Goal: Task Accomplishment & Management: Use online tool/utility

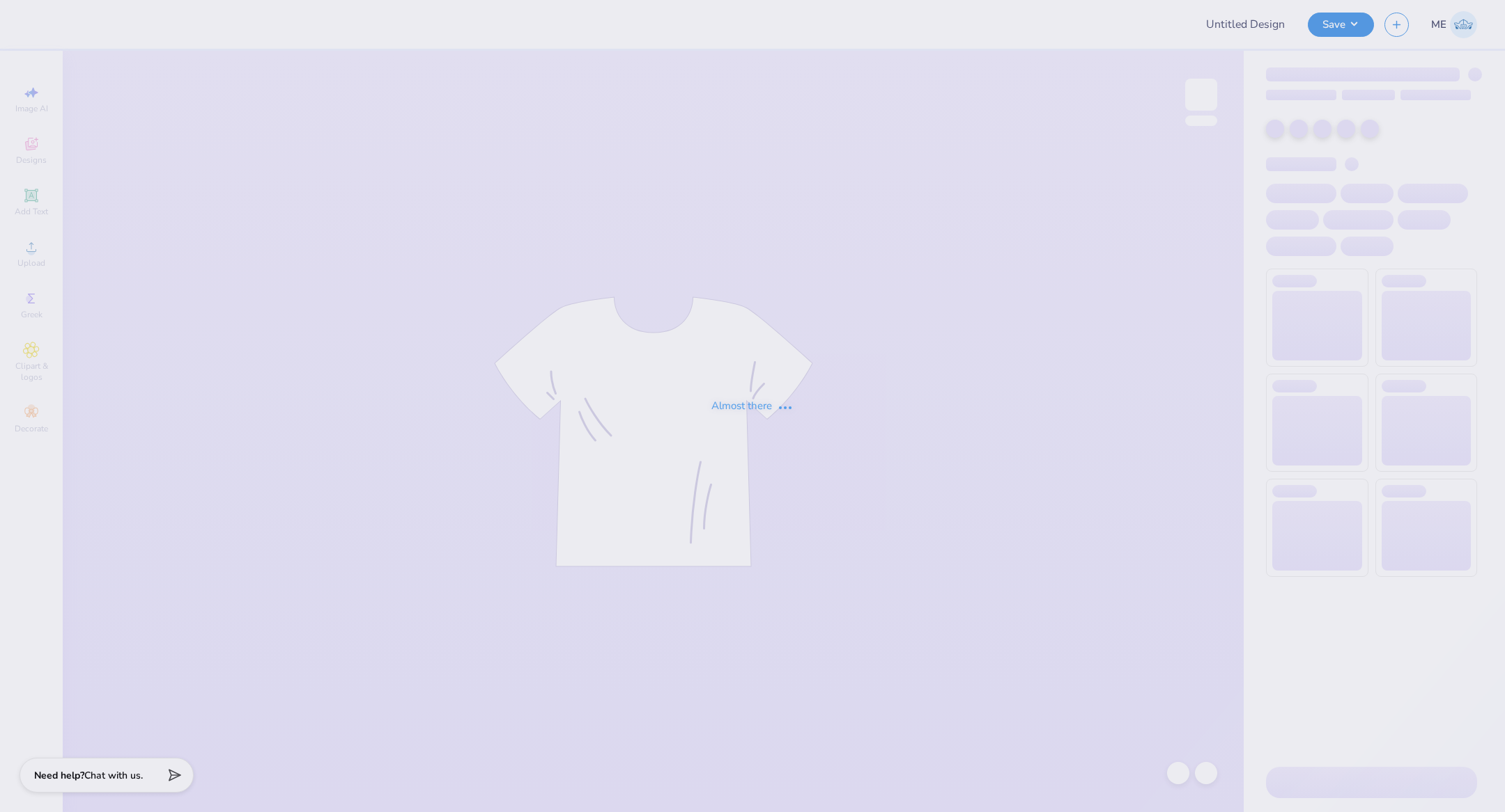
type input "MSU ZETA Gameday Drop"
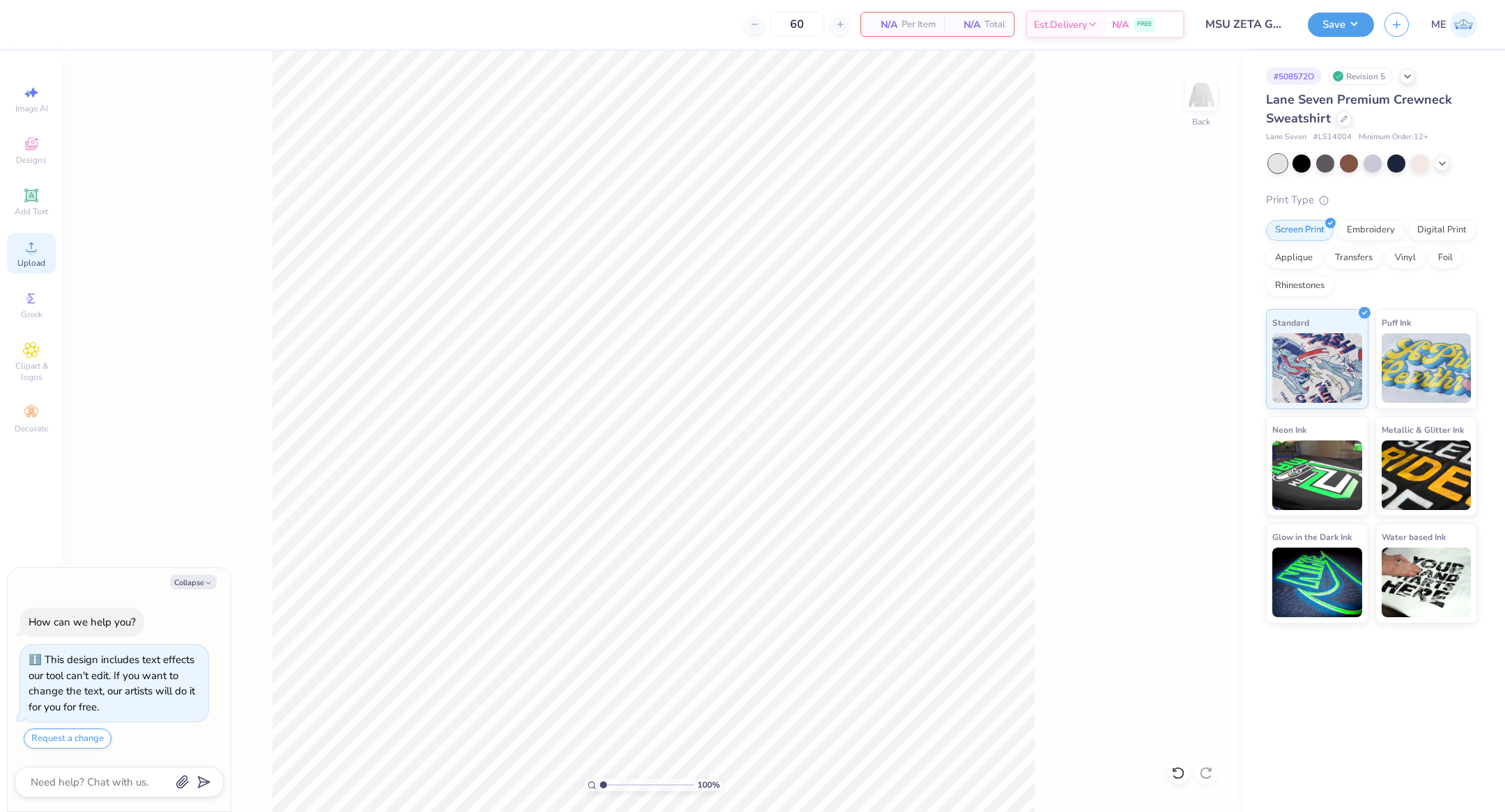
click at [33, 245] on icon at bounding box center [31, 247] width 17 height 17
click at [31, 246] on icon at bounding box center [31, 248] width 10 height 10
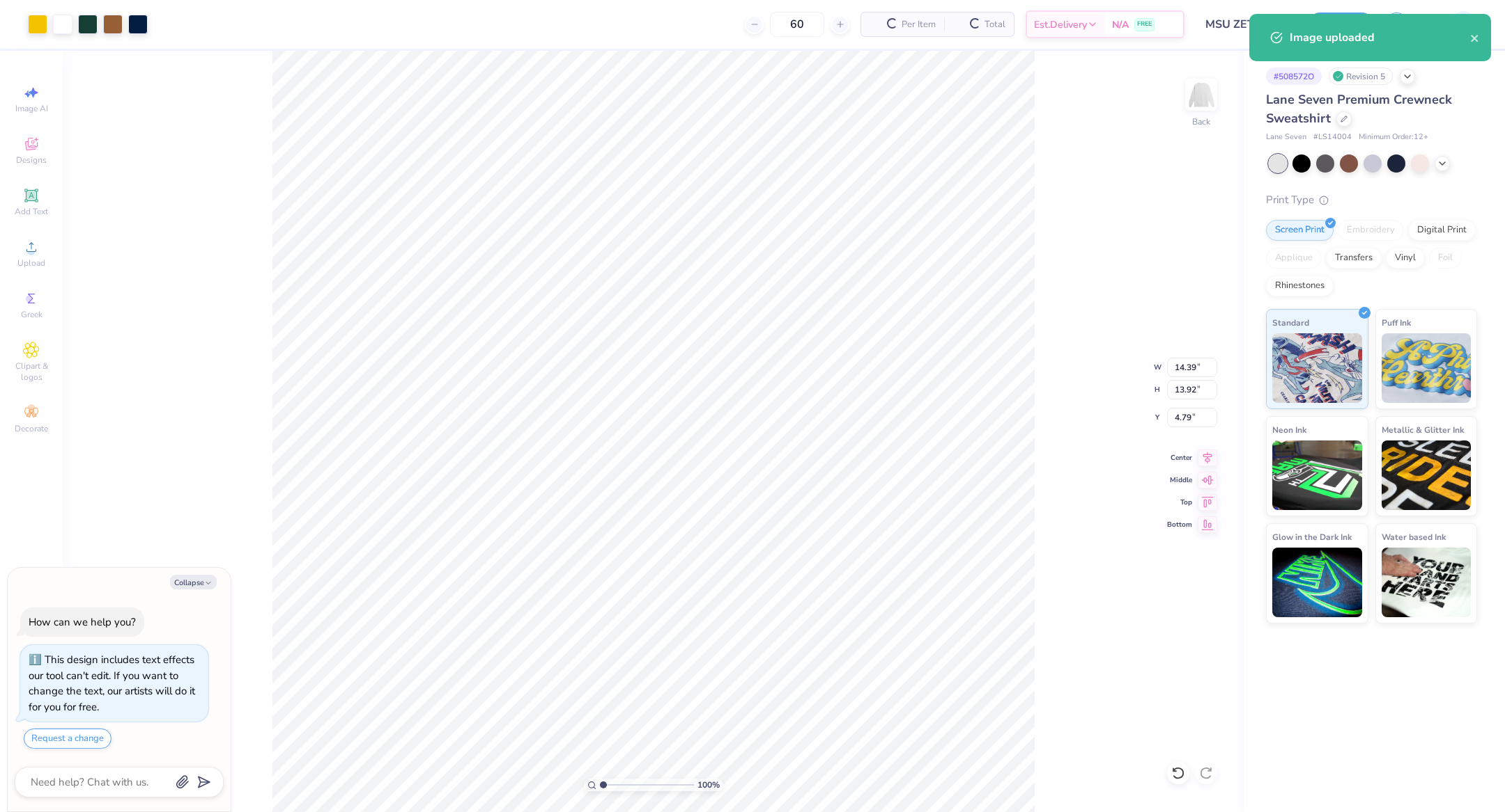
type textarea "x"
click at [1190, 371] on input "14.39" at bounding box center [1192, 368] width 50 height 20
type input "12.5"
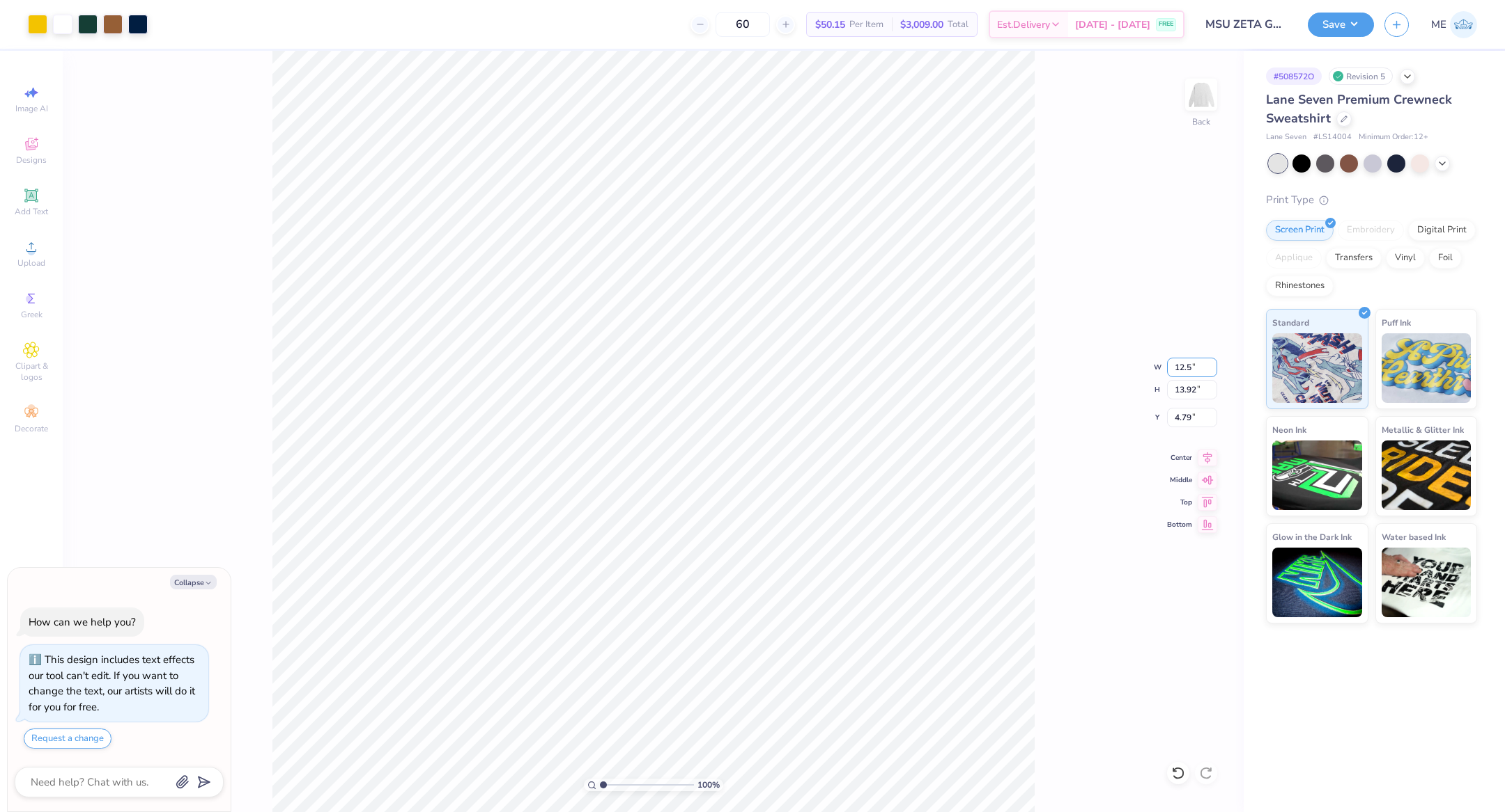
type textarea "x"
type input "12.50"
type input "12.10"
click at [1209, 451] on icon at bounding box center [1207, 455] width 20 height 17
click at [1194, 417] on input "5.70" at bounding box center [1192, 417] width 50 height 20
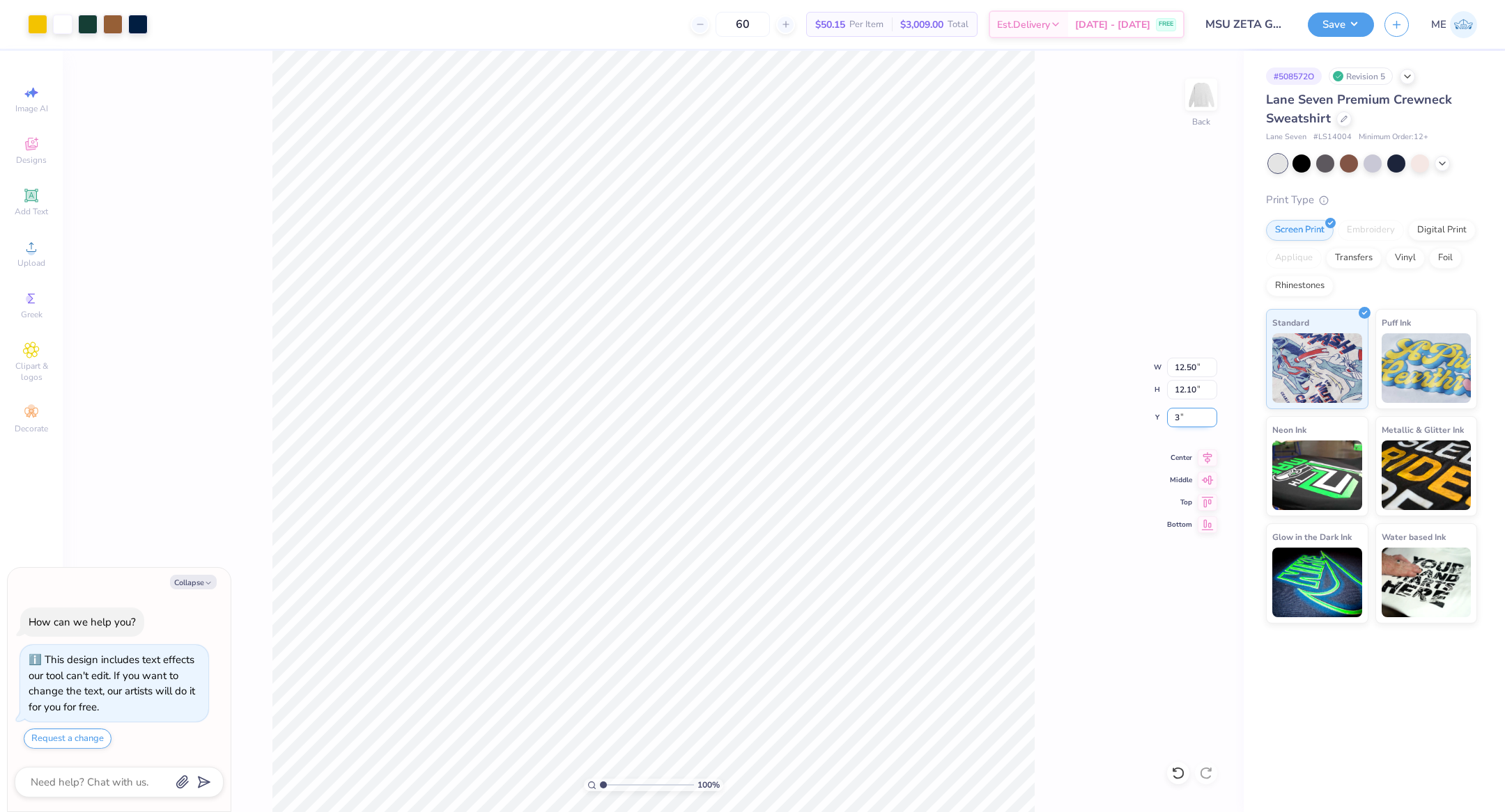
type input "3"
type textarea "x"
type input "3.00"
click at [1329, 24] on button "Save" at bounding box center [1340, 22] width 66 height 24
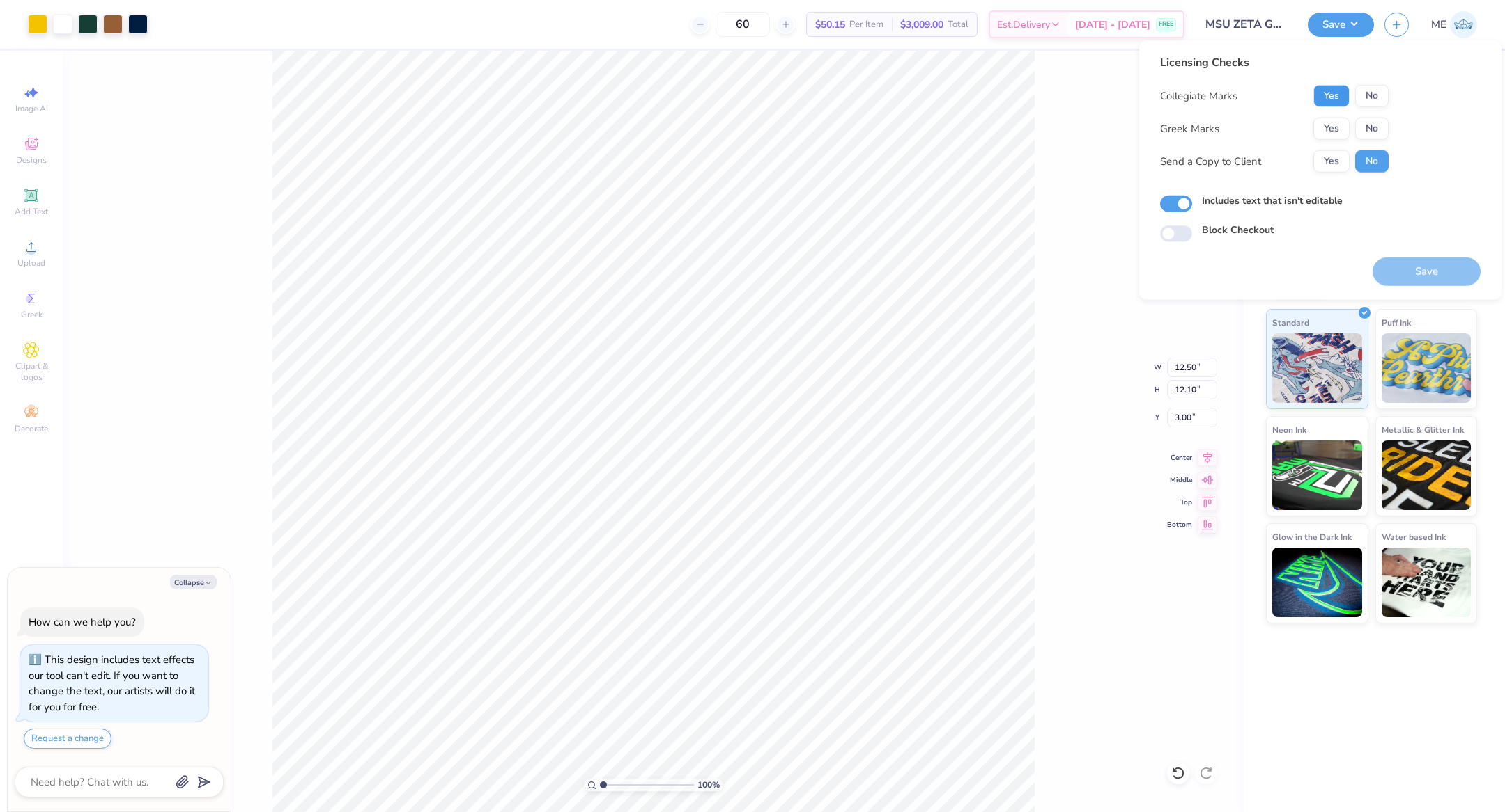
click at [1335, 98] on button "Yes" at bounding box center [1331, 96] width 36 height 22
click at [1369, 127] on button "No" at bounding box center [1371, 129] width 33 height 22
click at [1421, 274] on button "Save" at bounding box center [1426, 272] width 108 height 29
type textarea "x"
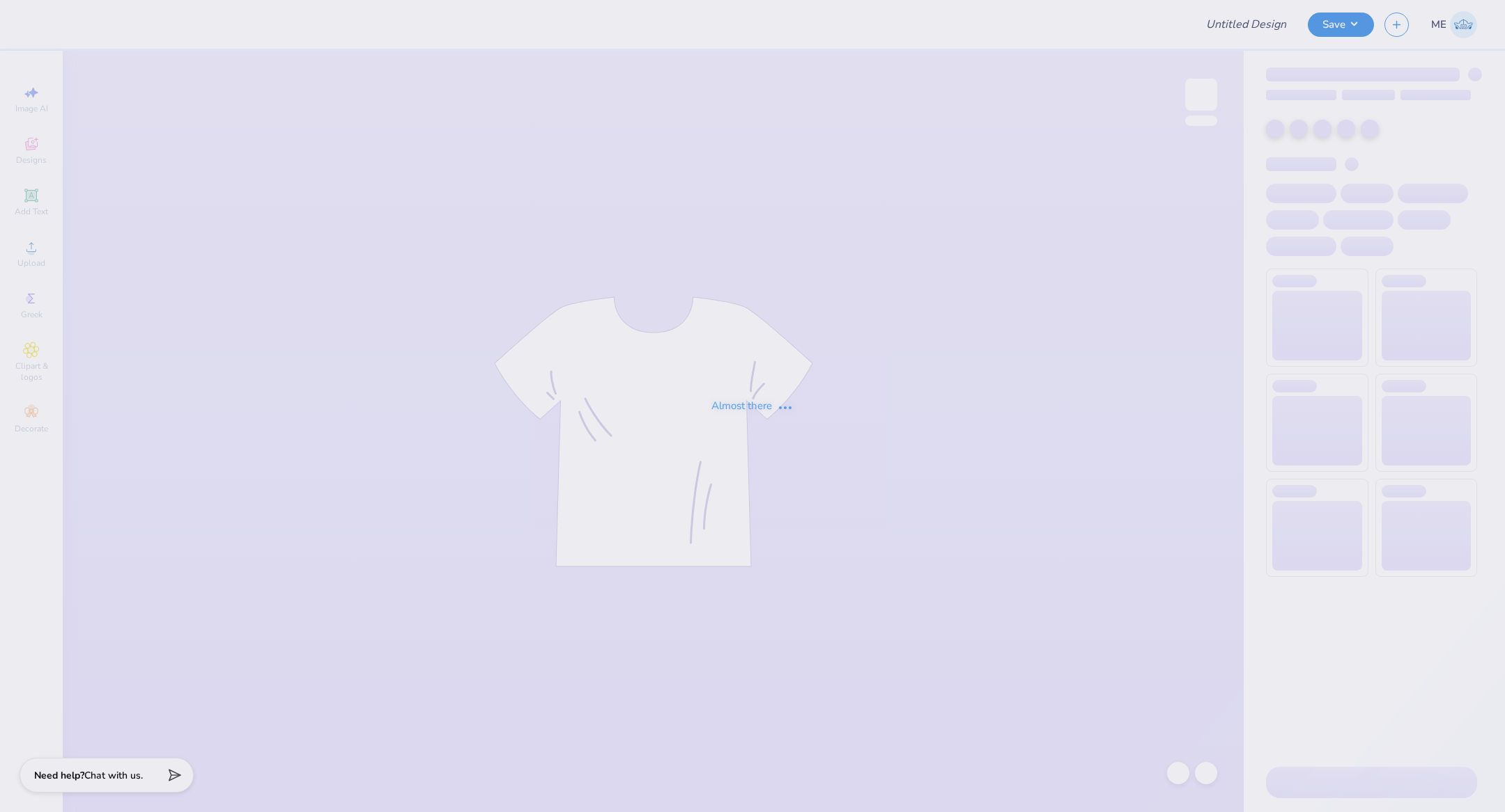
type input "[PERSON_NAME] 4"
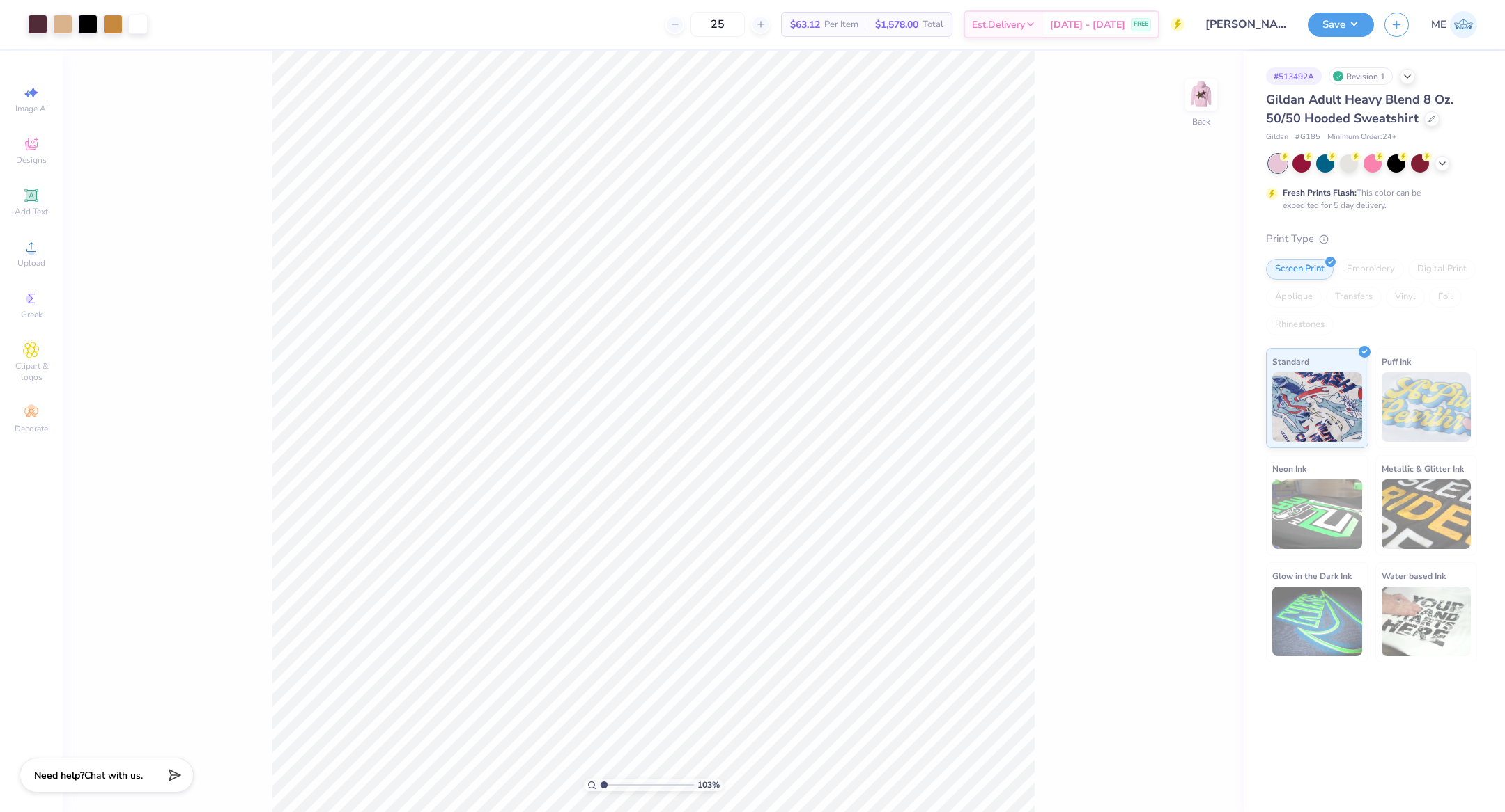
click at [604, 782] on input "range" at bounding box center [647, 785] width 94 height 13
drag, startPoint x: 604, startPoint y: 785, endPoint x: 620, endPoint y: 783, distance: 16.1
type input "2.78"
click at [620, 783] on input "range" at bounding box center [647, 785] width 94 height 13
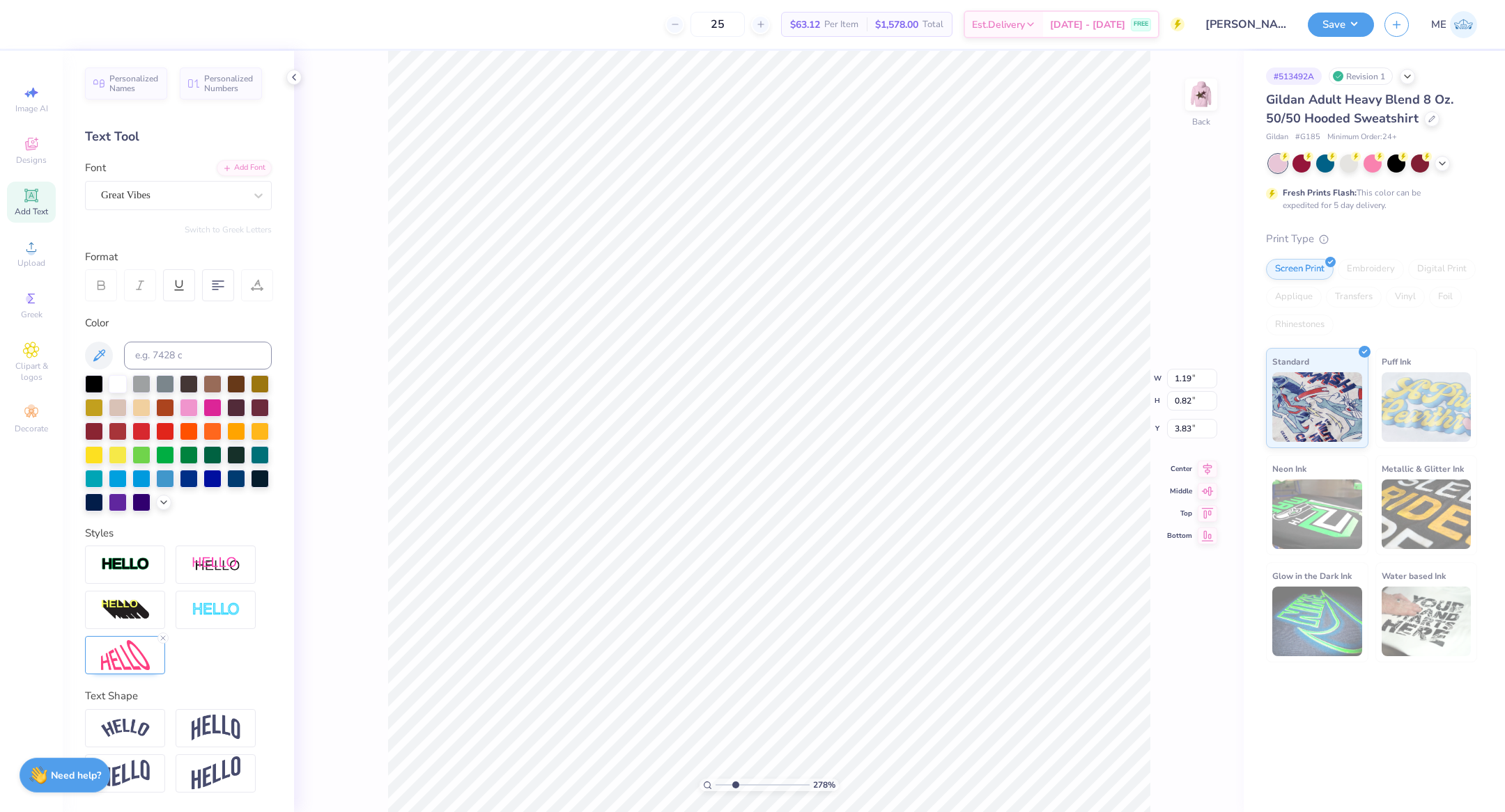
type input "1.19"
type input "0.82"
type input "3.83"
click at [1203, 91] on img at bounding box center [1201, 95] width 56 height 56
type input "2.68"
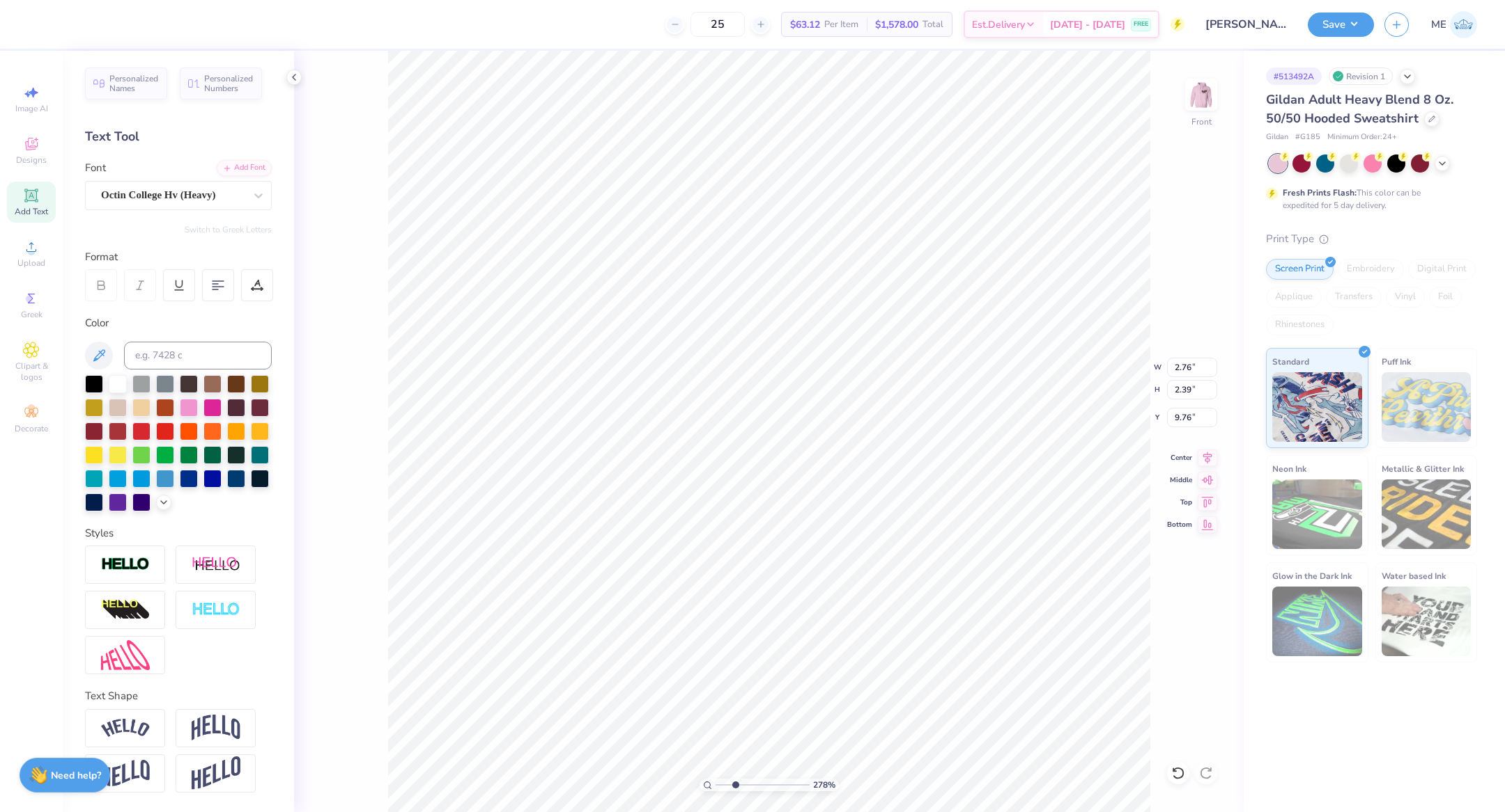
type input "2.97"
type input "13.03"
type input "3.12"
type input "3.33"
type input "11.85"
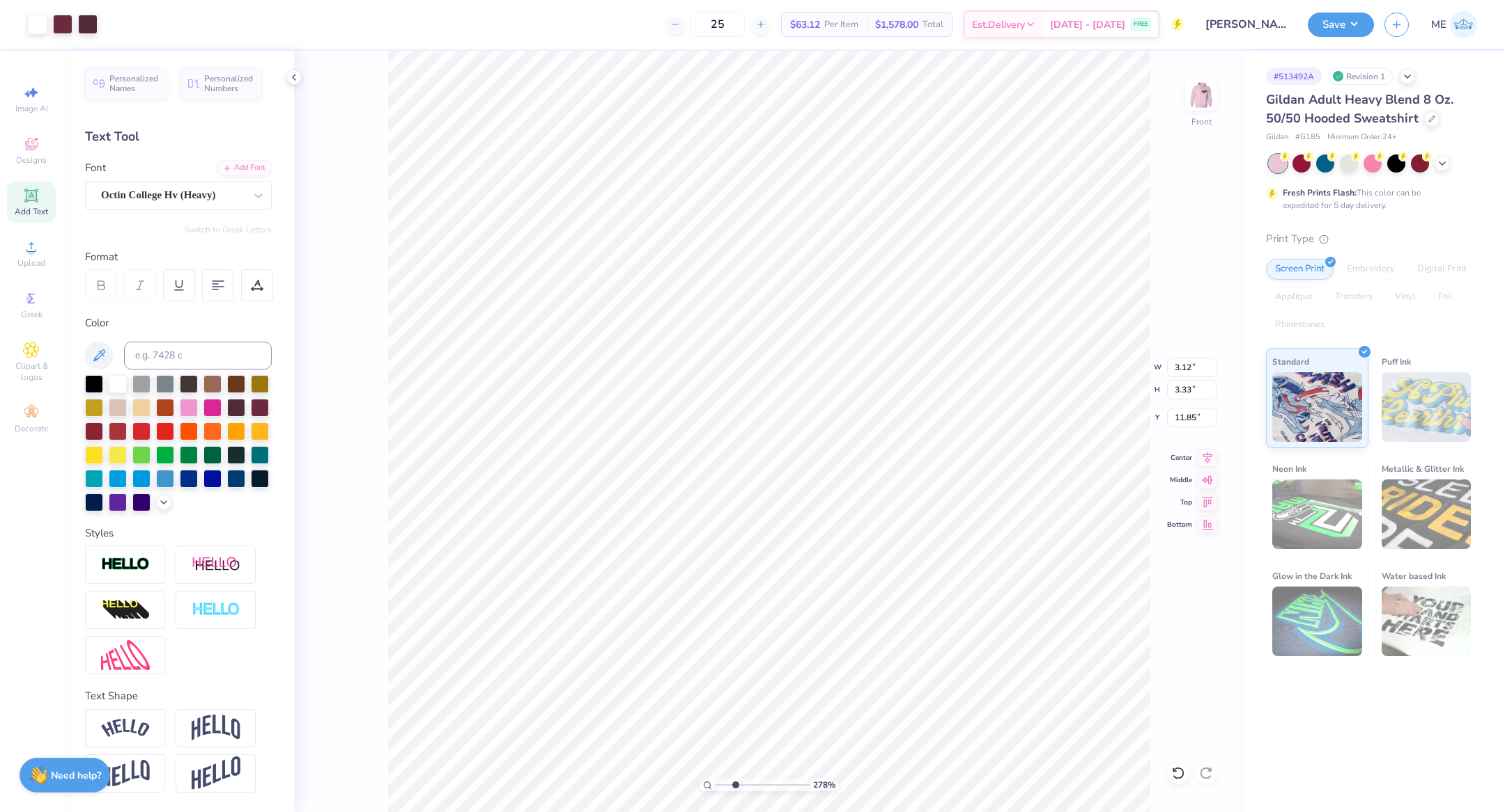
type input "2.40"
type input "2.74"
type input "14.63"
type input "7.06"
type input "6.41"
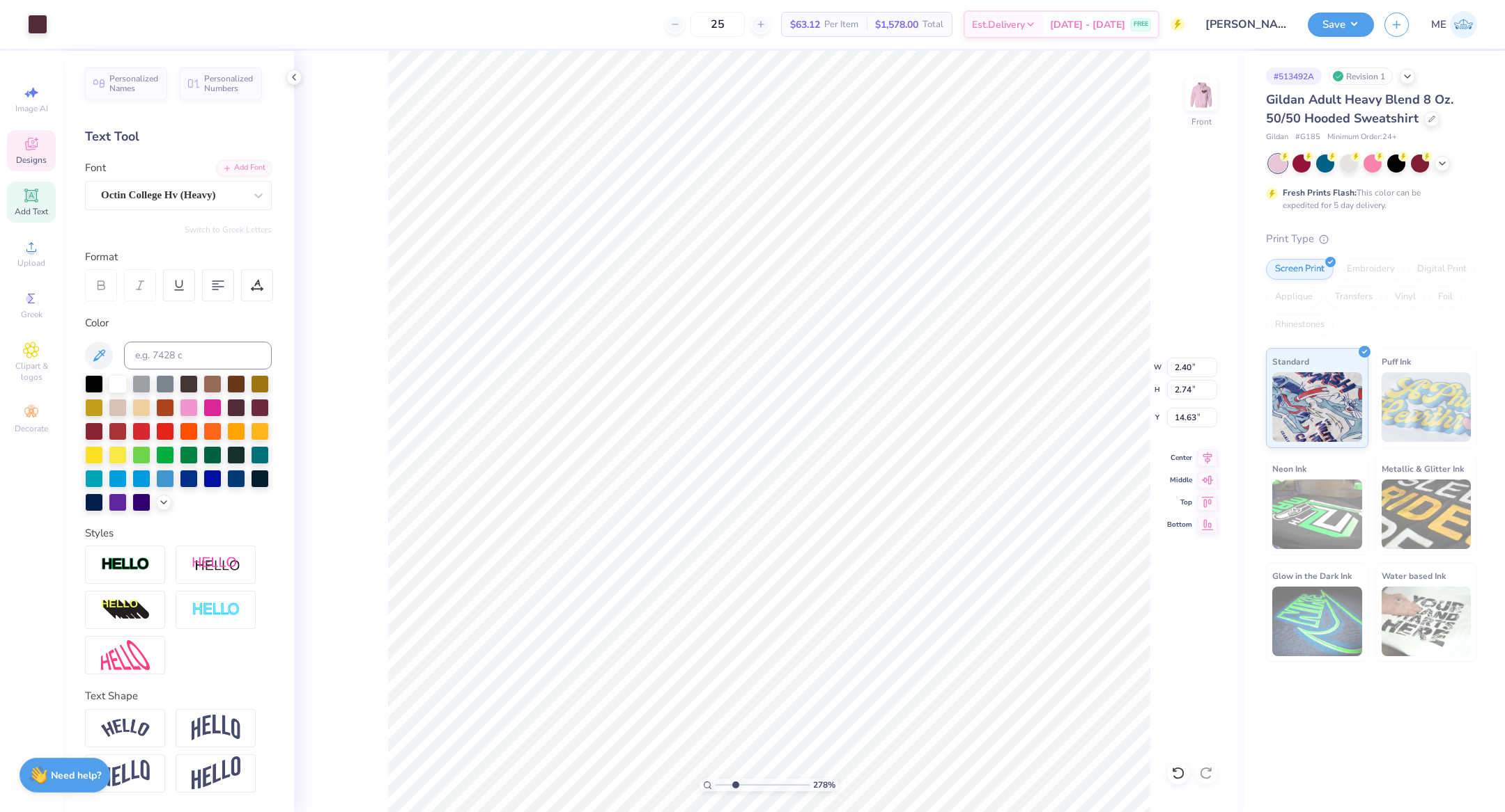
type input "6.12"
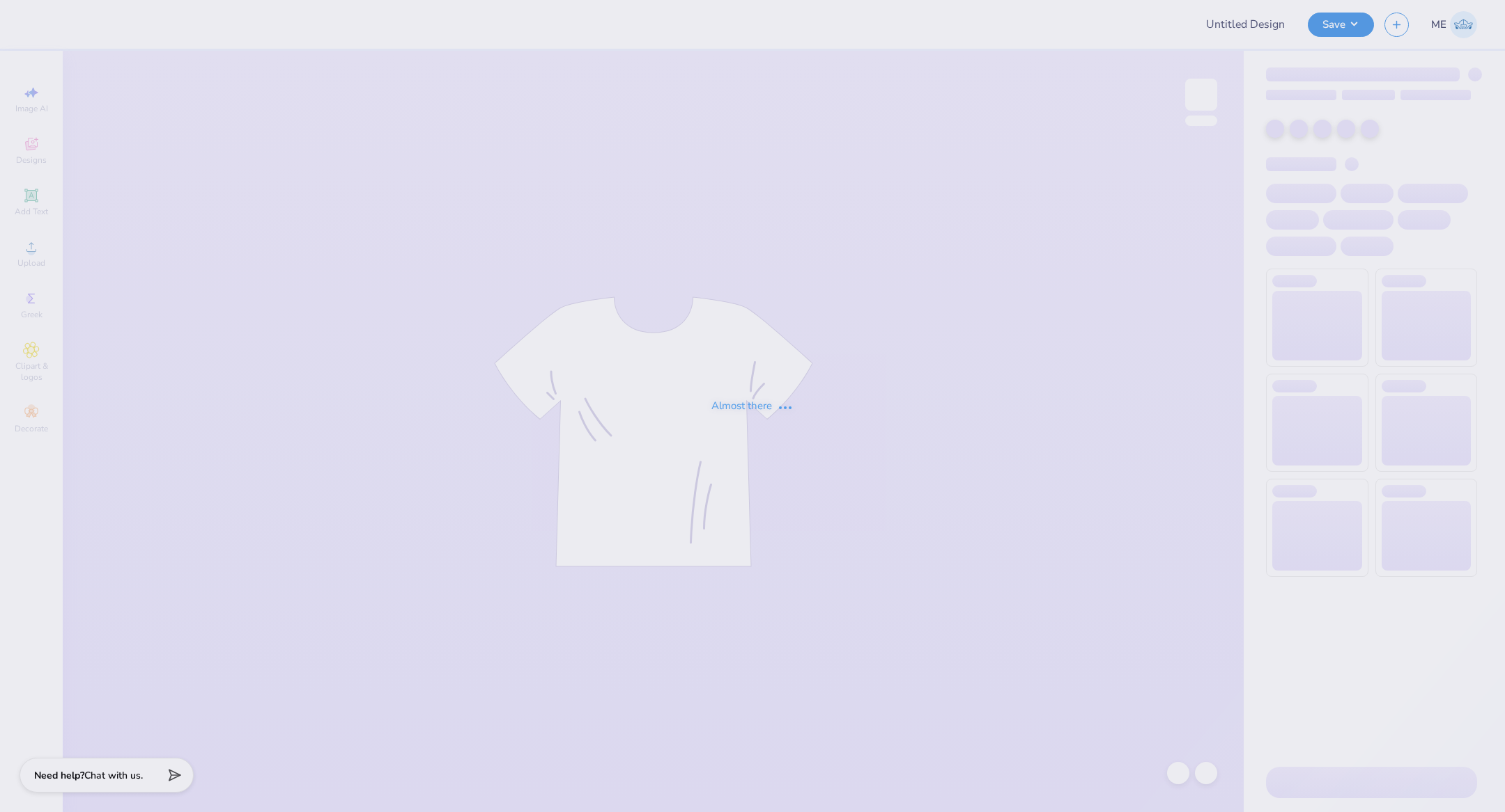
type input "[PERSON_NAME] 4"
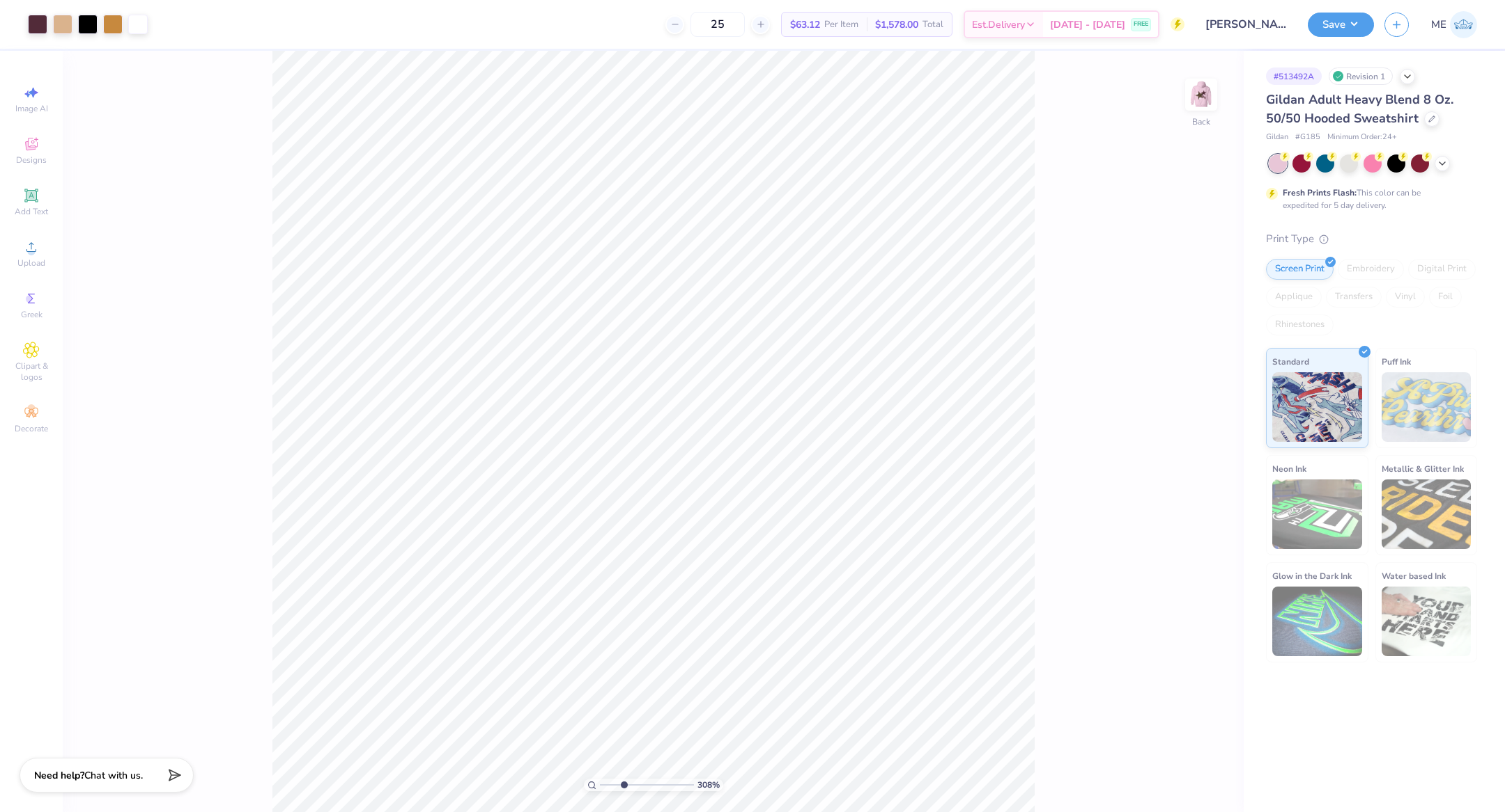
drag, startPoint x: 601, startPoint y: 783, endPoint x: 623, endPoint y: 784, distance: 22.0
type input "3.2"
click at [623, 784] on input "range" at bounding box center [647, 785] width 94 height 13
type input "3.66"
click at [29, 255] on circle at bounding box center [31, 252] width 8 height 8
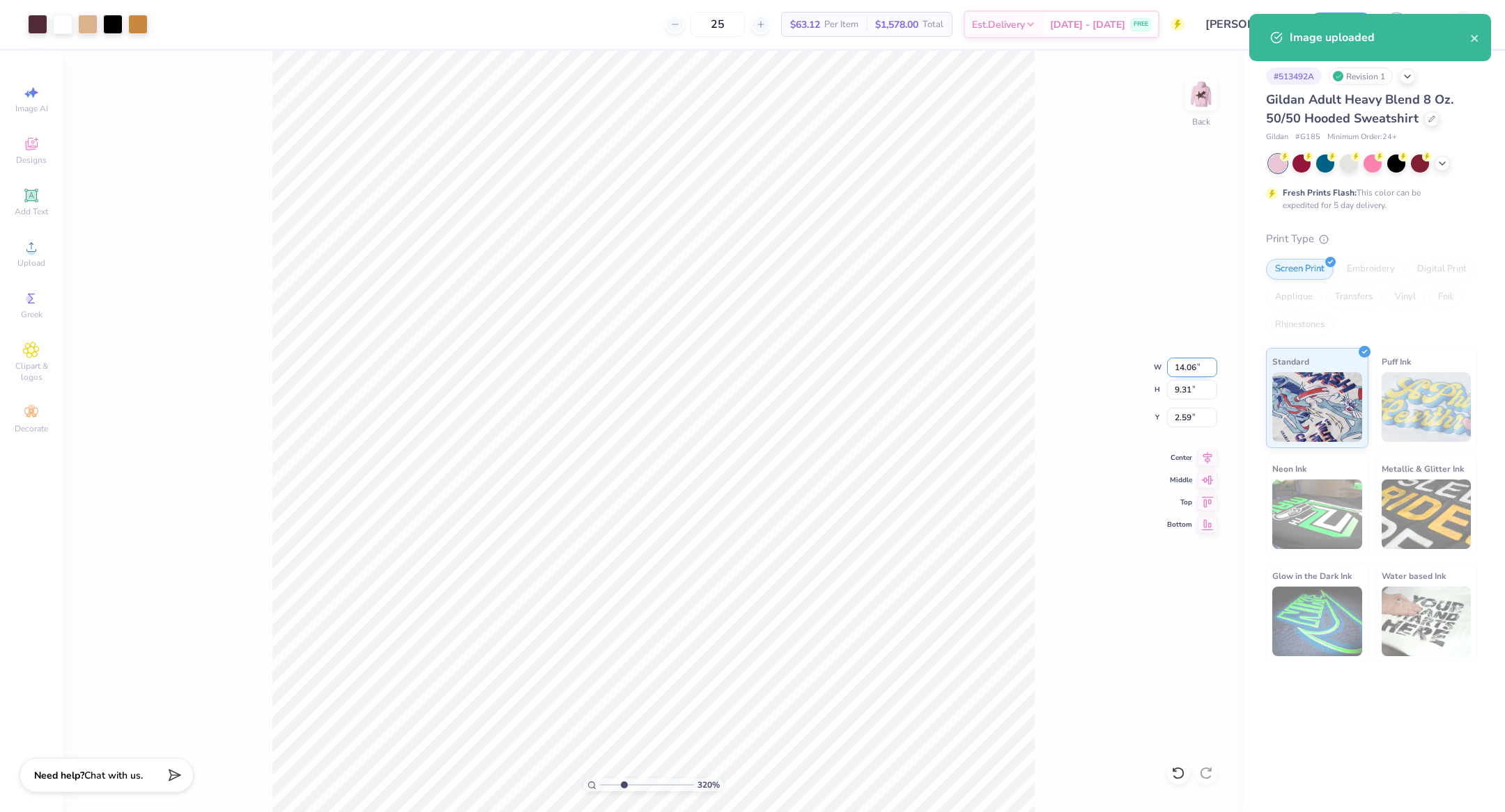
click at [1182, 367] on input "14.06" at bounding box center [1192, 368] width 50 height 20
type input "7.72"
type input "5.11"
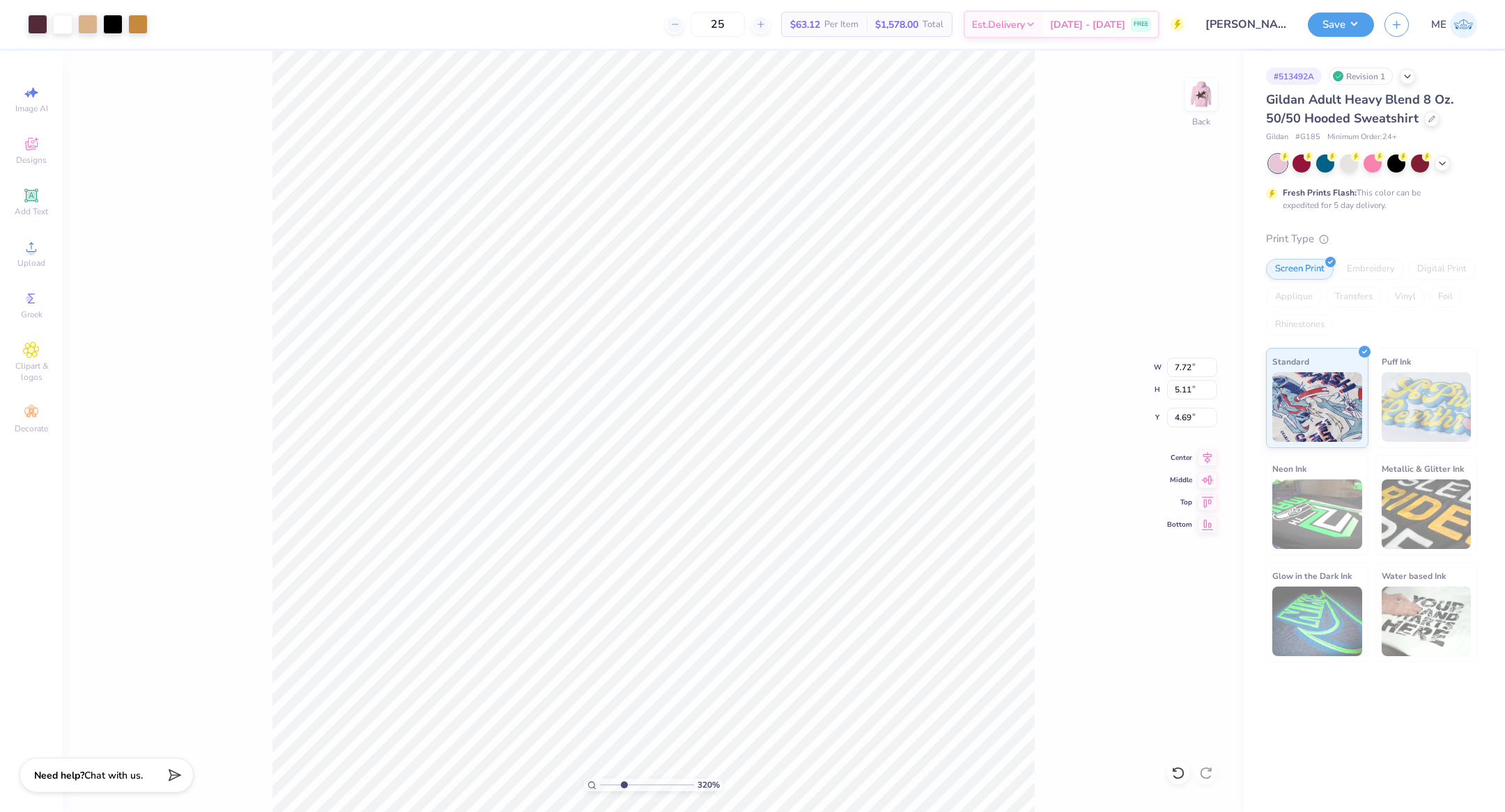
type input "3.00"
click at [781, 670] on li "Send Backward" at bounding box center [780, 676] width 109 height 27
drag, startPoint x: 622, startPoint y: 785, endPoint x: 641, endPoint y: 778, distance: 20.2
click at [643, 789] on input "range" at bounding box center [647, 785] width 94 height 13
type input "3.96"
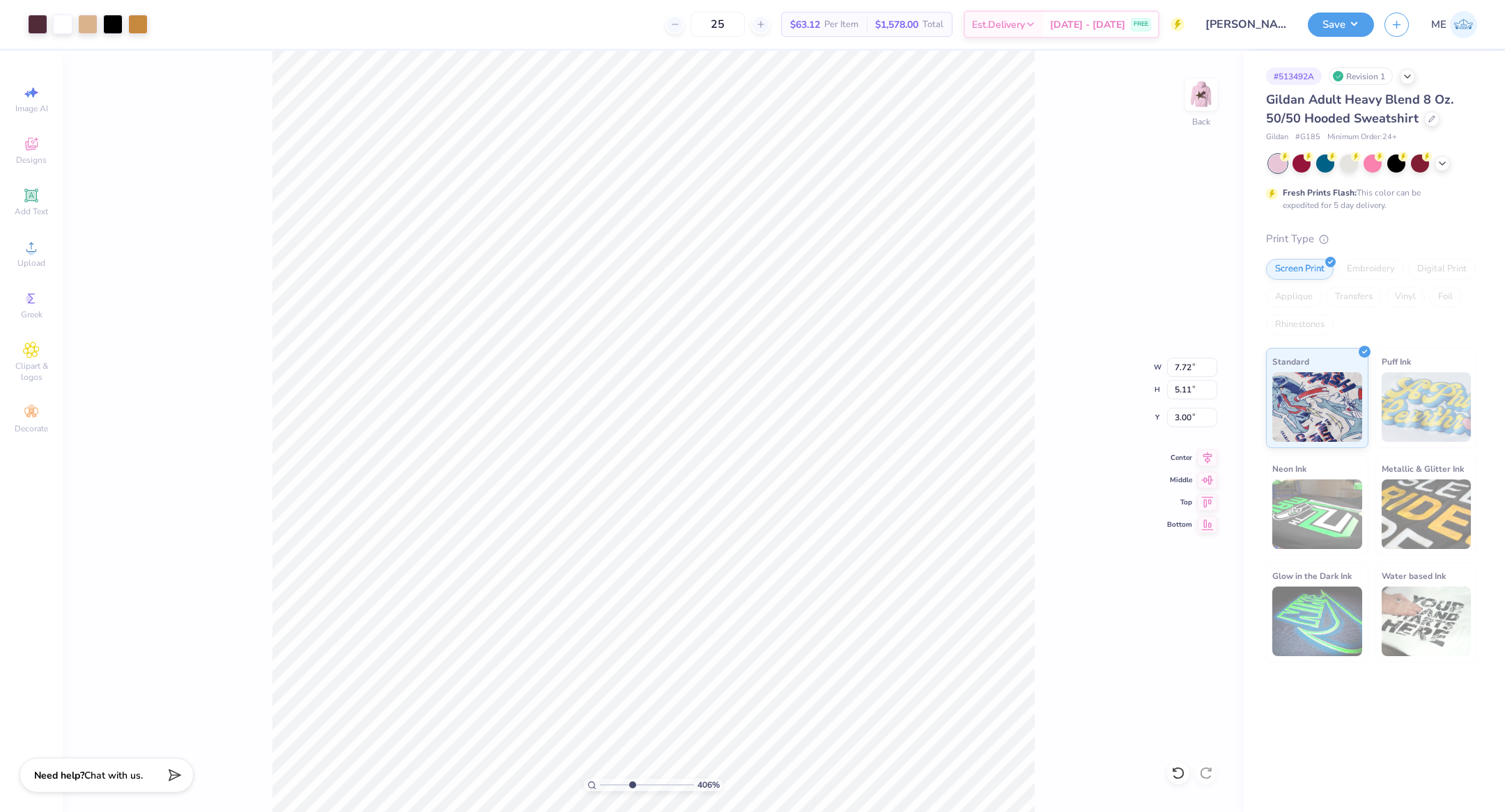
click at [631, 780] on input "range" at bounding box center [647, 785] width 94 height 13
click at [466, 649] on li "Send to Back" at bounding box center [473, 662] width 109 height 27
type input "1.48"
type input "0.78"
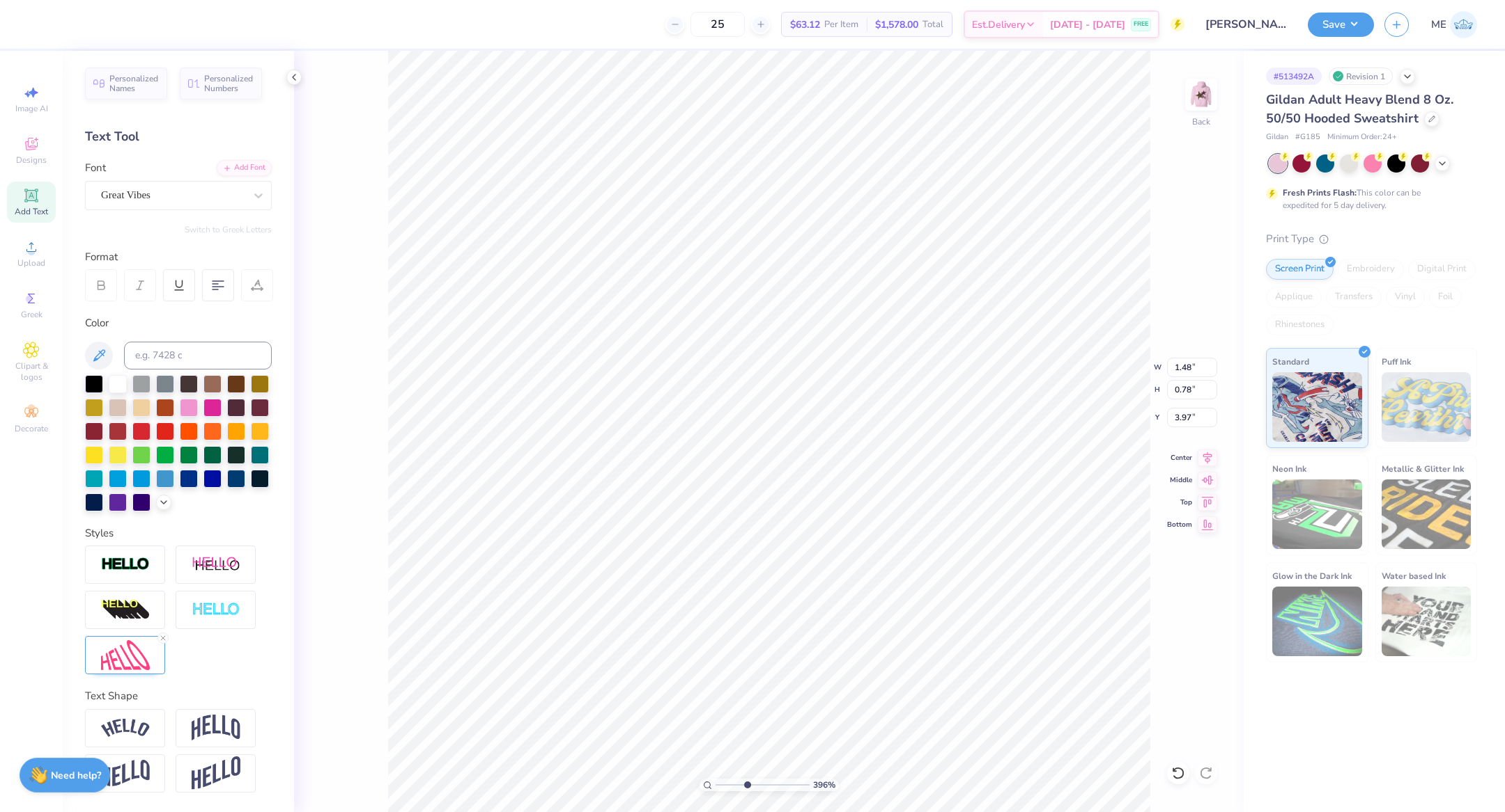
click at [365, 298] on div "396 % Back W 1.48 1.48 " H 0.78 0.78 " Y 3.97 3.97 " Center Middle Top Bottom" at bounding box center [768, 431] width 949 height 762
type input "3.98"
type input "3.99"
type input "1.34"
type input "0.71"
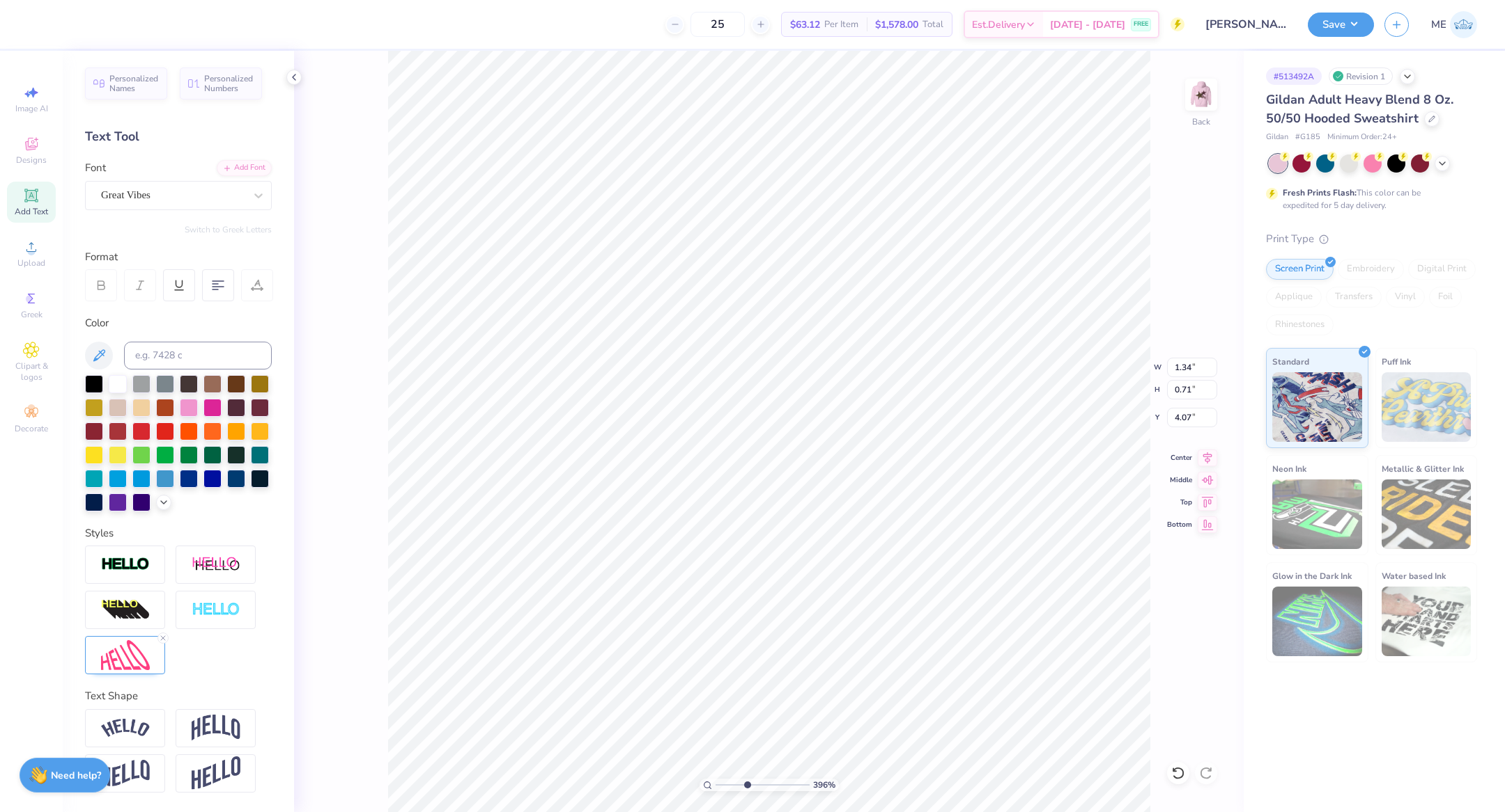
type input "4.06"
type input "1.19"
type input "0.82"
type input "3.76"
type input "1.16"
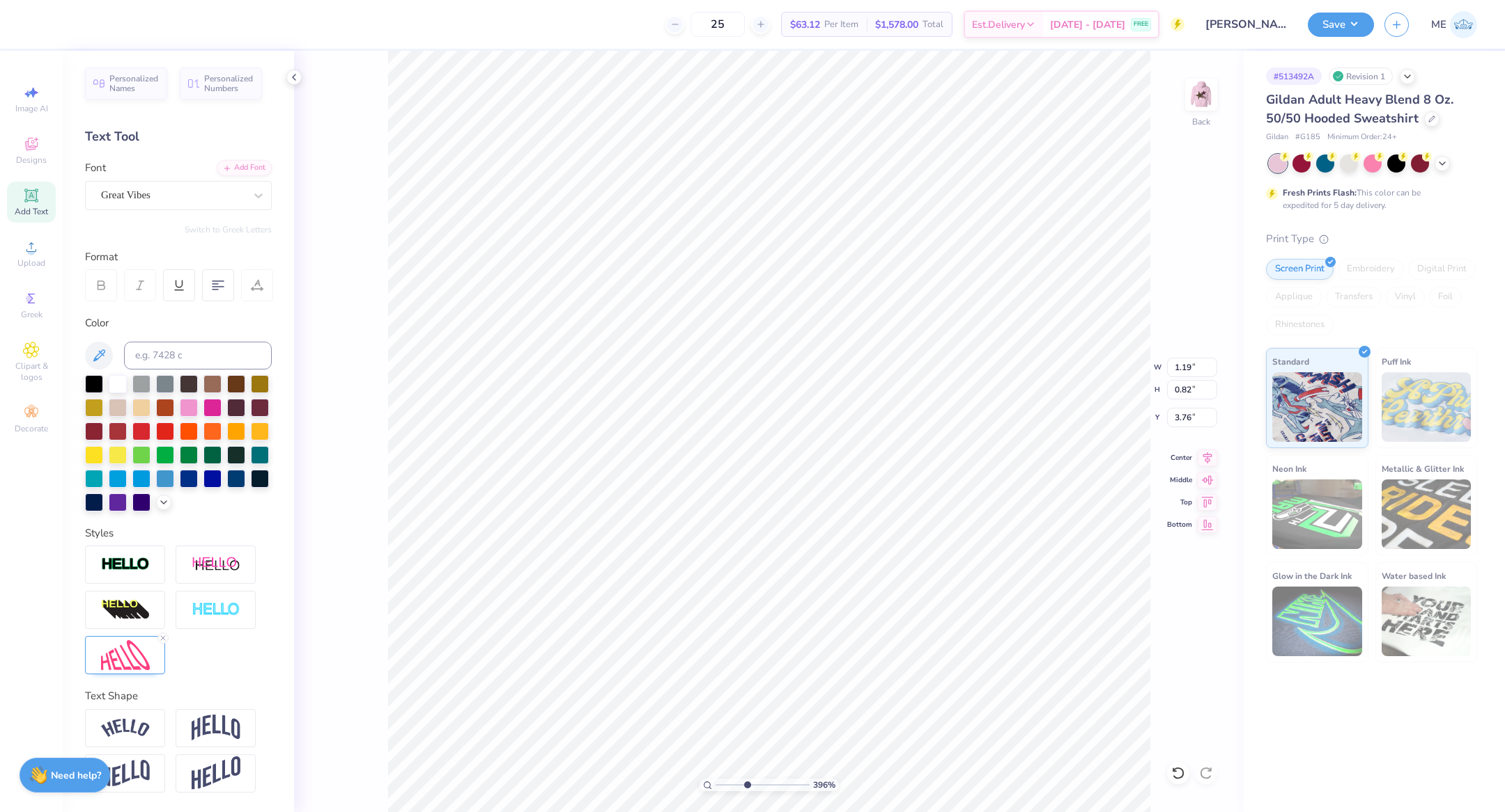
type input "0.89"
type input "3.75"
type input "7.72"
type input "5.11"
type input "3.00"
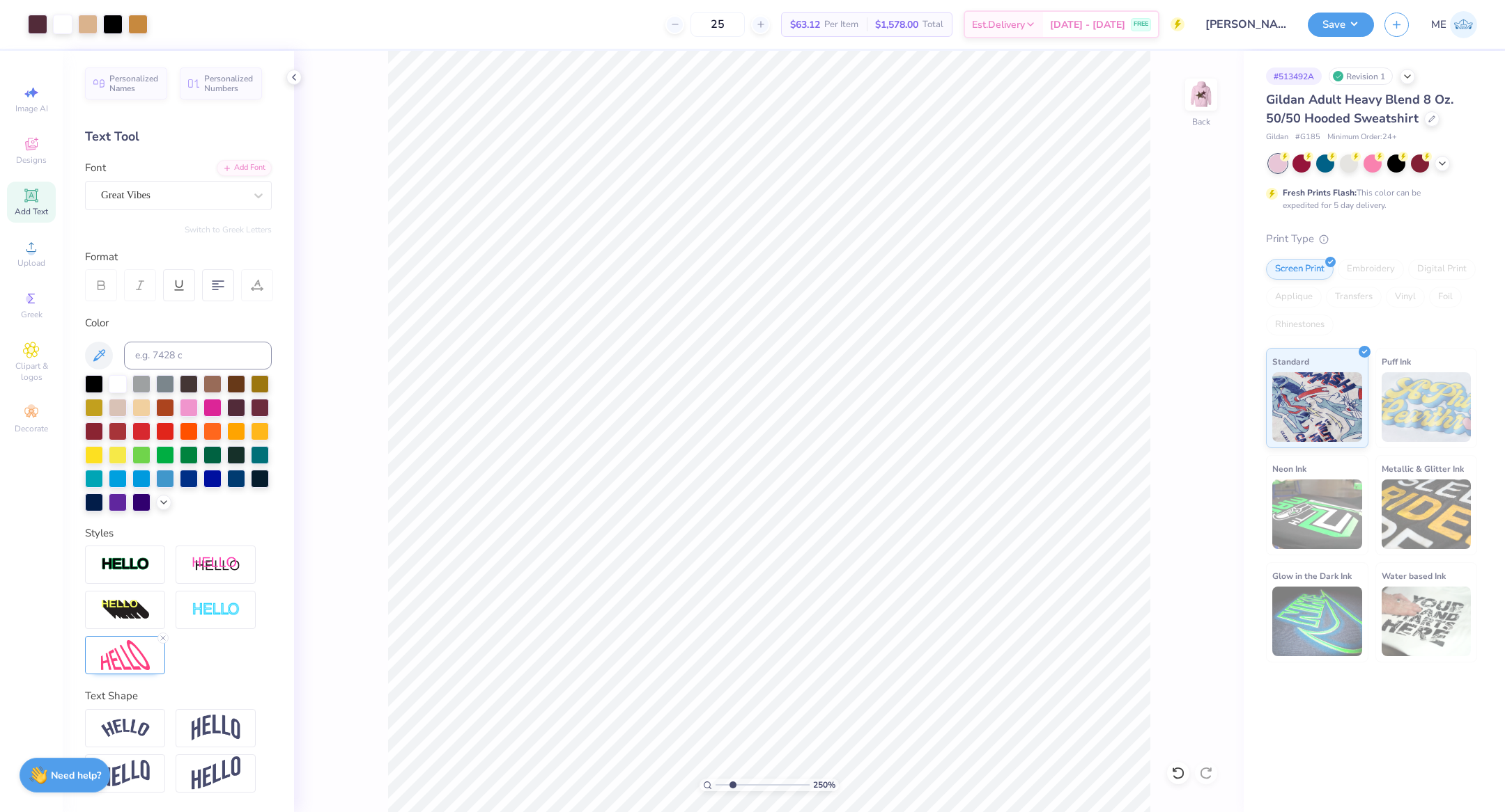
drag, startPoint x: 746, startPoint y: 783, endPoint x: 733, endPoint y: 780, distance: 13.3
click at [733, 780] on input "range" at bounding box center [762, 785] width 94 height 13
drag, startPoint x: 728, startPoint y: 785, endPoint x: 714, endPoint y: 778, distance: 15.7
type input "1"
click at [716, 779] on input "range" at bounding box center [762, 785] width 94 height 13
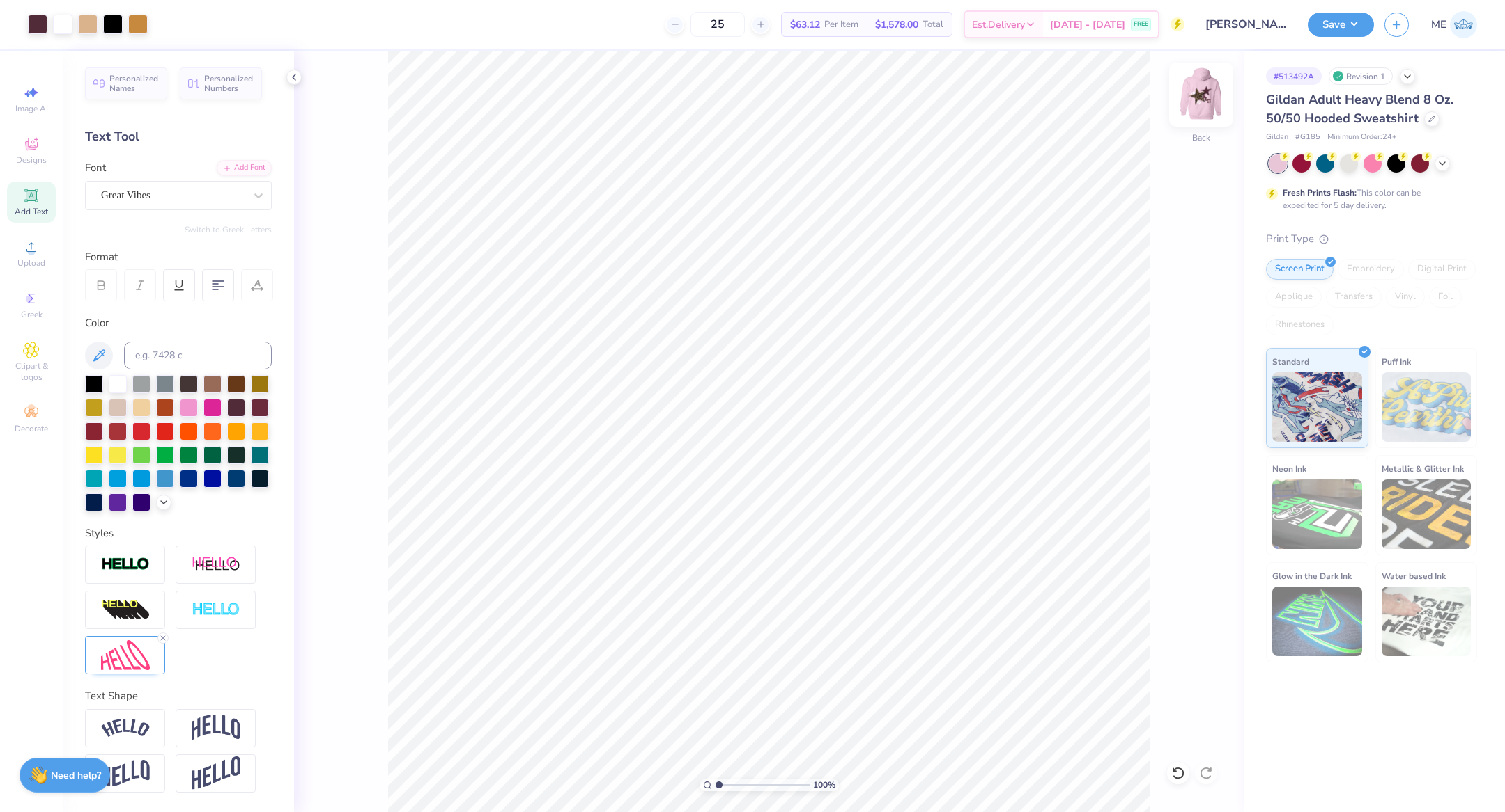
click at [1209, 86] on img at bounding box center [1201, 95] width 56 height 56
click at [24, 259] on span "Upload" at bounding box center [31, 263] width 28 height 11
click at [31, 257] on div "Upload" at bounding box center [31, 254] width 49 height 41
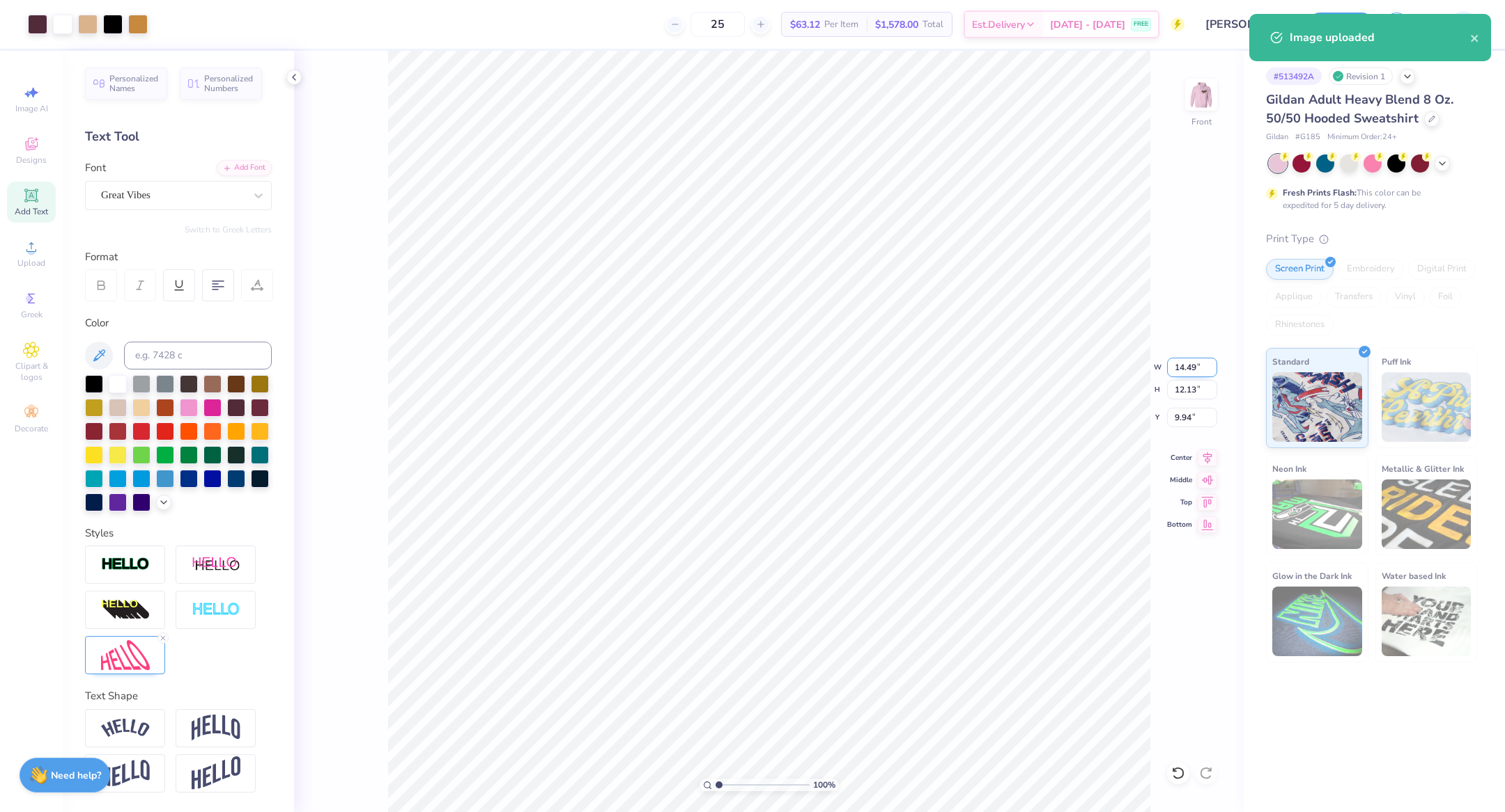
click at [1185, 374] on input "14.49" at bounding box center [1192, 368] width 50 height 20
type input "14.42"
type input "12.07"
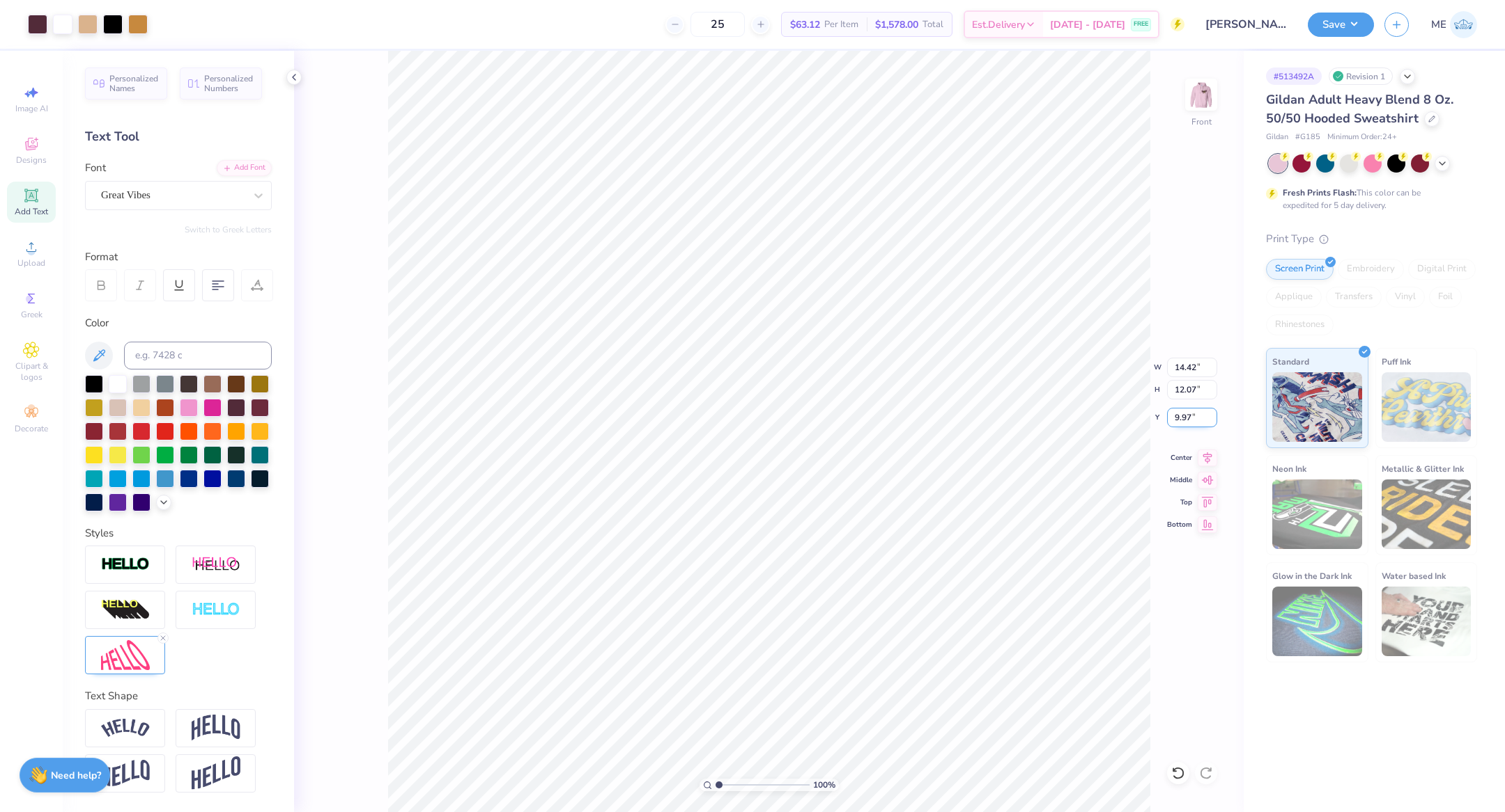
click at [1194, 421] on input "9.97" at bounding box center [1192, 417] width 50 height 20
type input "6.00"
click at [888, 730] on li "Send to Back" at bounding box center [890, 740] width 109 height 27
drag, startPoint x: 722, startPoint y: 785, endPoint x: 731, endPoint y: 784, distance: 9.1
type input "2.27"
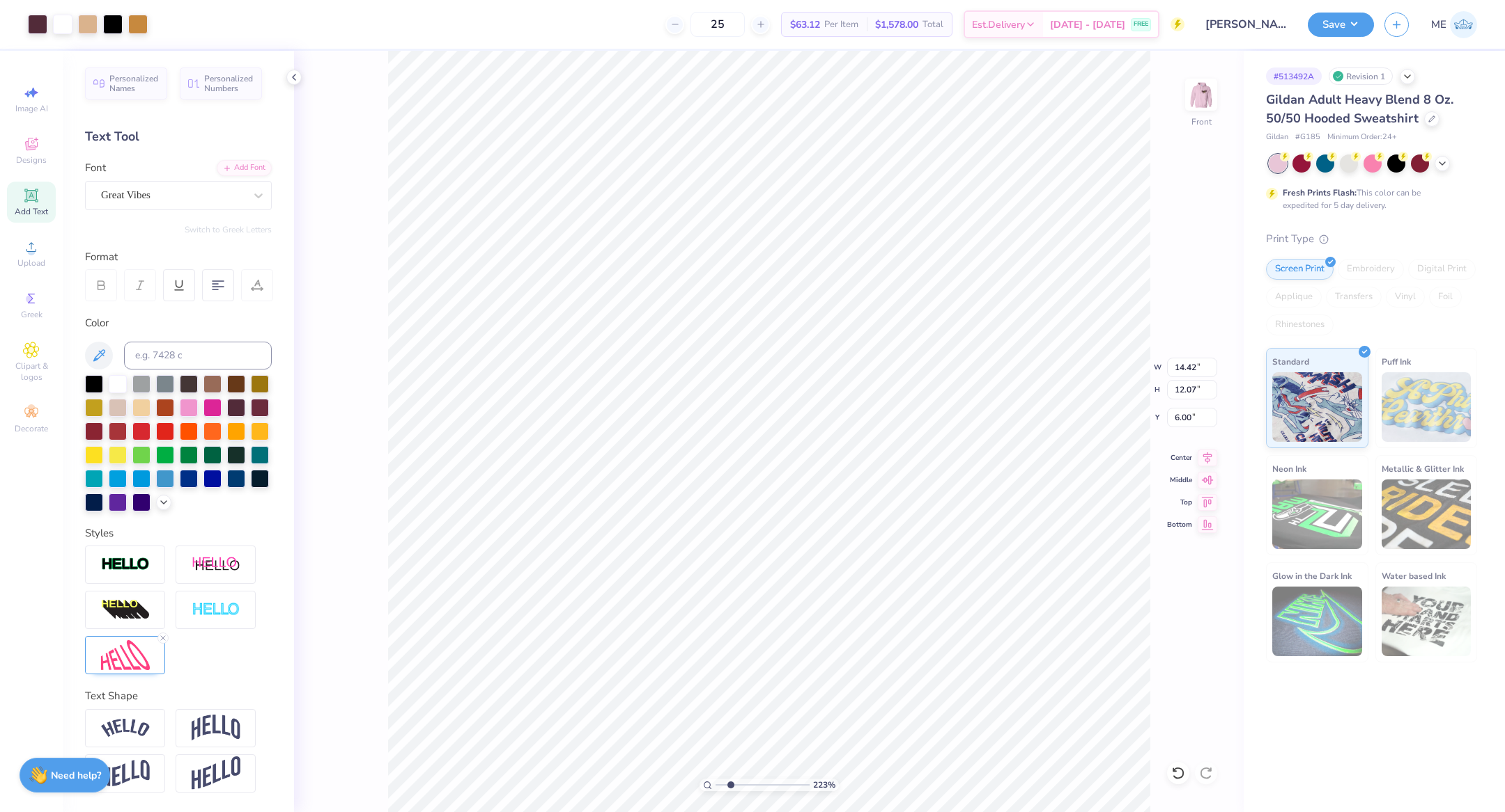
click at [731, 784] on input "range" at bounding box center [762, 785] width 94 height 13
type input "2.76"
type input "2.39"
type input "9.56"
type input "2.79"
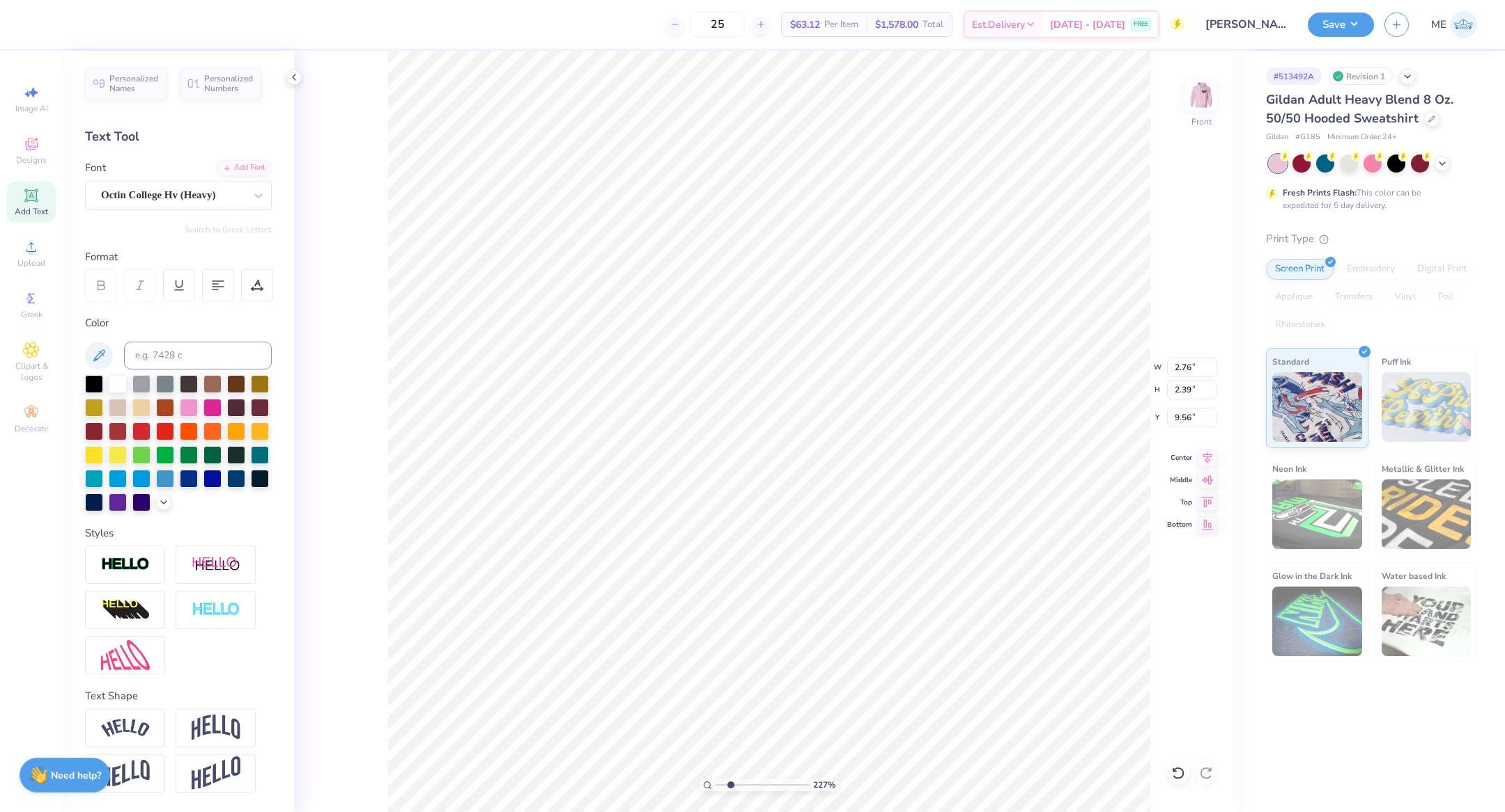
type input "2.99"
type input "15.18"
type input "2.68"
type input "2.97"
type input "13.03"
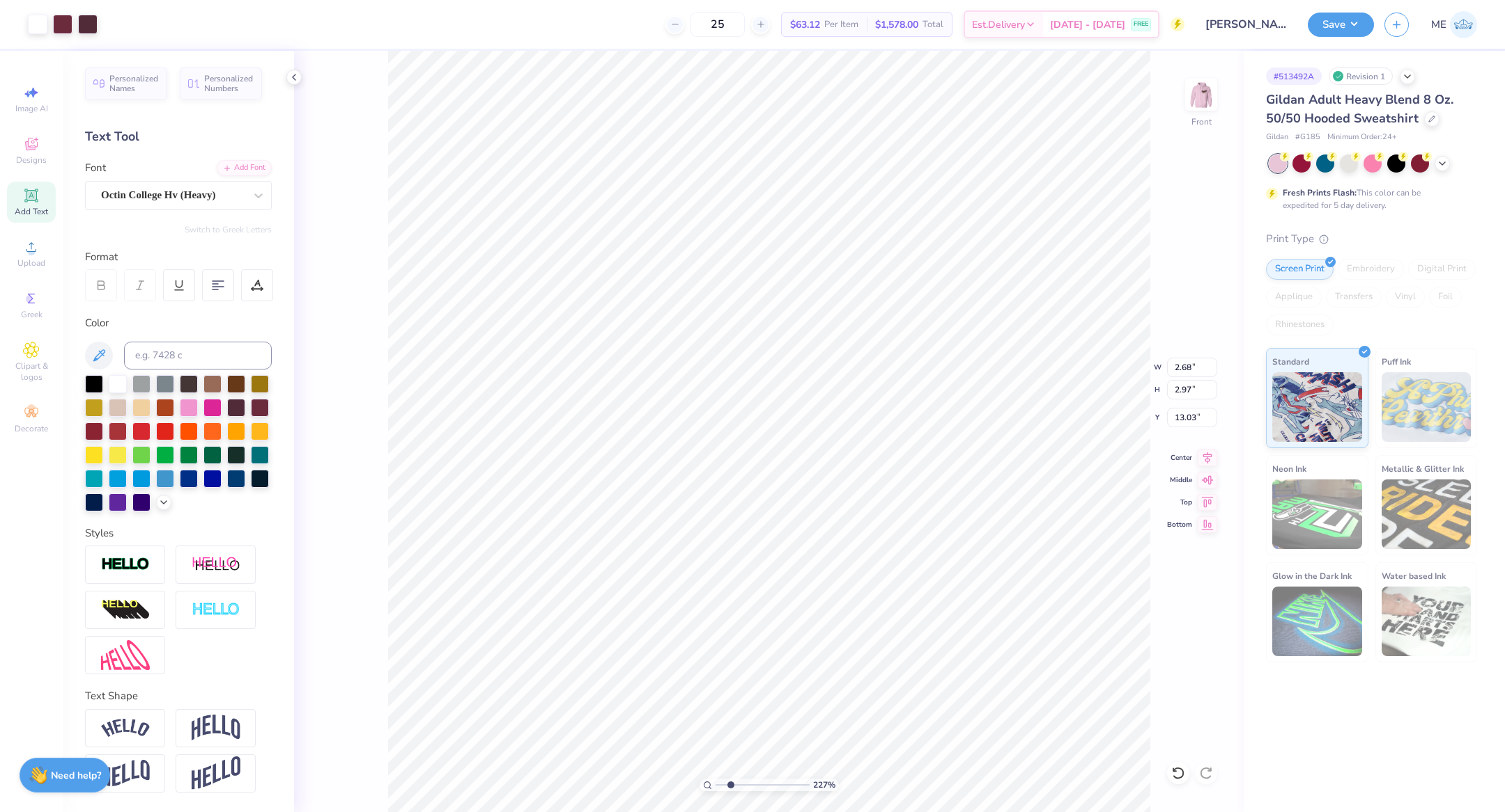
type input "3.84"
type input "4.15"
type input "11.85"
click at [1086, 713] on li "Bring to Front" at bounding box center [1073, 716] width 109 height 27
type input "5.52"
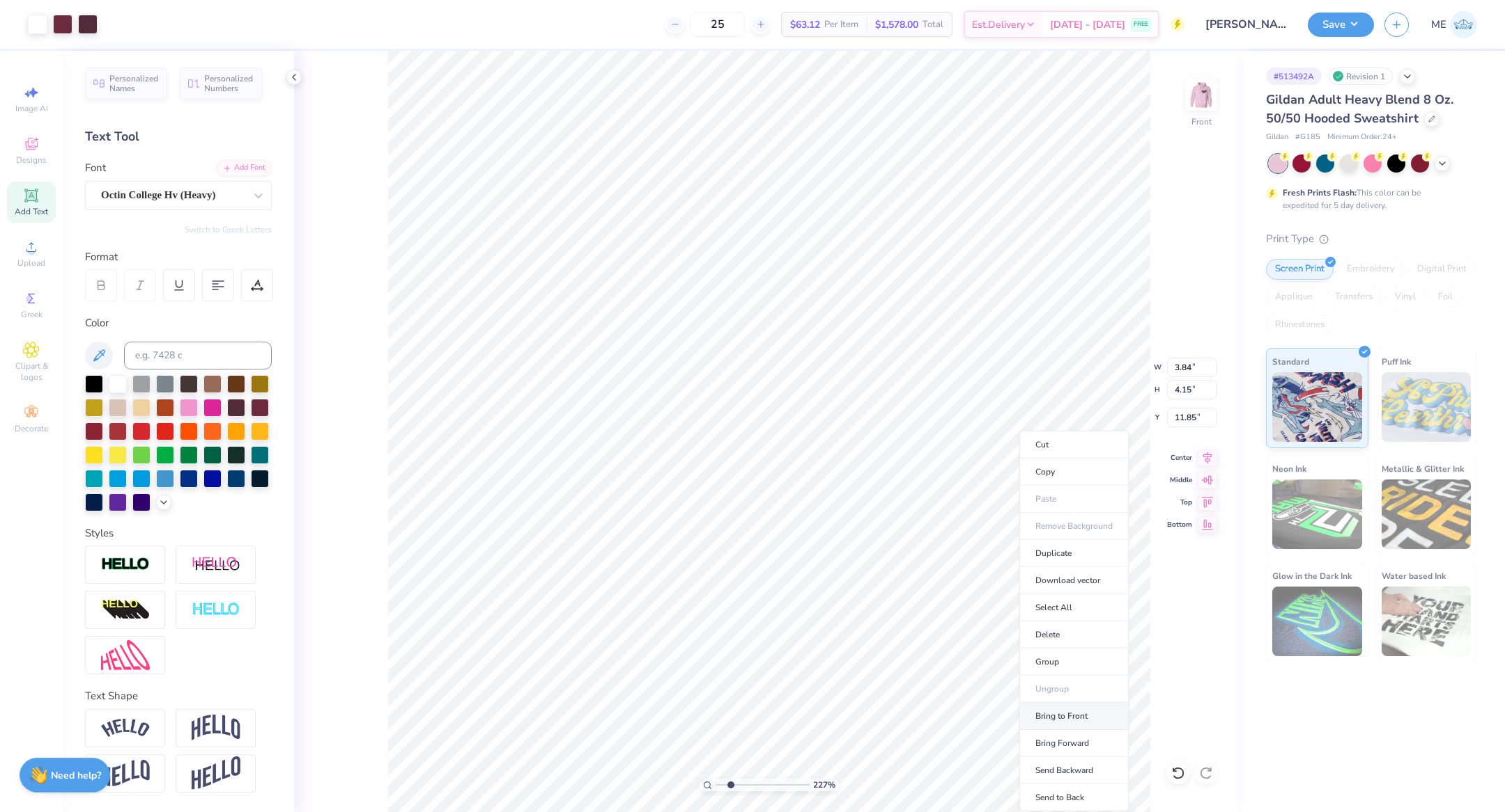
type input "5.52"
type input "11.85"
drag, startPoint x: 725, startPoint y: 780, endPoint x: 709, endPoint y: 776, distance: 16.5
type input "1"
click at [716, 779] on input "range" at bounding box center [762, 785] width 94 height 13
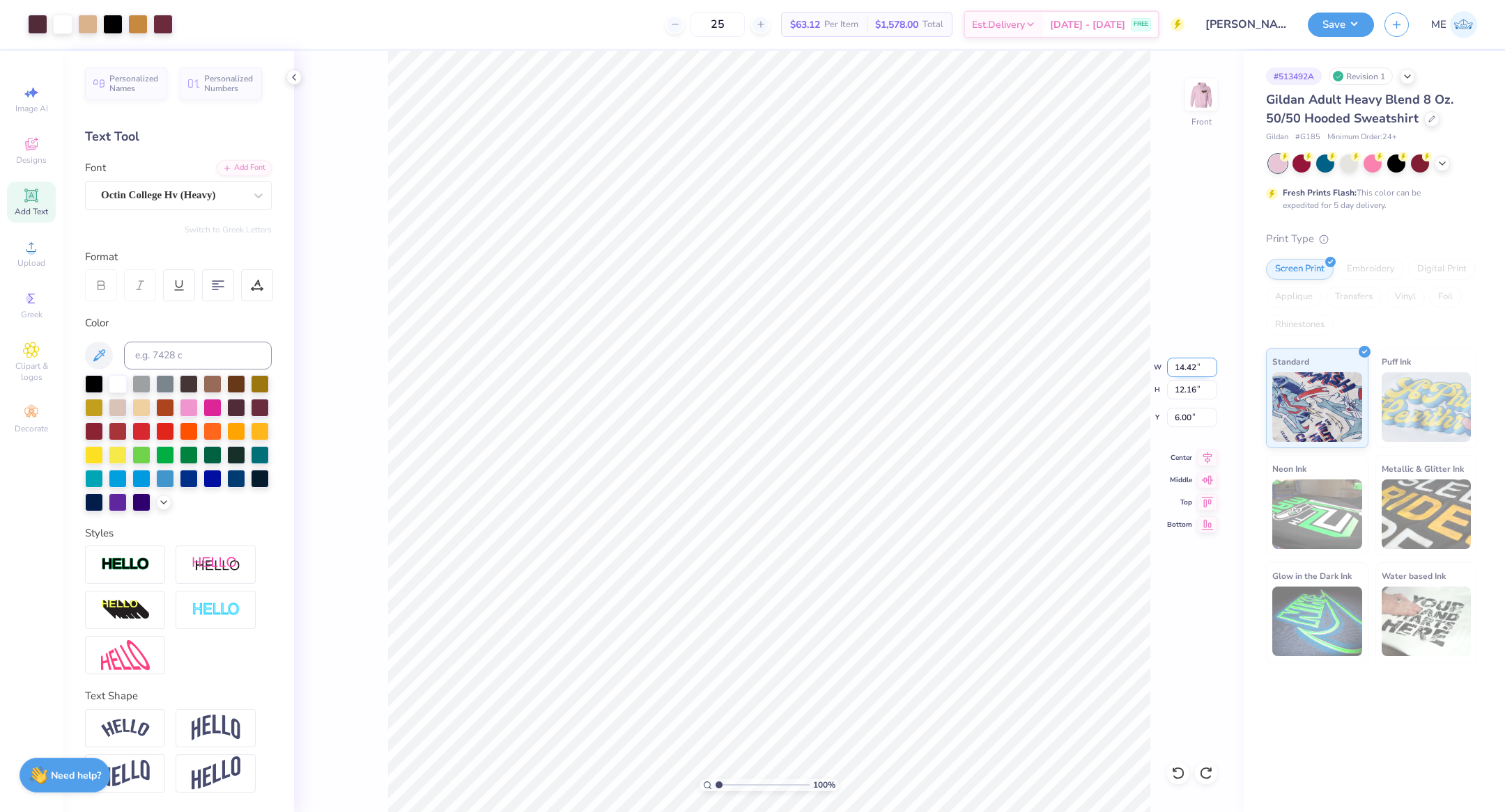
click at [1193, 372] on input "14.42" at bounding box center [1192, 368] width 50 height 20
type input "12.50"
type input "10.55"
click at [1202, 416] on input "6.81" at bounding box center [1192, 417] width 50 height 20
type input "6.00"
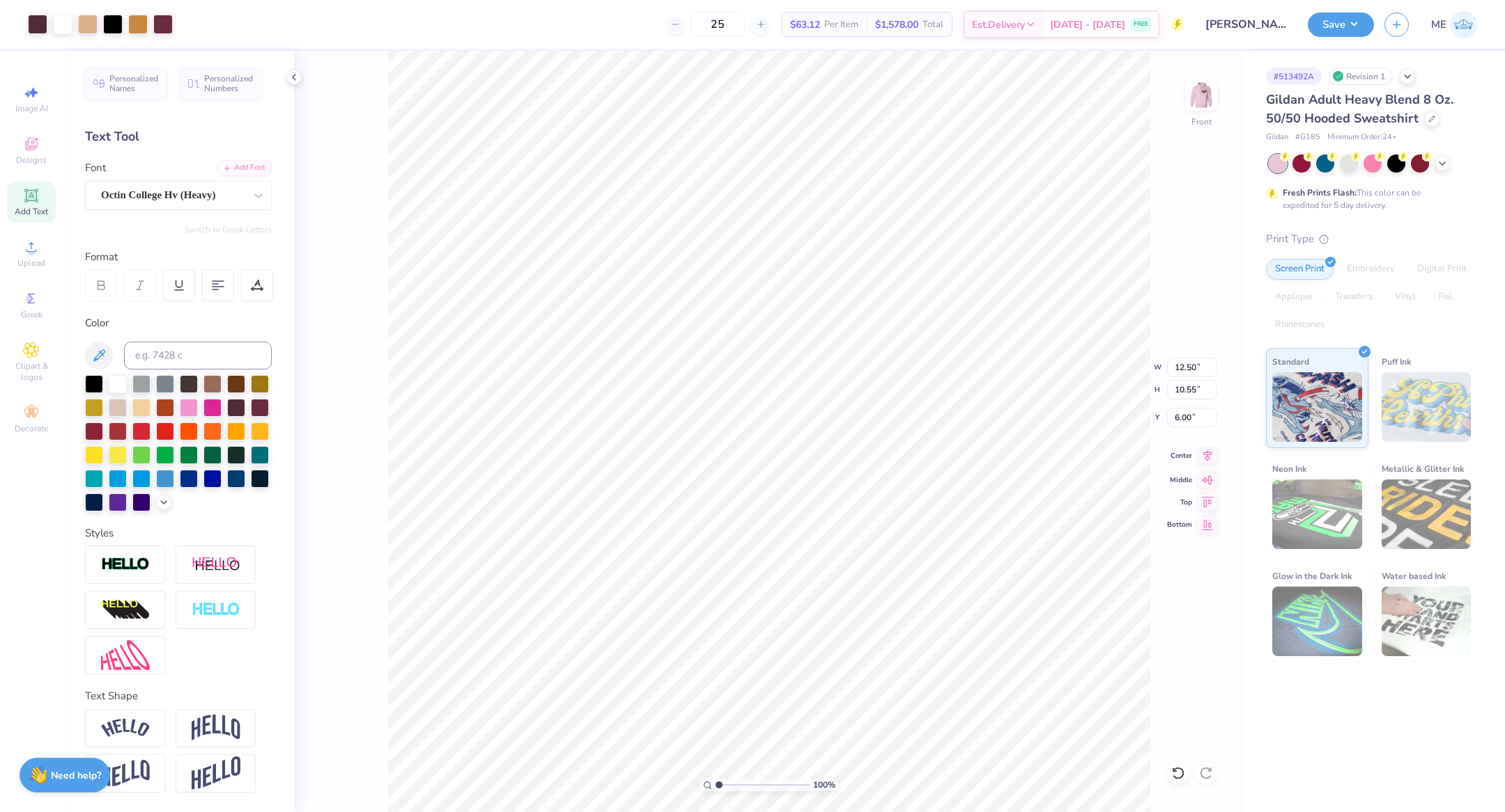
click at [1210, 452] on icon at bounding box center [1207, 455] width 20 height 17
click at [1185, 93] on img at bounding box center [1201, 95] width 56 height 56
click at [1335, 22] on button "Save" at bounding box center [1340, 22] width 66 height 24
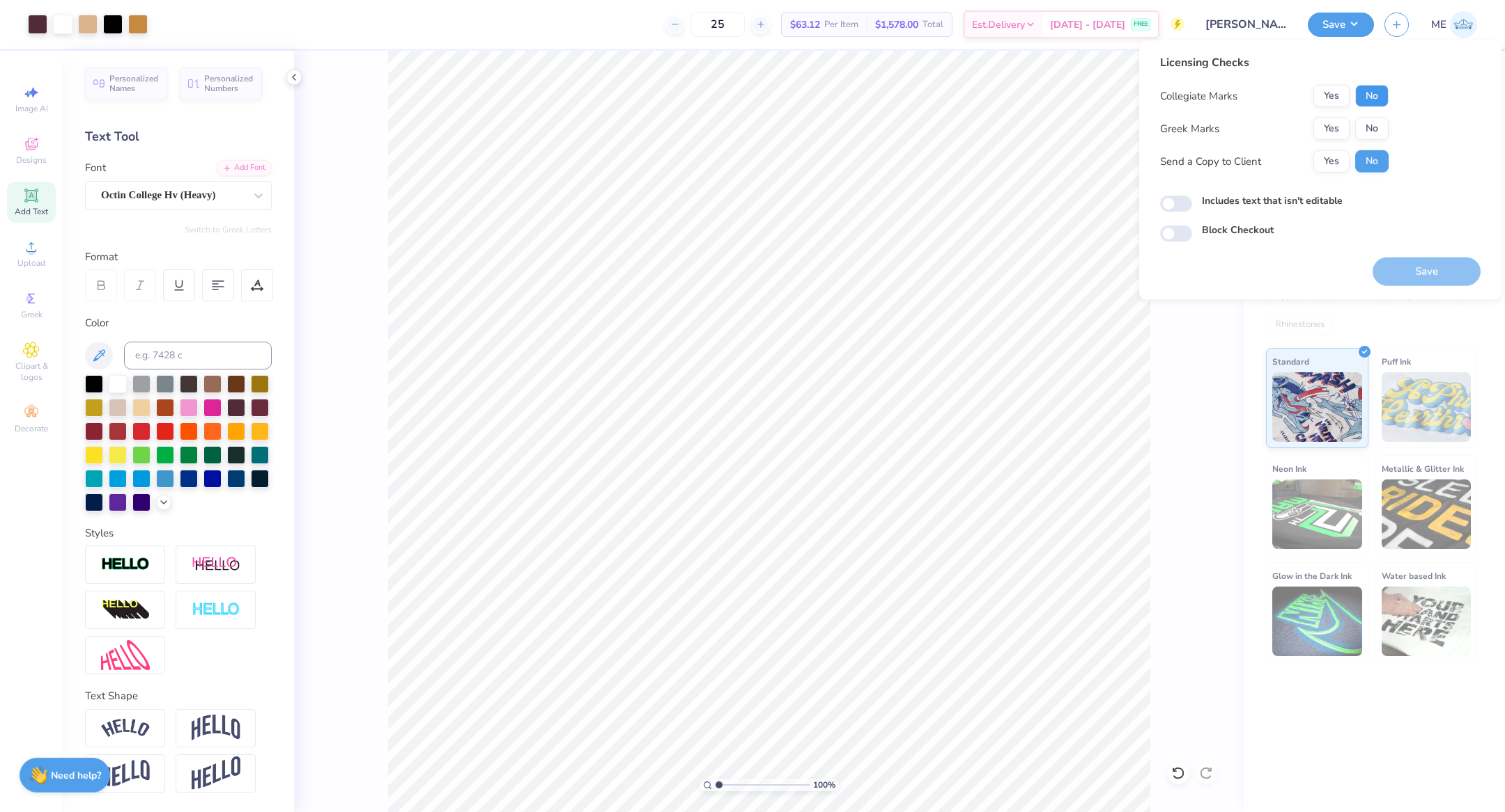
click at [1360, 91] on button "No" at bounding box center [1371, 96] width 33 height 22
click at [1366, 125] on button "No" at bounding box center [1371, 129] width 33 height 22
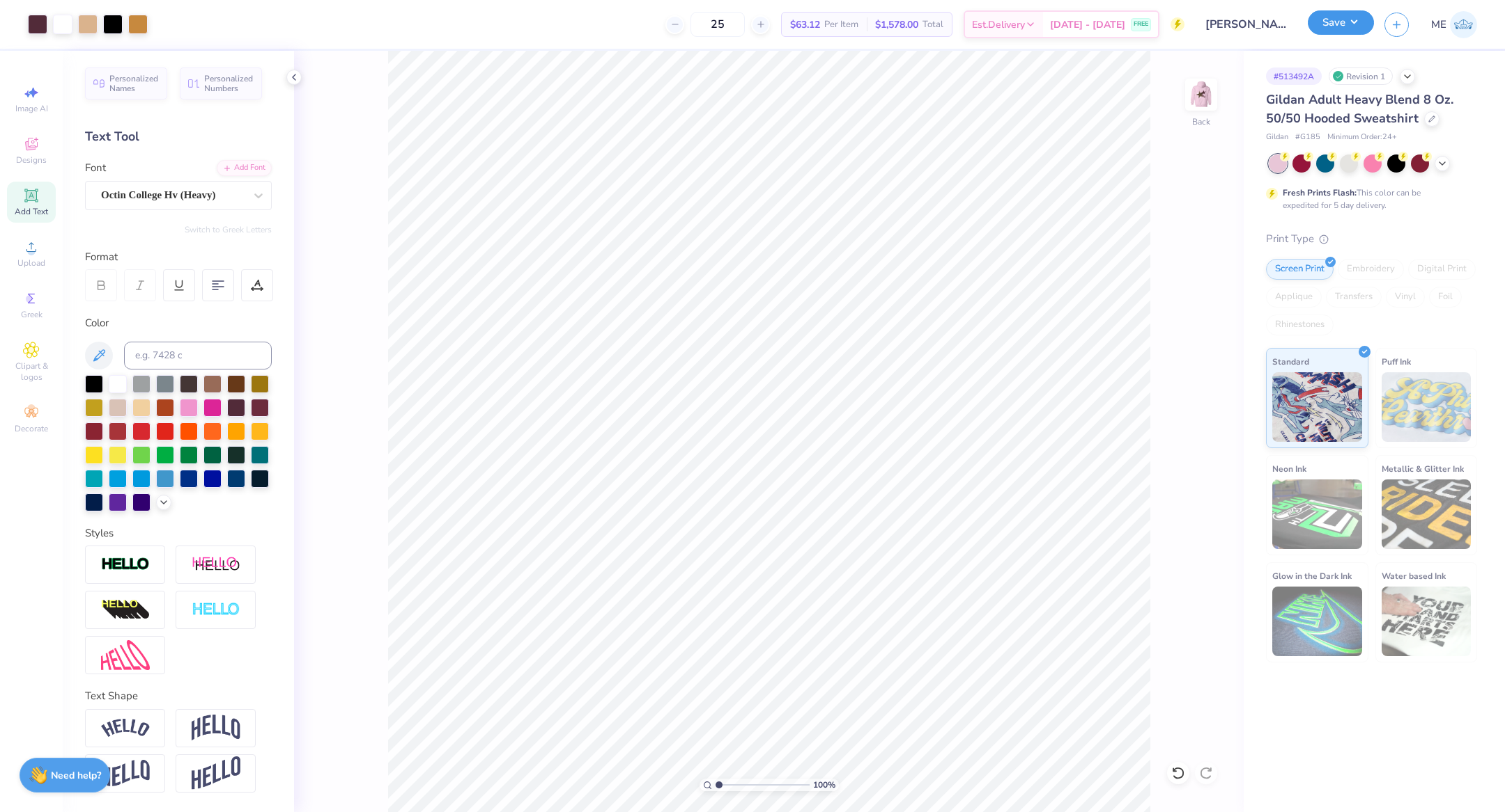
click at [1329, 26] on button "Save" at bounding box center [1340, 22] width 66 height 24
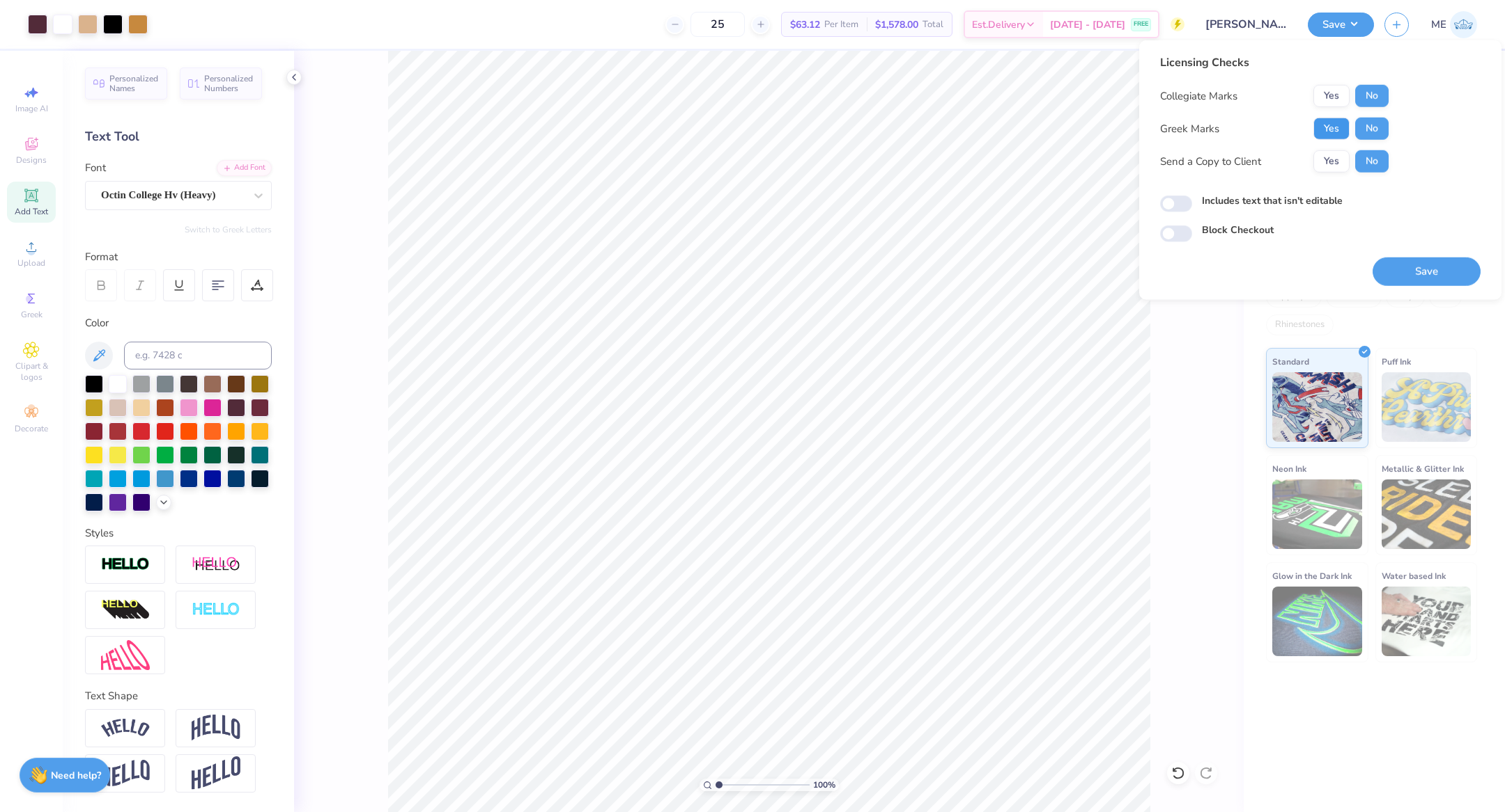
click at [1334, 128] on button "Yes" at bounding box center [1331, 129] width 36 height 22
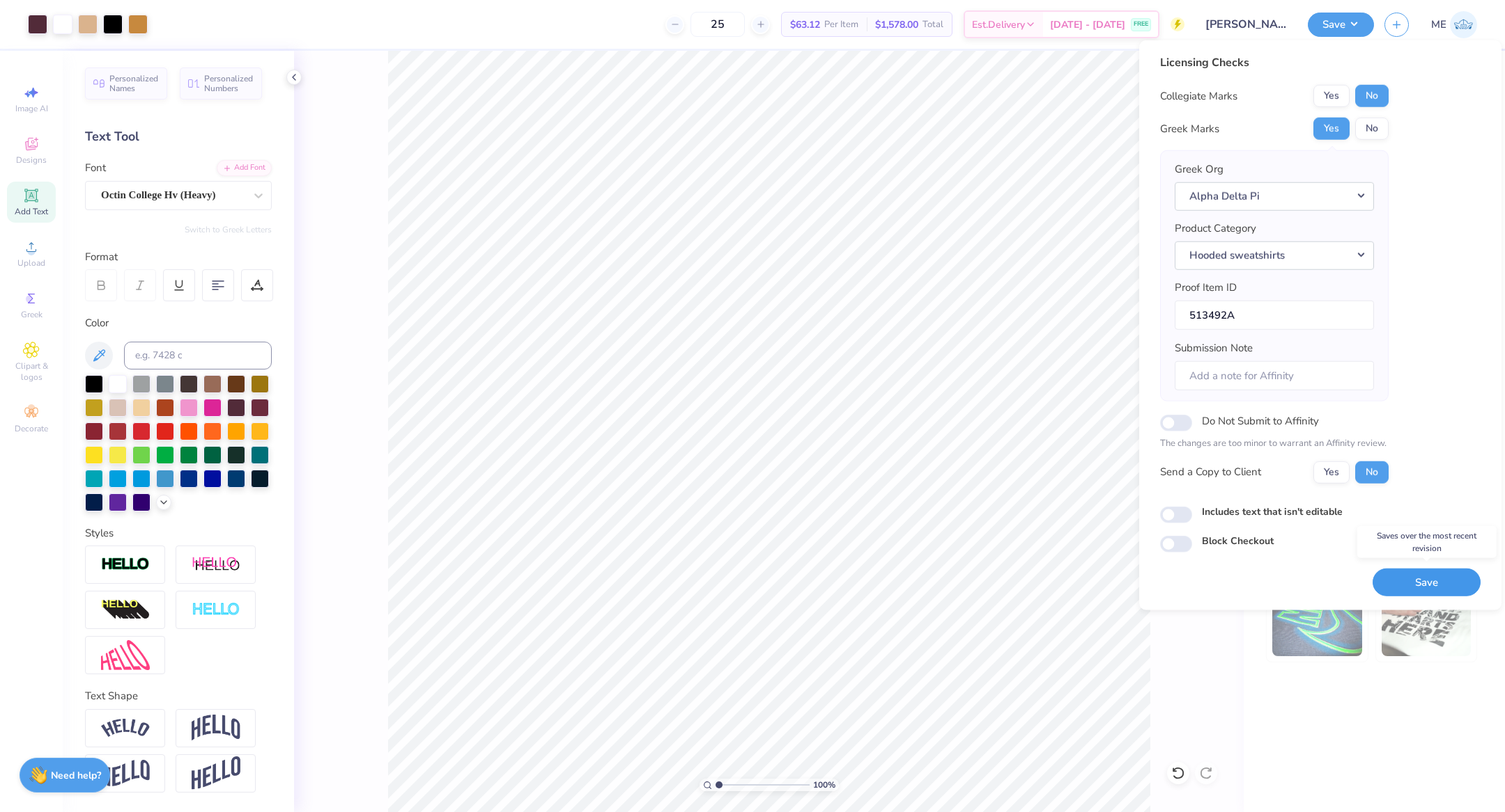
click at [1409, 576] on button "Save" at bounding box center [1426, 582] width 108 height 29
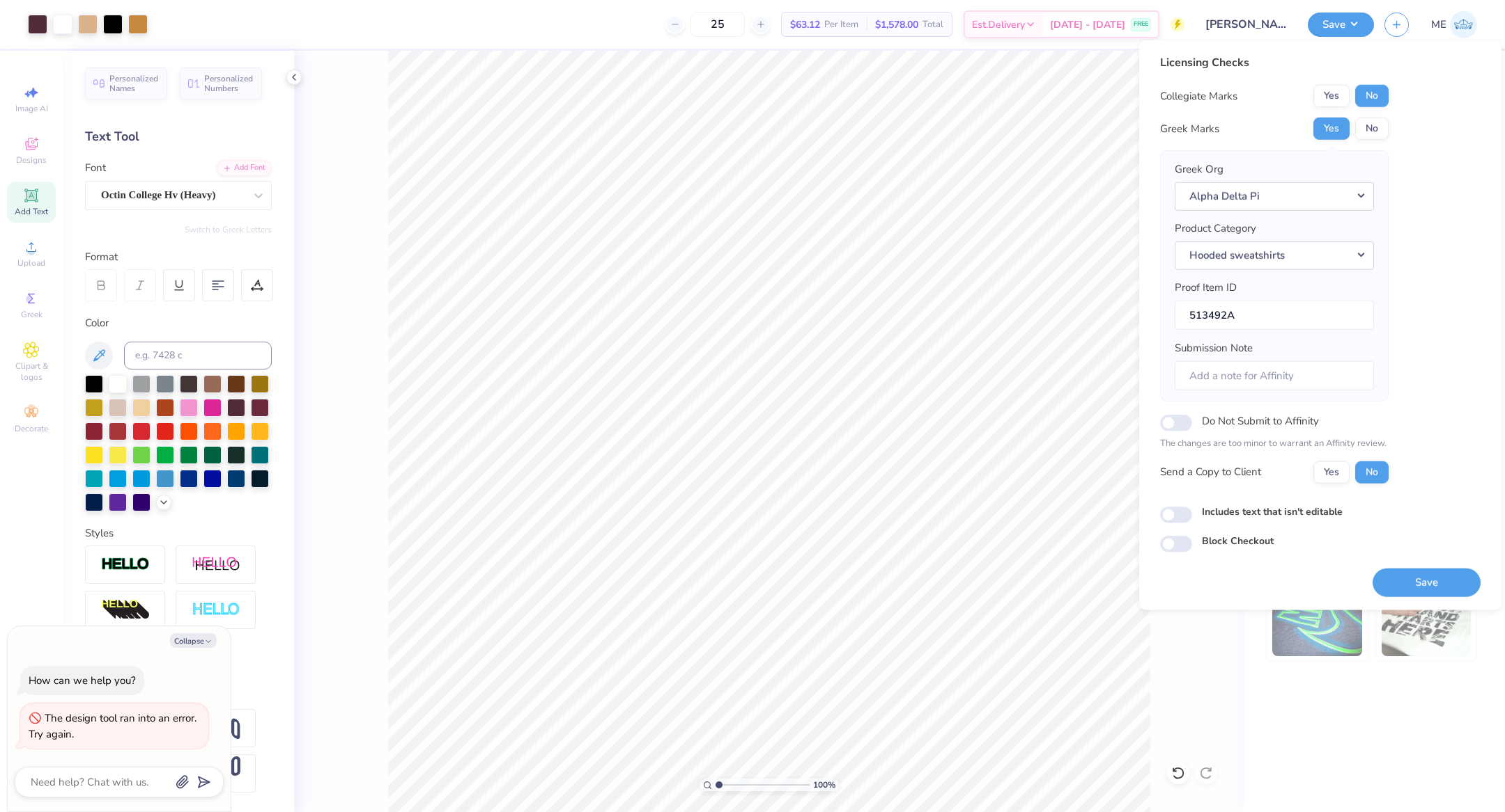
click at [1438, 564] on div "Save" at bounding box center [1426, 574] width 108 height 44
click at [1438, 569] on button "Save" at bounding box center [1426, 582] width 108 height 29
click at [1436, 568] on button "Save" at bounding box center [1426, 582] width 108 height 29
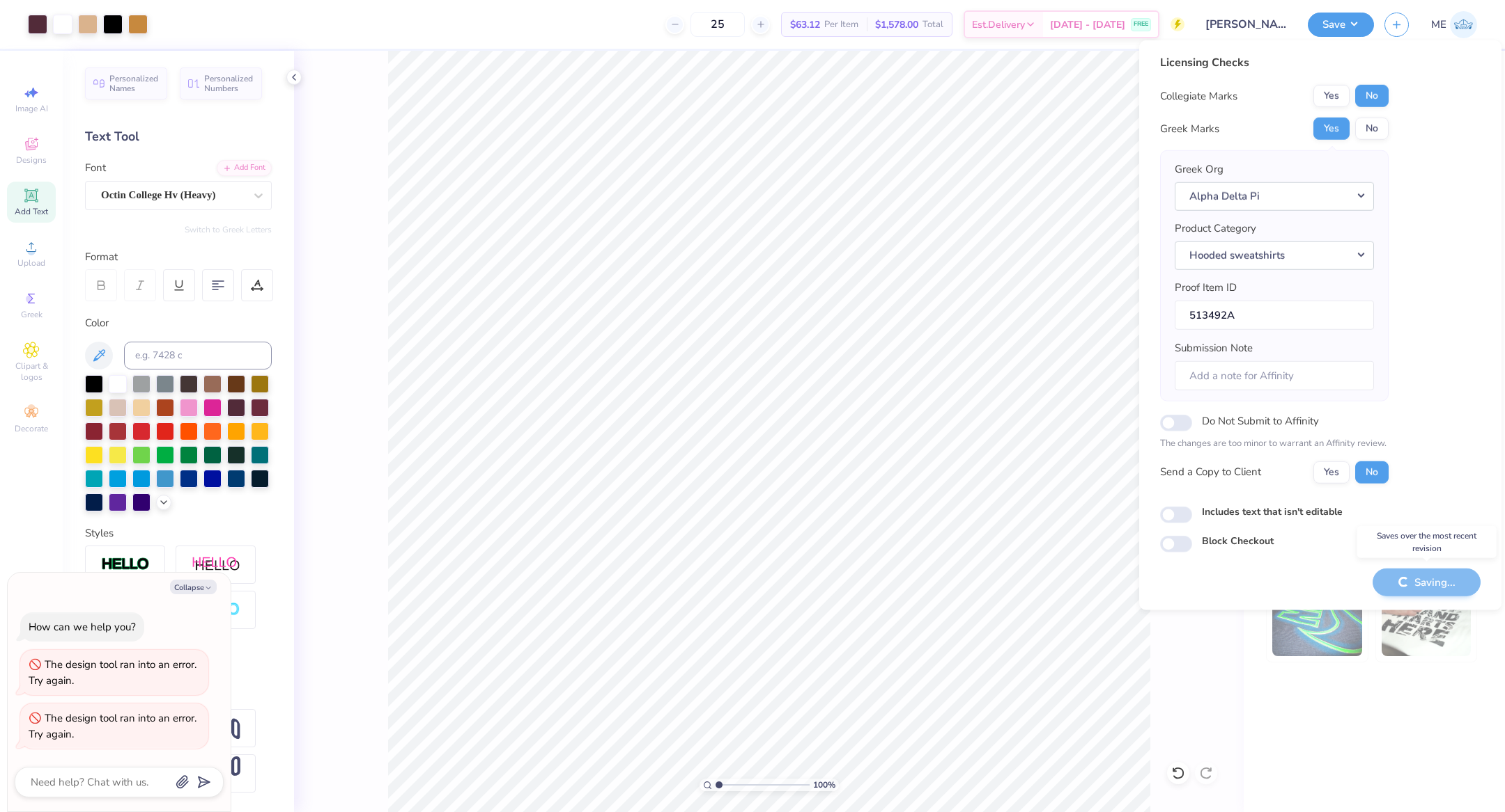
click at [1436, 568] on div "Saving..." at bounding box center [1426, 582] width 108 height 29
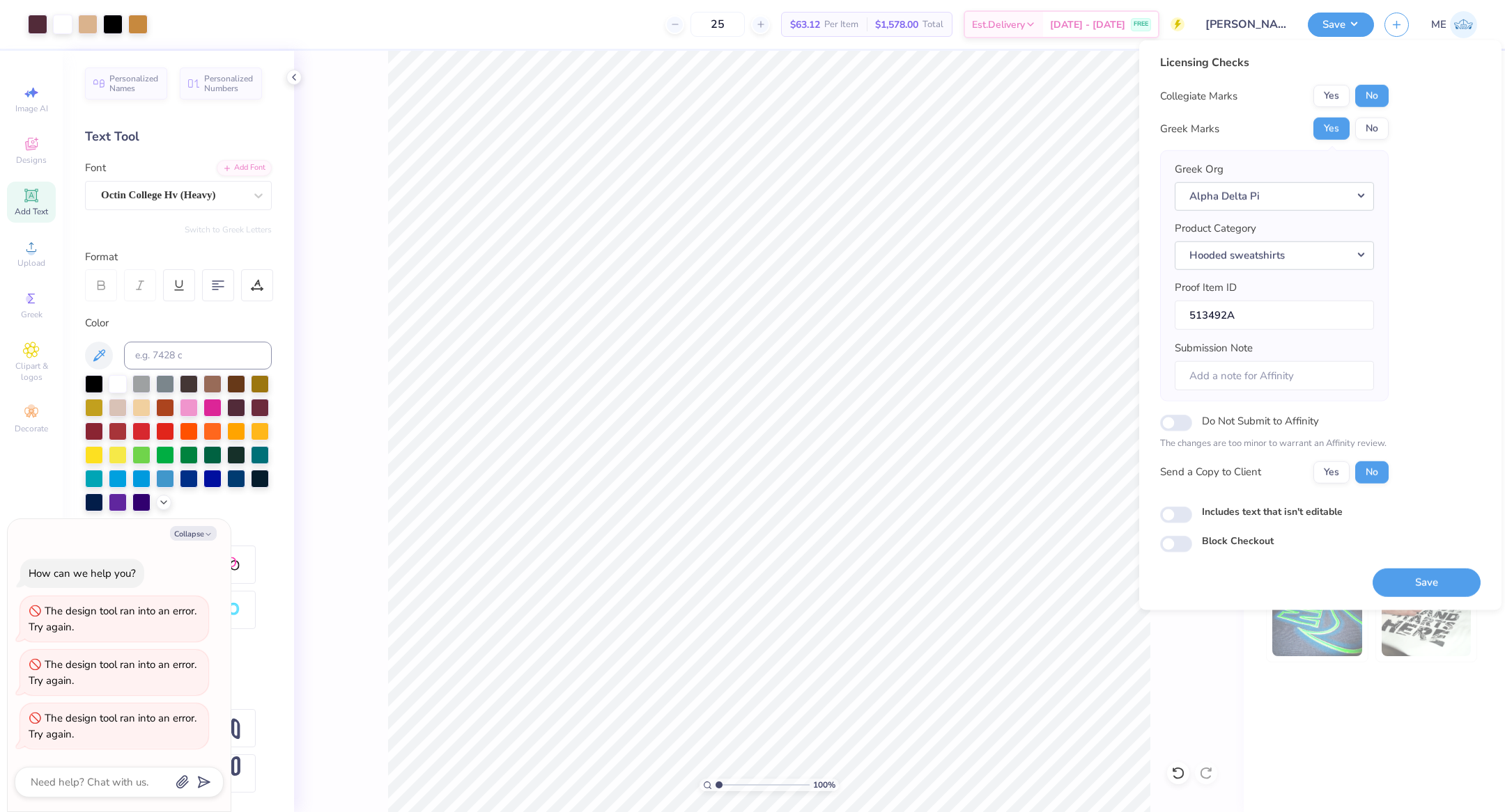
click at [1454, 564] on div "Save" at bounding box center [1426, 574] width 108 height 44
click at [1453, 568] on button "Save" at bounding box center [1426, 582] width 108 height 29
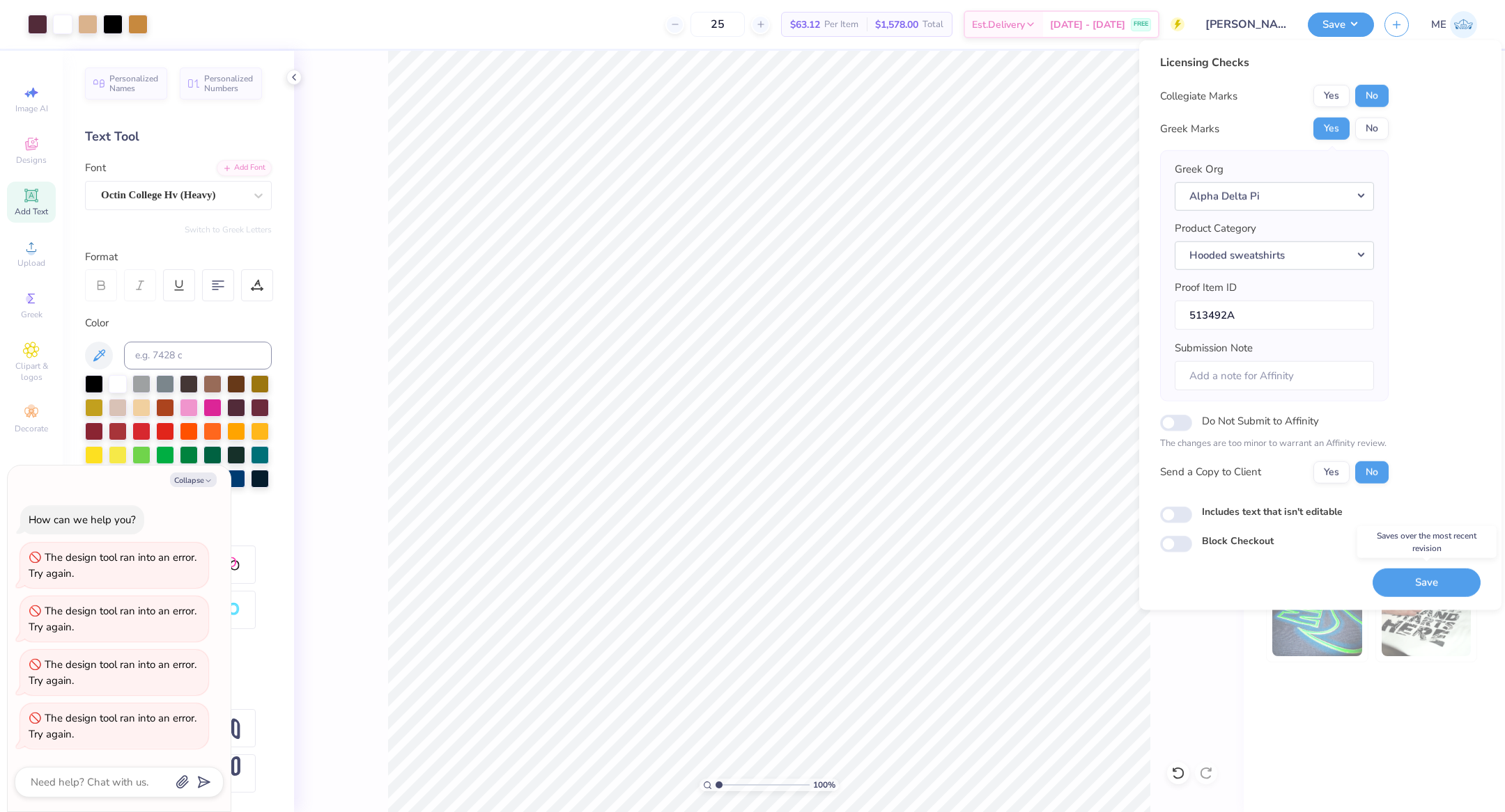
click at [1442, 573] on button "Save" at bounding box center [1426, 582] width 108 height 29
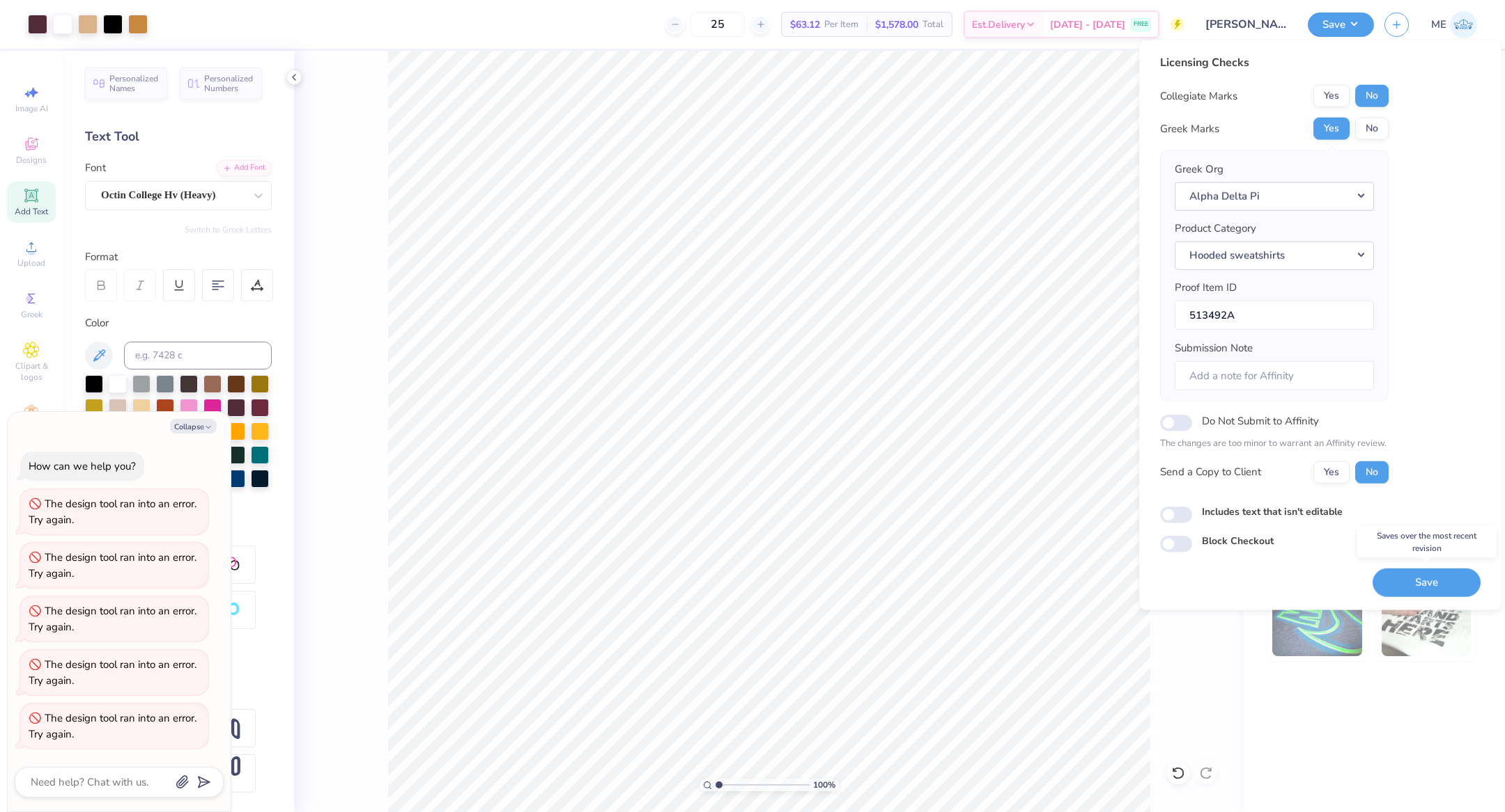
drag, startPoint x: 1429, startPoint y: 575, endPoint x: 1302, endPoint y: 506, distance: 144.5
click at [1424, 575] on button "Save" at bounding box center [1426, 582] width 108 height 29
click at [1432, 573] on button "Save" at bounding box center [1426, 582] width 108 height 29
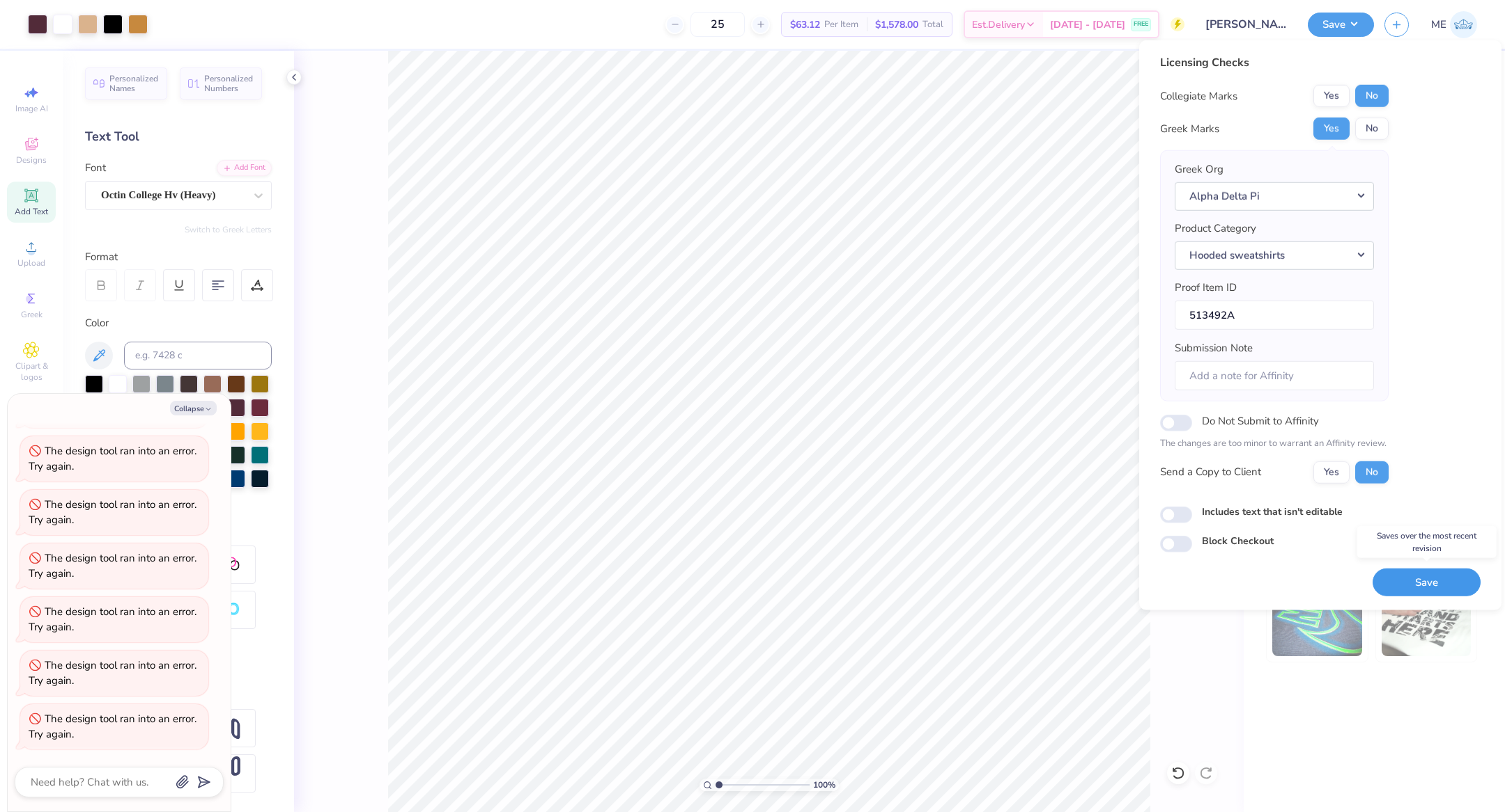
click at [1432, 573] on button "Save" at bounding box center [1426, 582] width 108 height 29
click at [1435, 577] on button "Save" at bounding box center [1426, 582] width 108 height 29
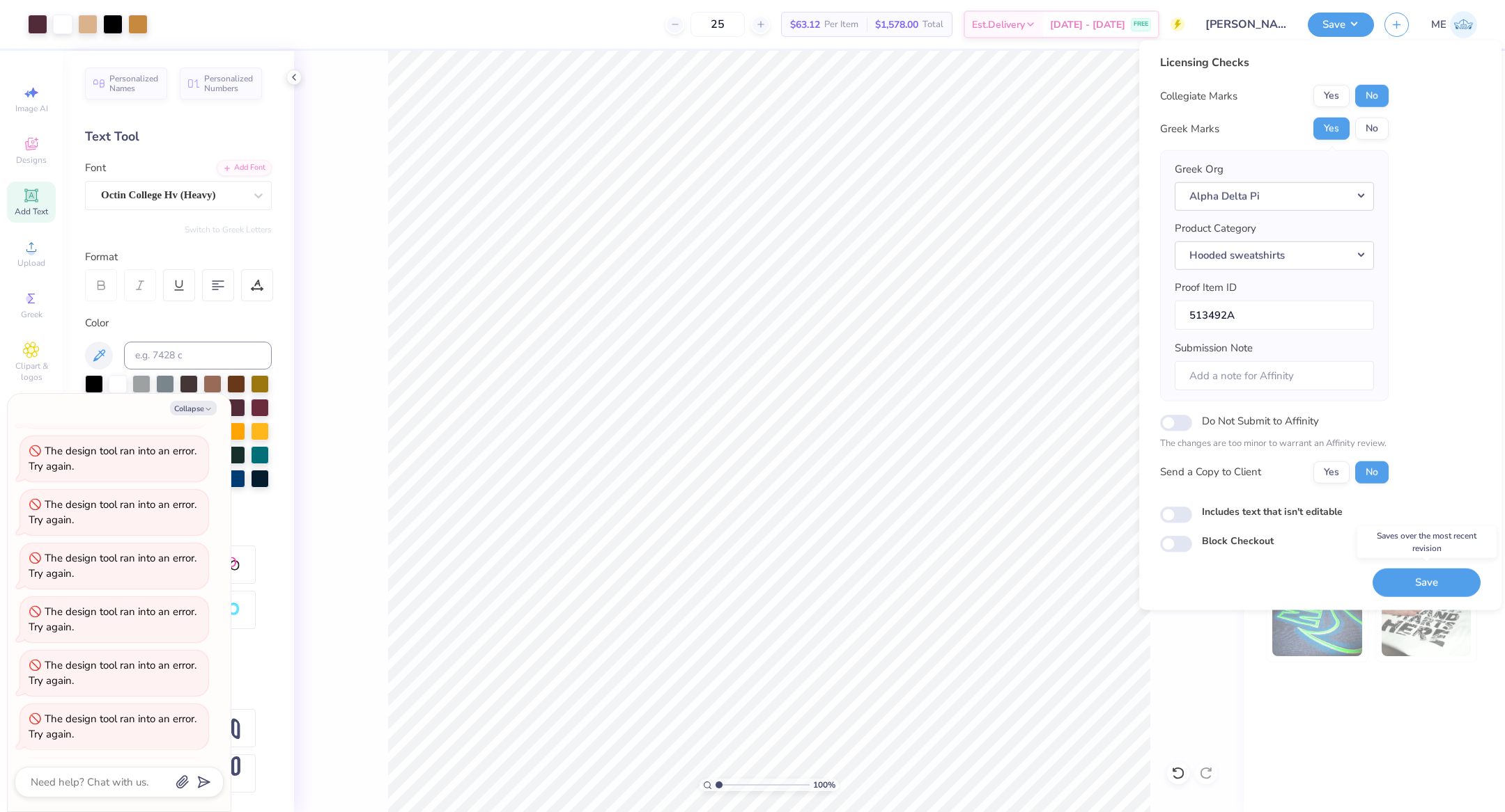
scroll to position [250, 0]
click at [1438, 572] on button "Save" at bounding box center [1426, 582] width 108 height 29
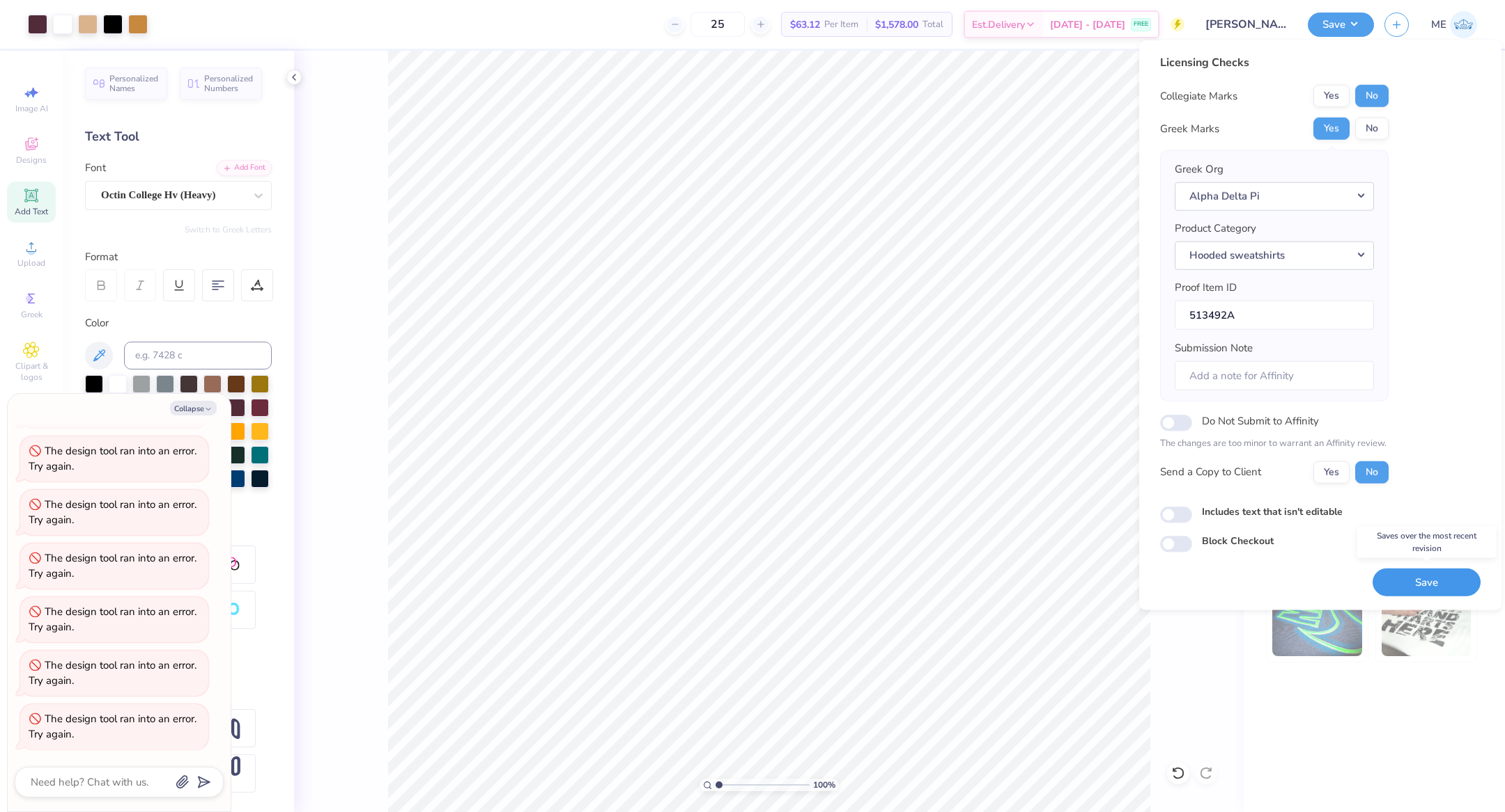
click at [1438, 572] on button "Save" at bounding box center [1426, 582] width 108 height 29
click at [1438, 572] on div "Saving..." at bounding box center [1426, 582] width 108 height 29
click at [1434, 573] on button "Save" at bounding box center [1426, 582] width 108 height 29
click at [1433, 573] on div "Saving..." at bounding box center [1426, 582] width 108 height 29
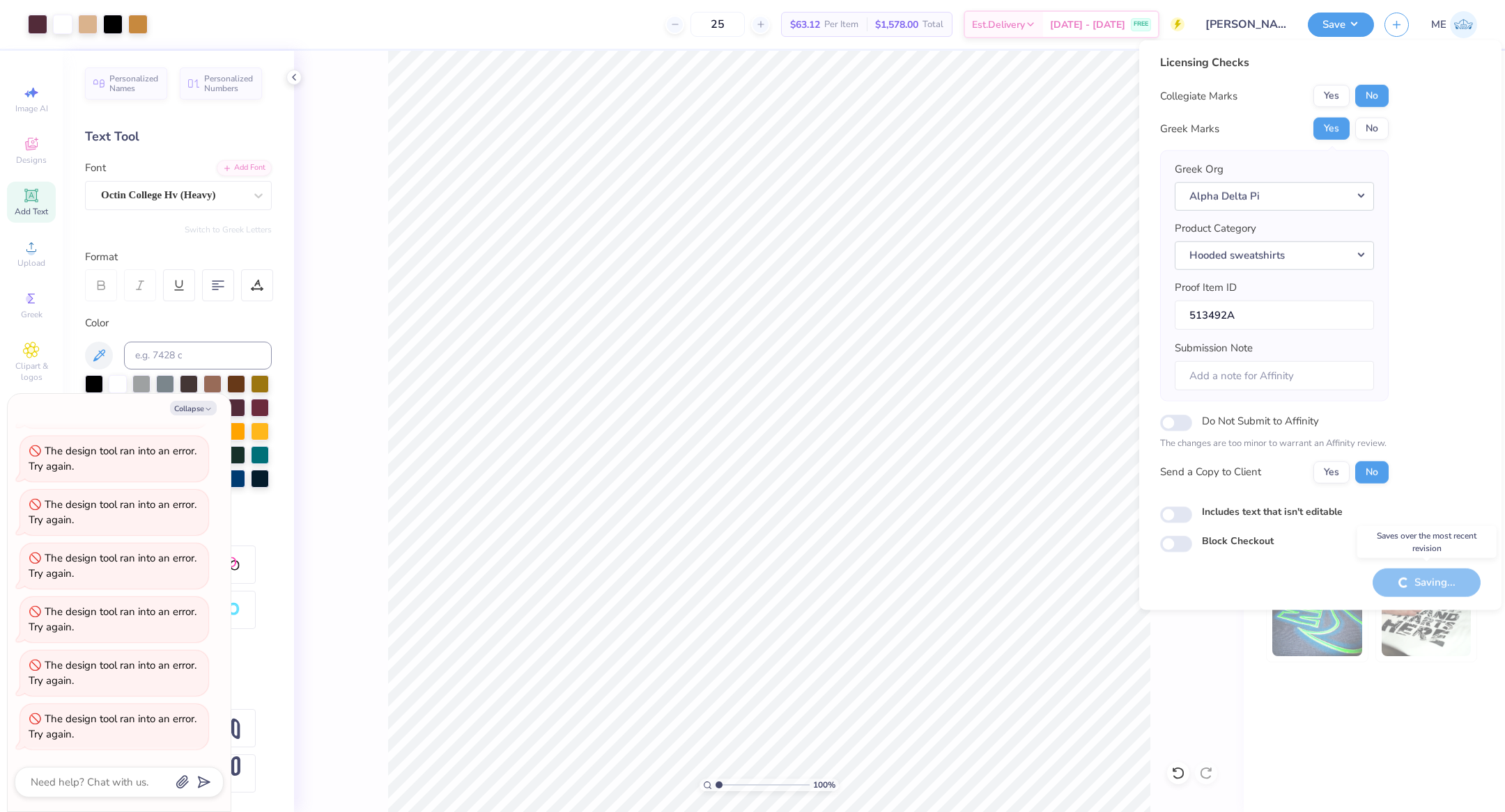
scroll to position [464, 0]
click at [1433, 573] on button "Save" at bounding box center [1426, 582] width 108 height 29
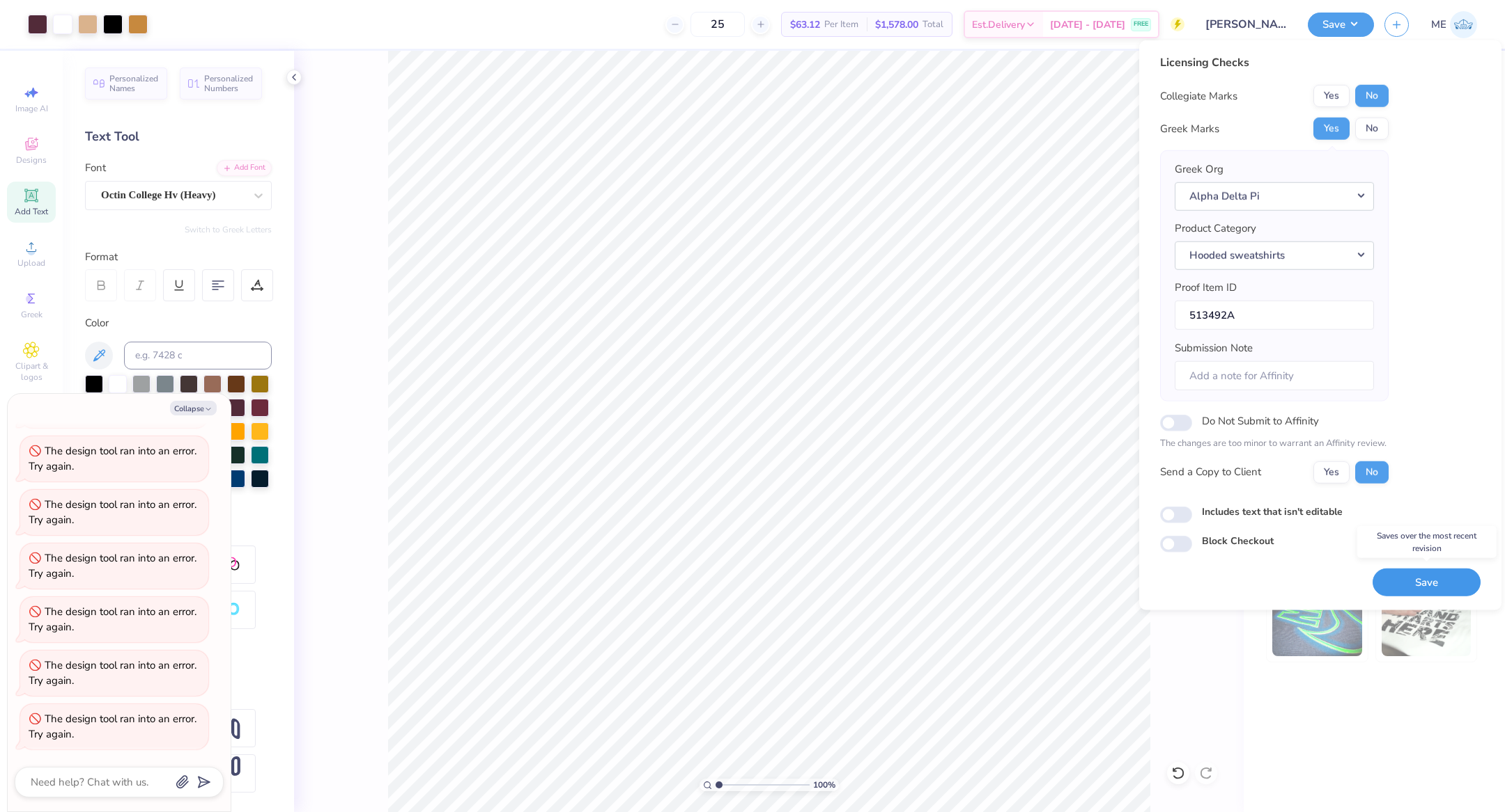
click at [1433, 571] on button "Save" at bounding box center [1426, 582] width 108 height 29
click at [1432, 569] on button "Save" at bounding box center [1426, 582] width 108 height 29
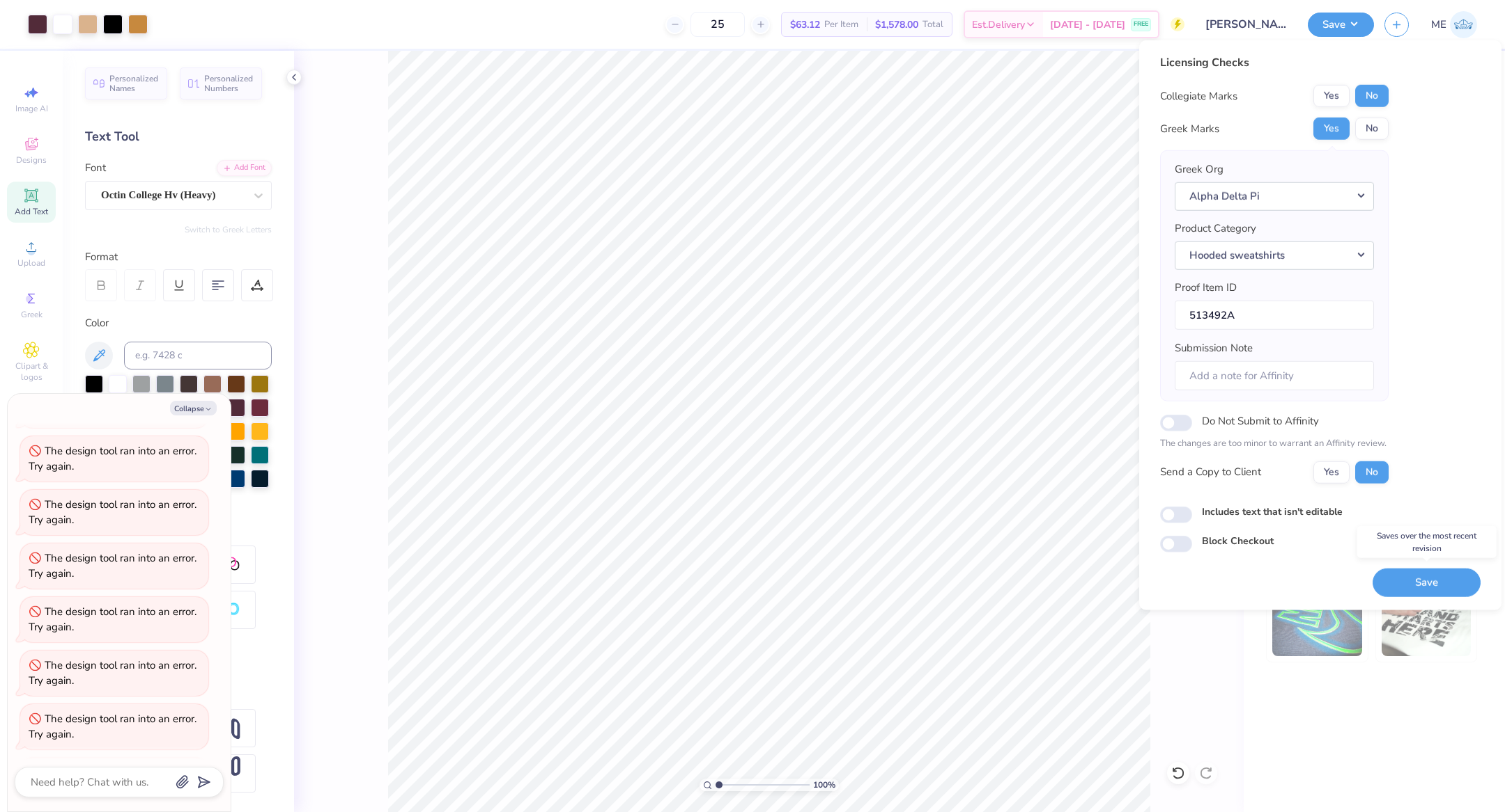
scroll to position [732, 0]
click at [1432, 569] on button "Save" at bounding box center [1426, 582] width 108 height 29
click at [1446, 571] on button "Save" at bounding box center [1426, 582] width 108 height 29
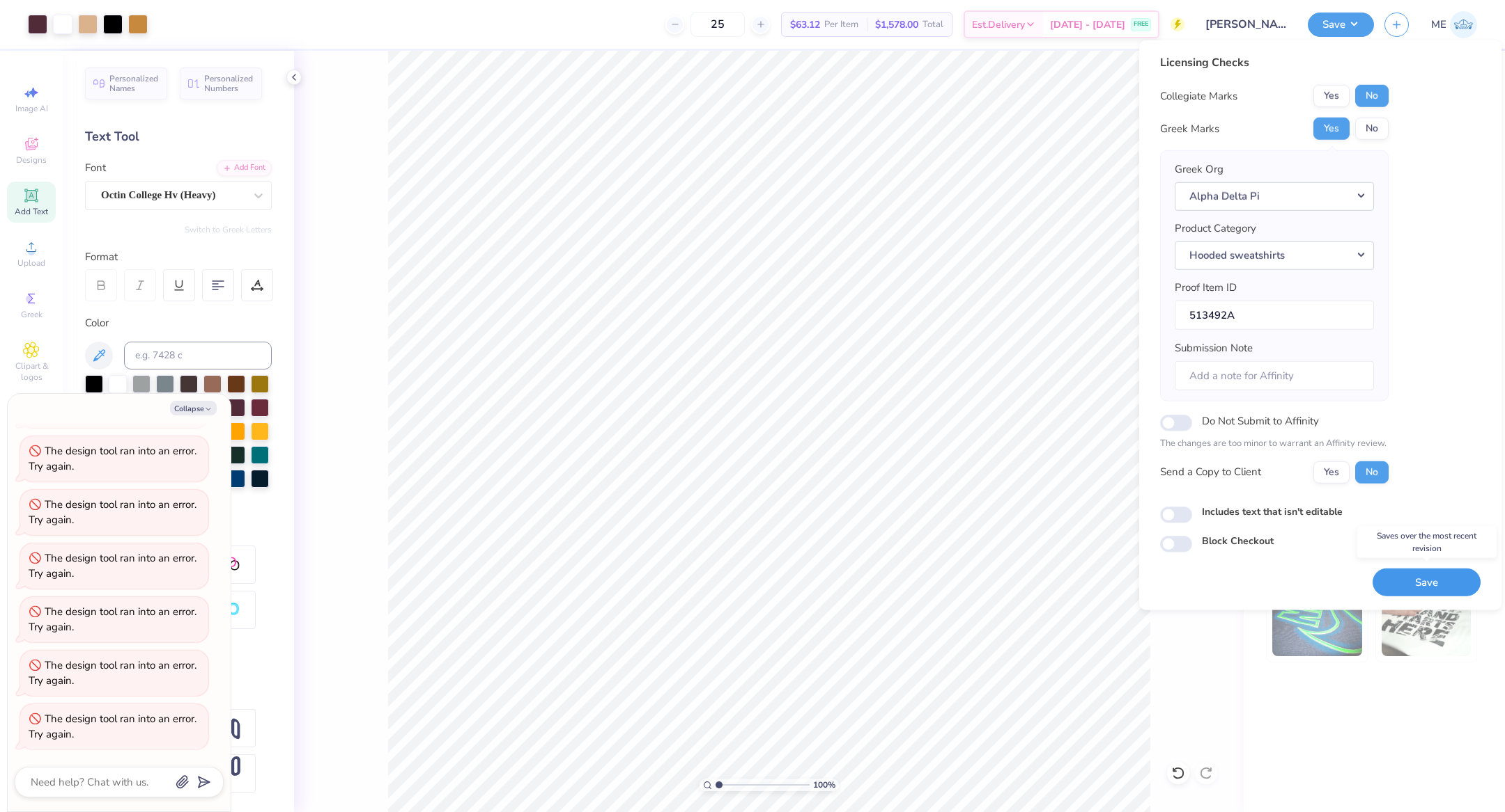
click at [1445, 580] on button "Save" at bounding box center [1426, 582] width 108 height 29
click at [1443, 573] on button "Save" at bounding box center [1426, 582] width 108 height 29
drag, startPoint x: 1443, startPoint y: 573, endPoint x: 1441, endPoint y: 564, distance: 9.2
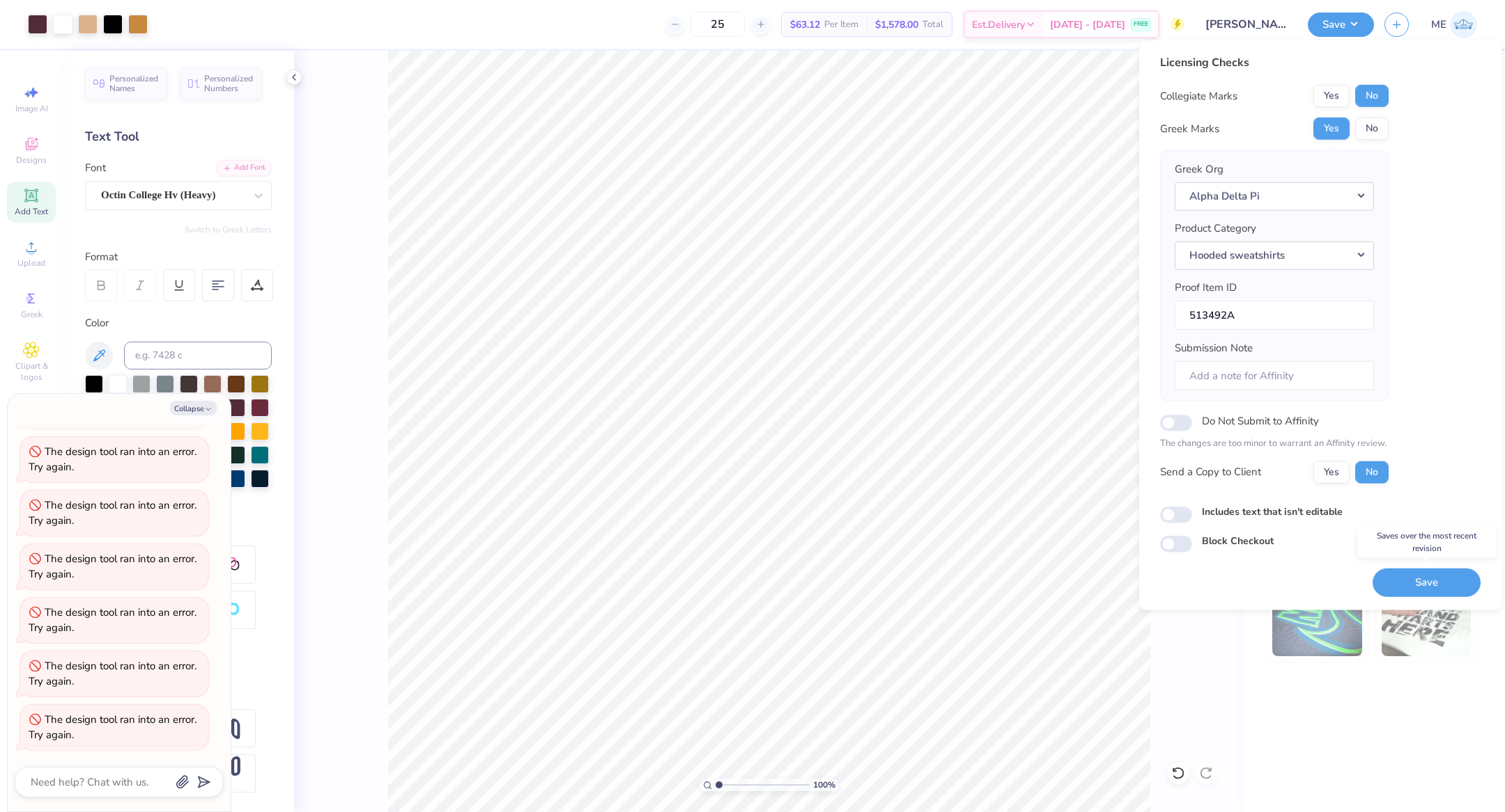
click at [1443, 572] on button "Save" at bounding box center [1426, 582] width 108 height 29
click at [1436, 575] on button "Save" at bounding box center [1426, 582] width 108 height 29
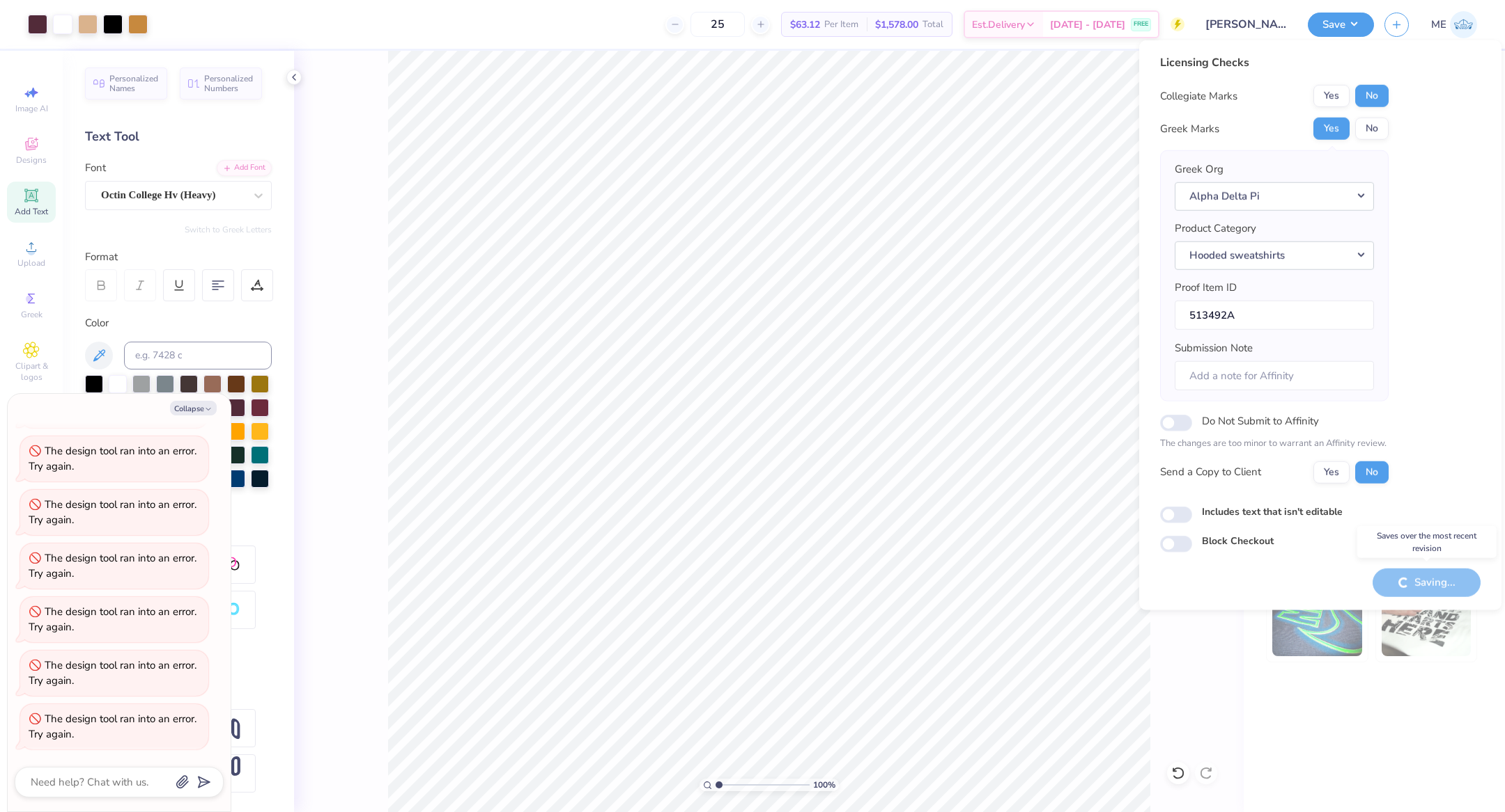
click at [1436, 575] on div "Saving..." at bounding box center [1426, 582] width 108 height 29
click at [1436, 575] on button "Save" at bounding box center [1426, 582] width 108 height 29
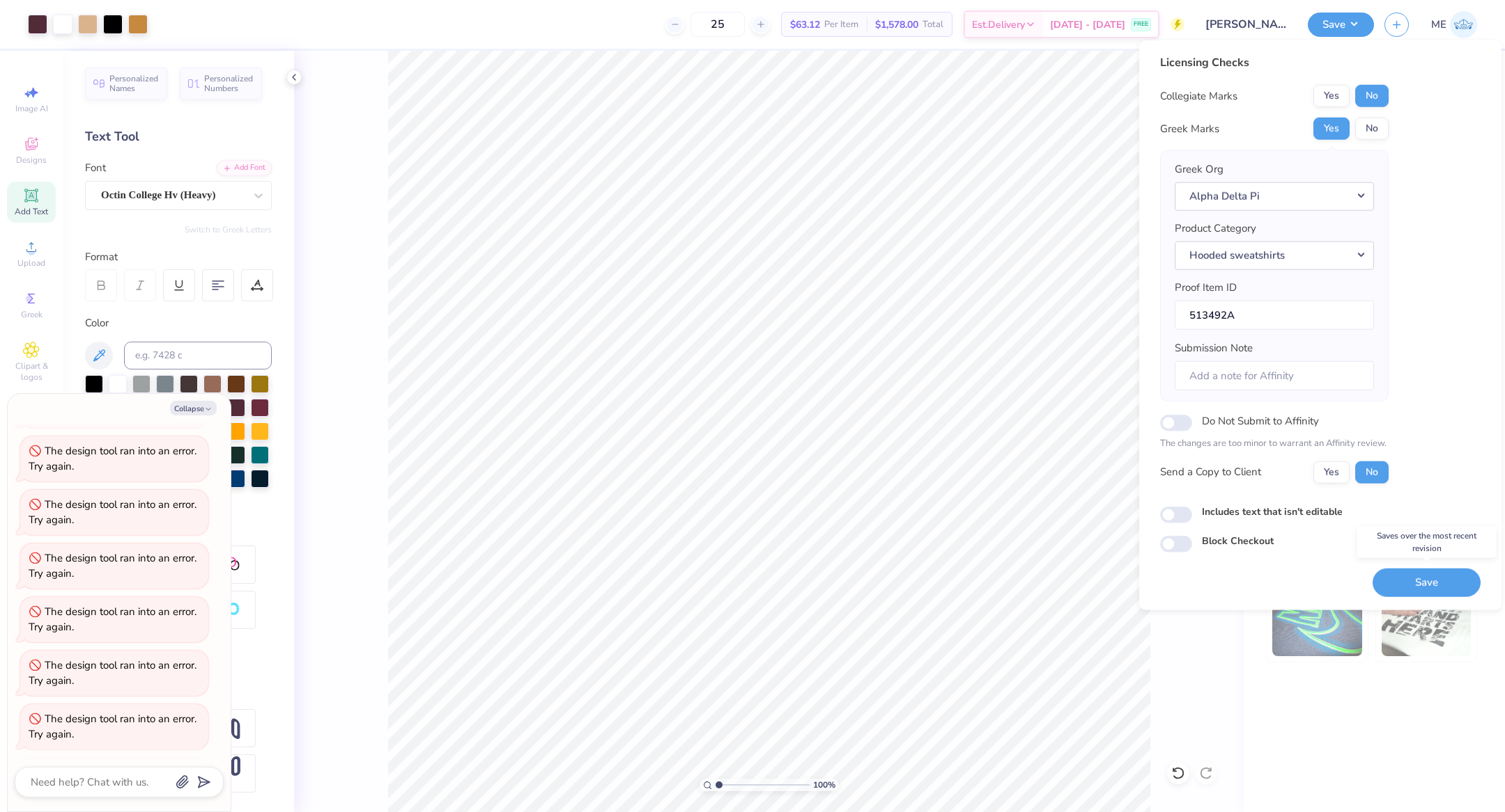
scroll to position [1215, 0]
click at [1399, 584] on button "Save" at bounding box center [1426, 582] width 108 height 29
click at [1426, 579] on button "Save" at bounding box center [1426, 582] width 108 height 29
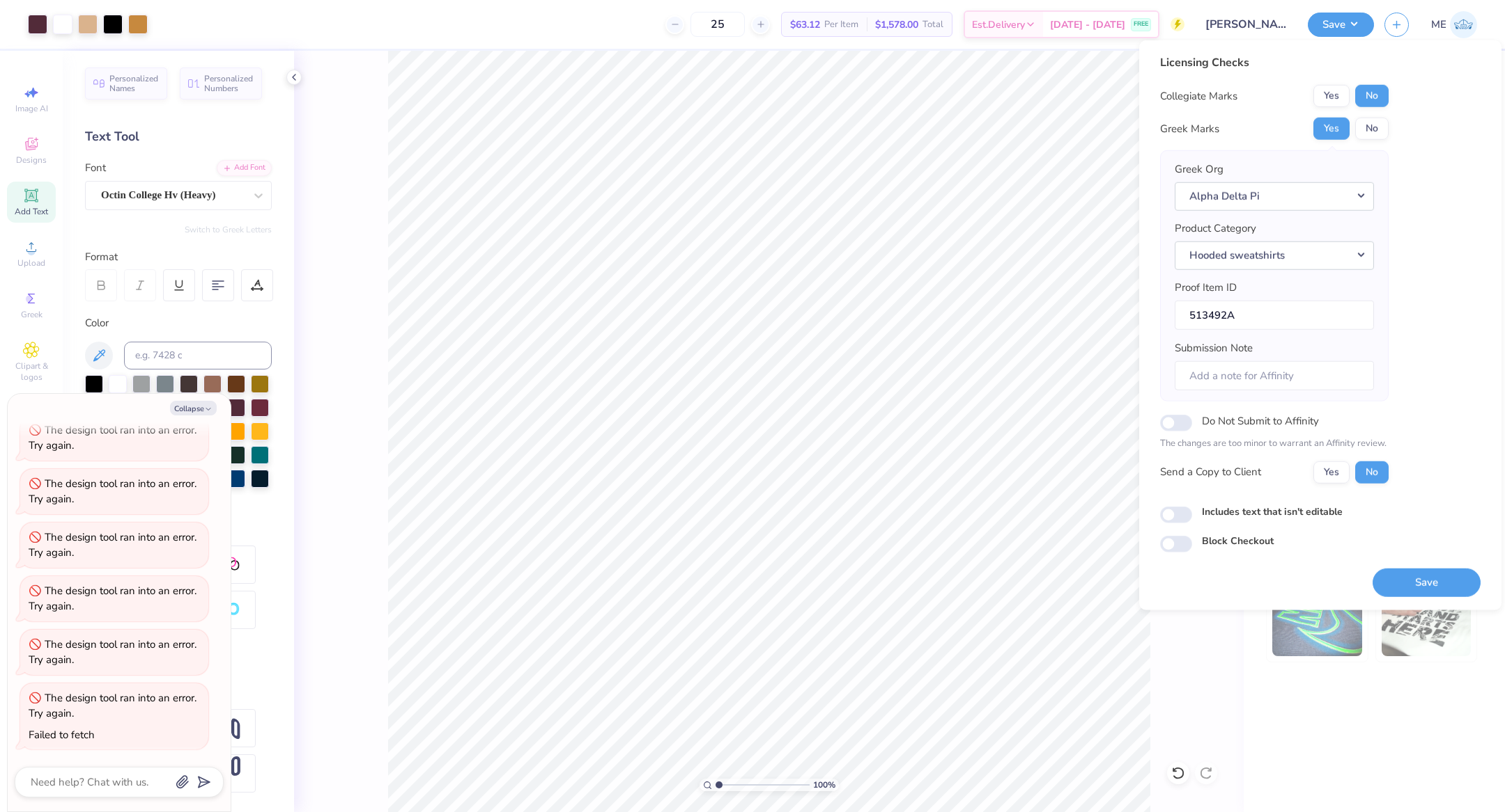
click at [1429, 383] on div "Licensing Checks Collegiate Marks Yes No Greek Marks Yes No Greek Org Alpha Del…" at bounding box center [1320, 303] width 321 height 498
click at [1441, 568] on button "Save" at bounding box center [1426, 582] width 108 height 29
click at [1418, 578] on button "Save" at bounding box center [1426, 582] width 108 height 29
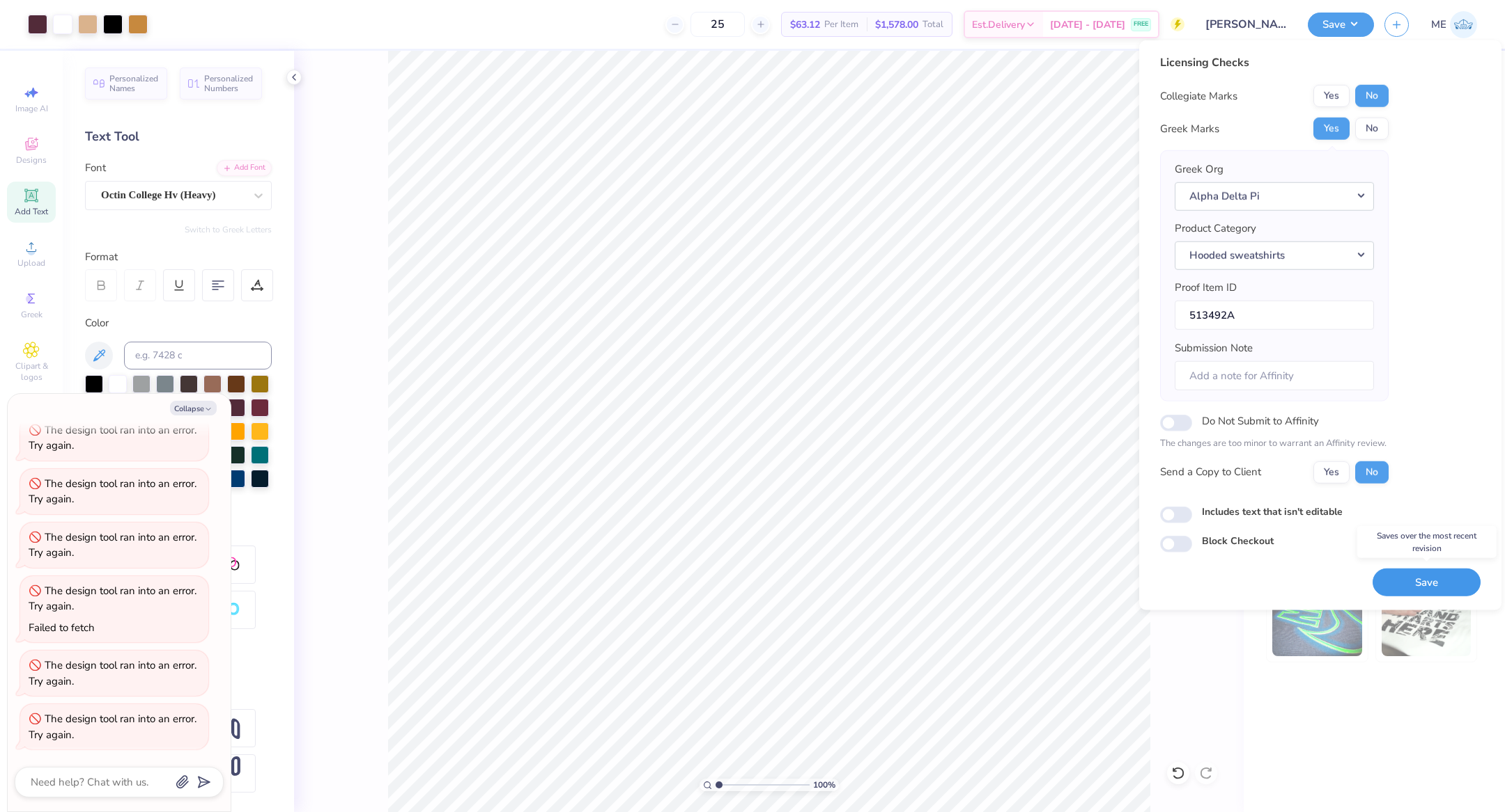
click at [1410, 568] on button "Save" at bounding box center [1426, 582] width 108 height 29
type textarea "x"
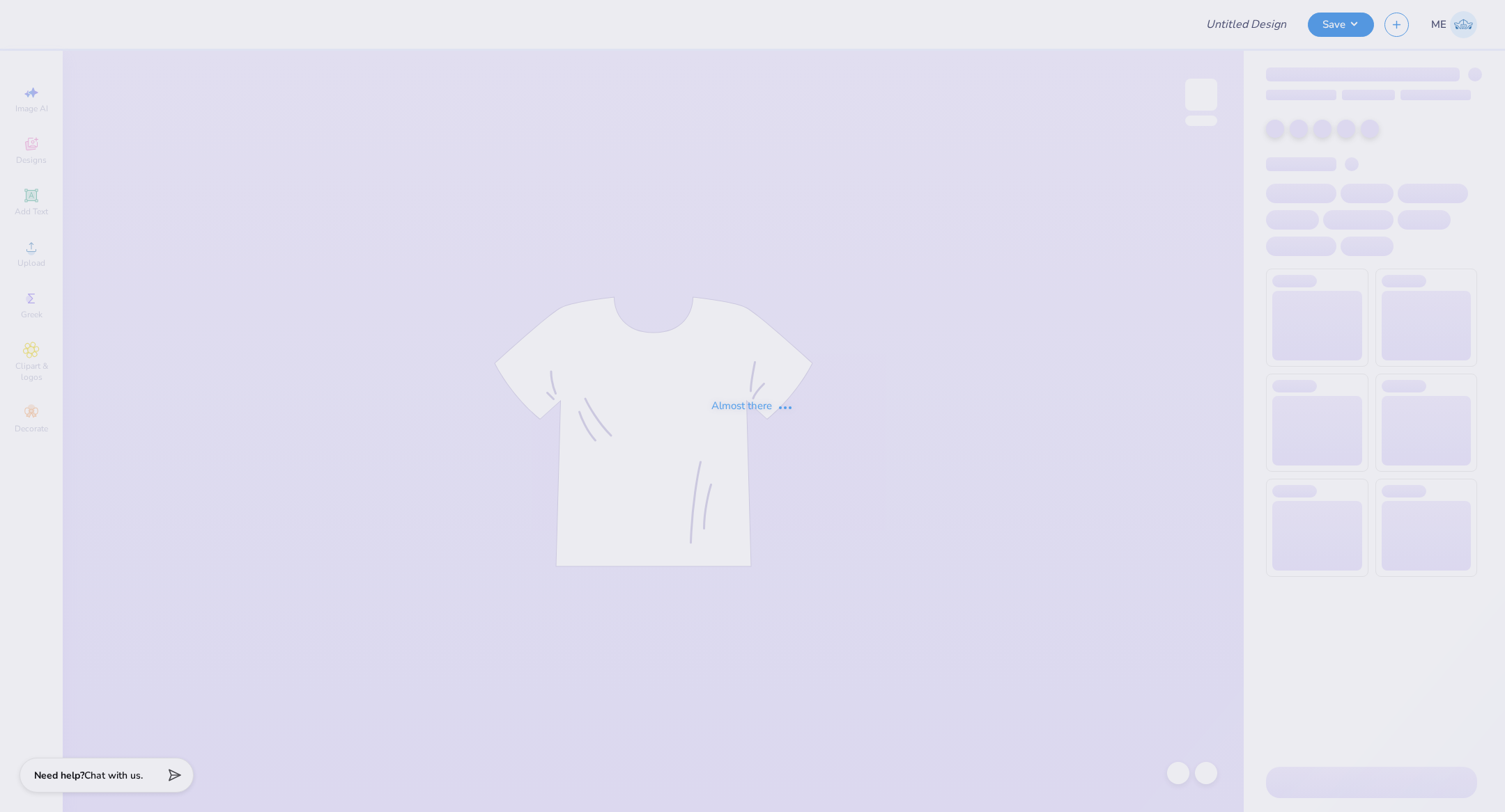
type input "[PERSON_NAME] 4"
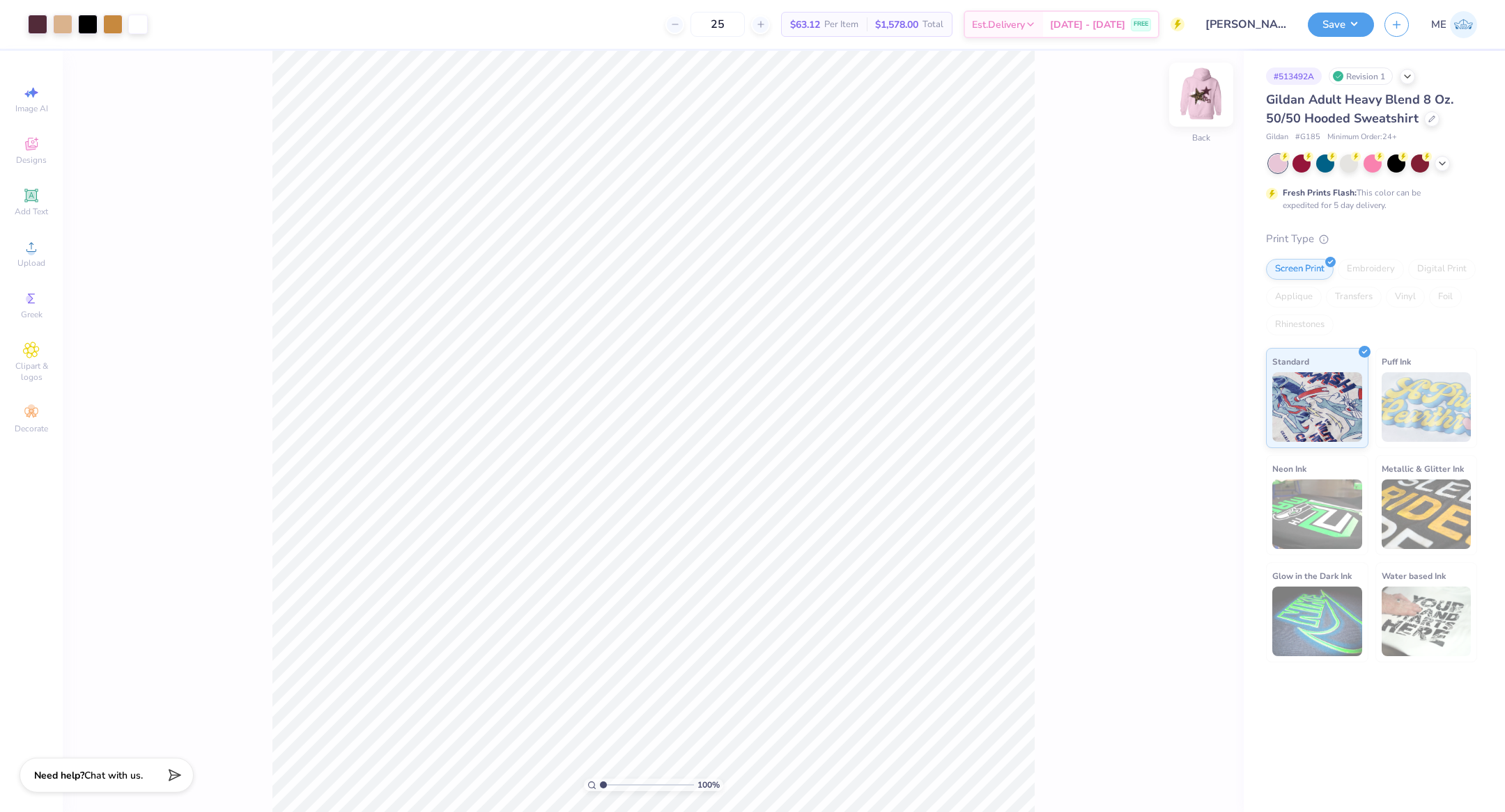
click at [1210, 94] on img at bounding box center [1201, 95] width 56 height 56
click at [45, 256] on div "Upload" at bounding box center [31, 254] width 49 height 41
type input "6.26"
click at [732, 747] on li "Send to Back" at bounding box center [750, 754] width 109 height 27
click at [1189, 375] on input "14.49" at bounding box center [1192, 368] width 50 height 20
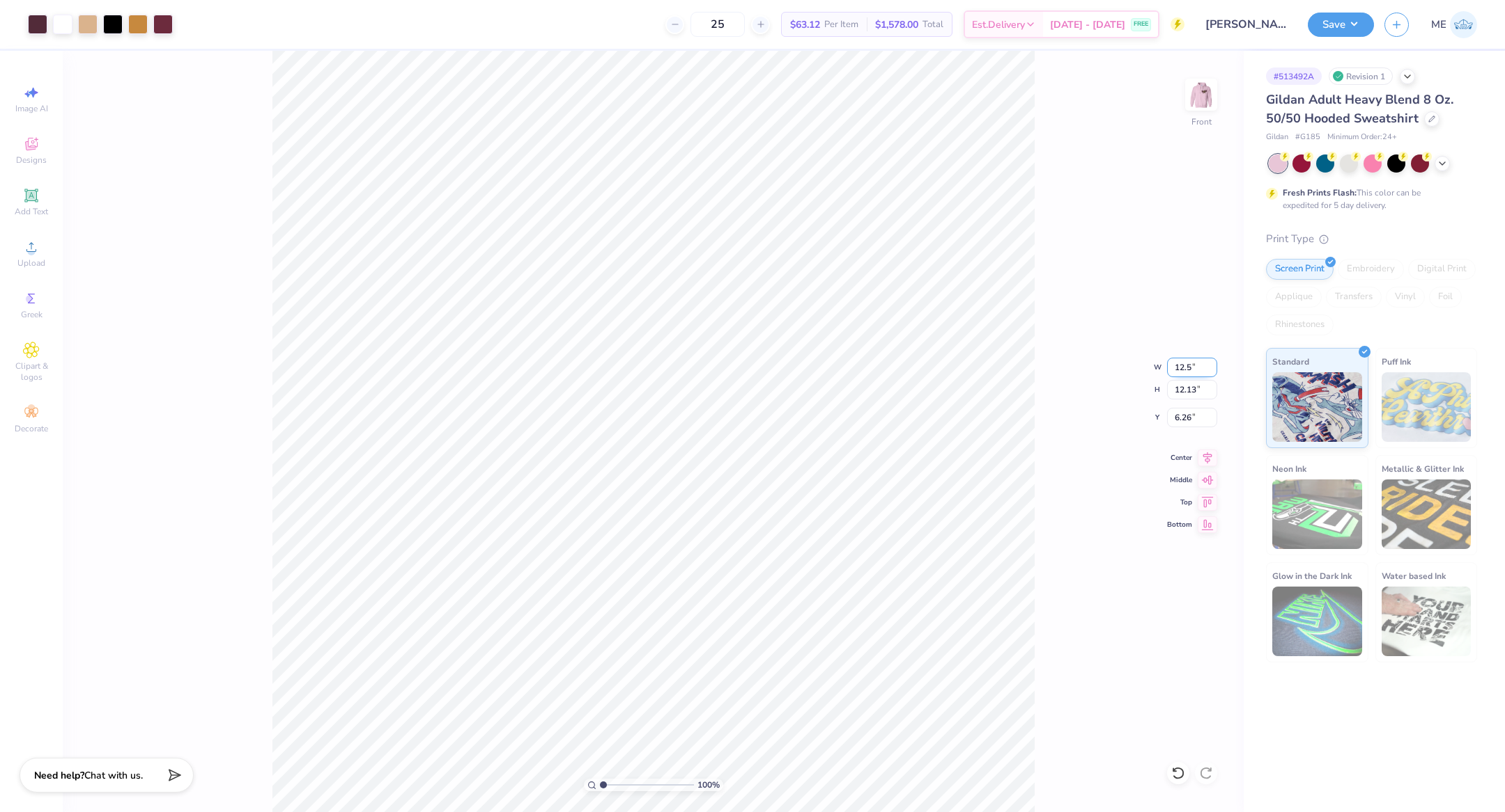
type input "12.50"
type input "10.46"
click at [1183, 419] on input "7.09" at bounding box center [1192, 417] width 50 height 20
type input "6.00"
click at [1203, 453] on icon at bounding box center [1207, 455] width 9 height 12
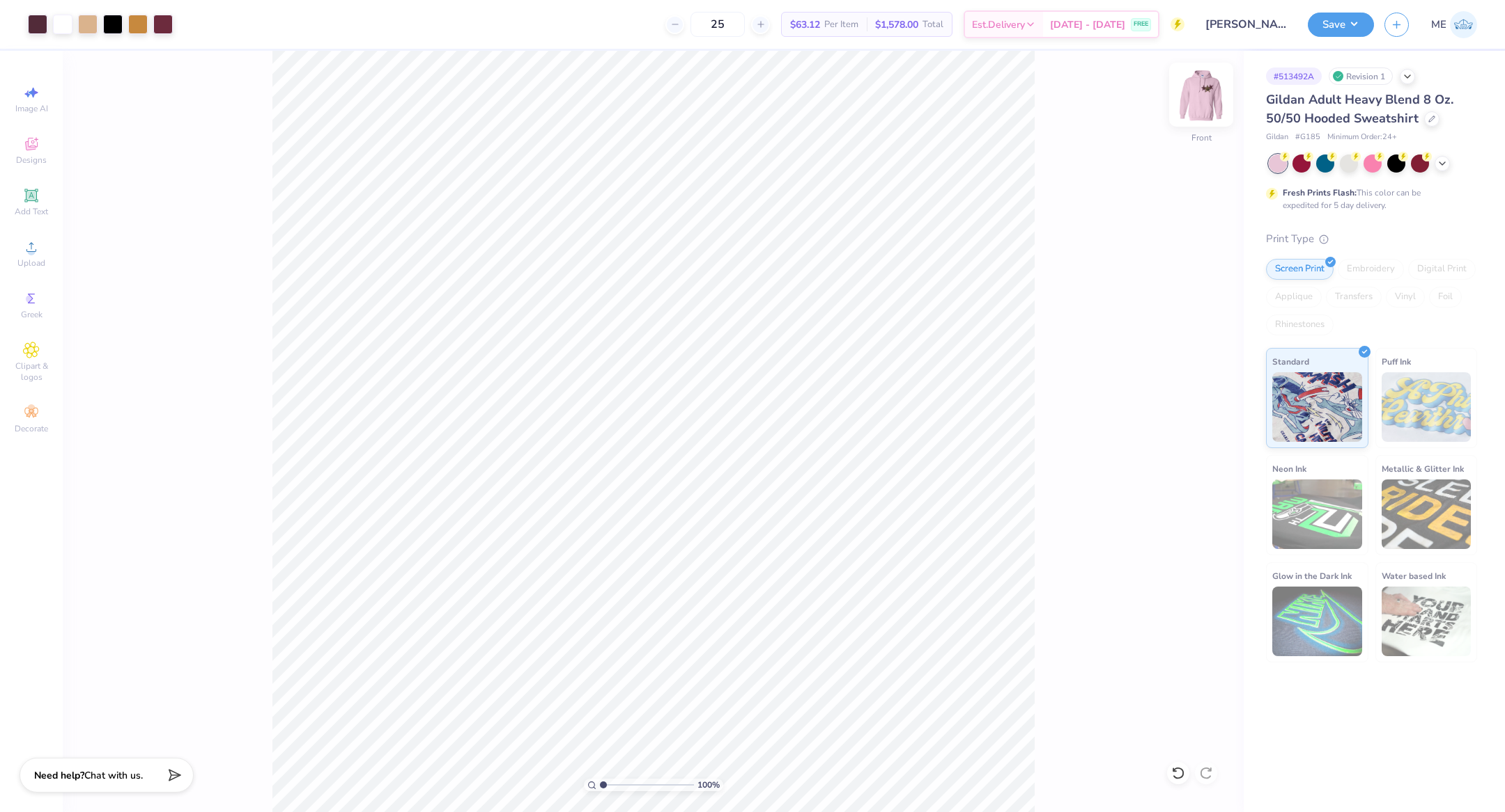
click at [1205, 90] on img at bounding box center [1201, 95] width 56 height 56
click at [39, 245] on icon at bounding box center [31, 247] width 17 height 17
click at [45, 243] on div "Upload" at bounding box center [31, 254] width 49 height 41
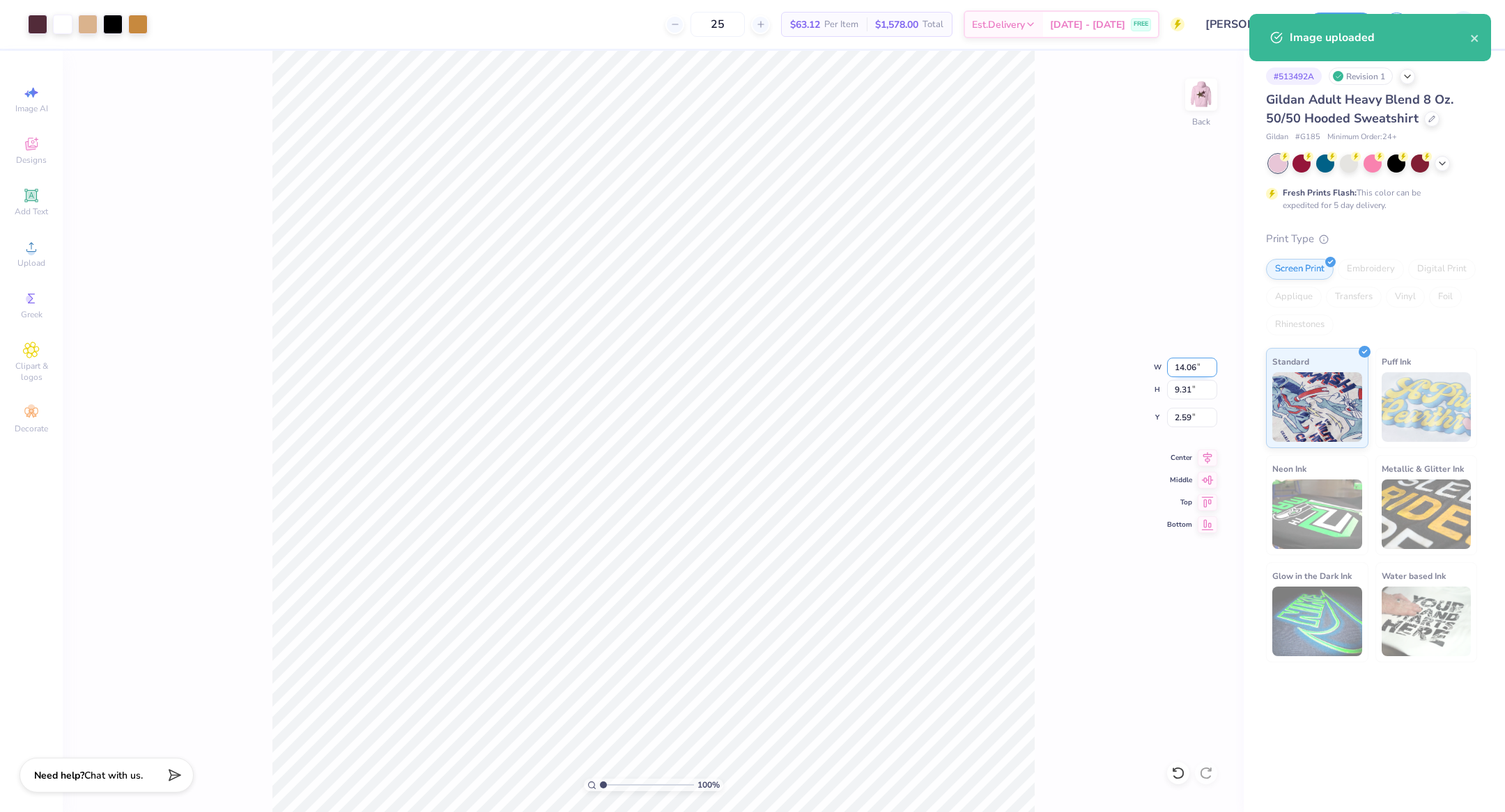
click at [1196, 364] on input "14.06" at bounding box center [1192, 368] width 50 height 20
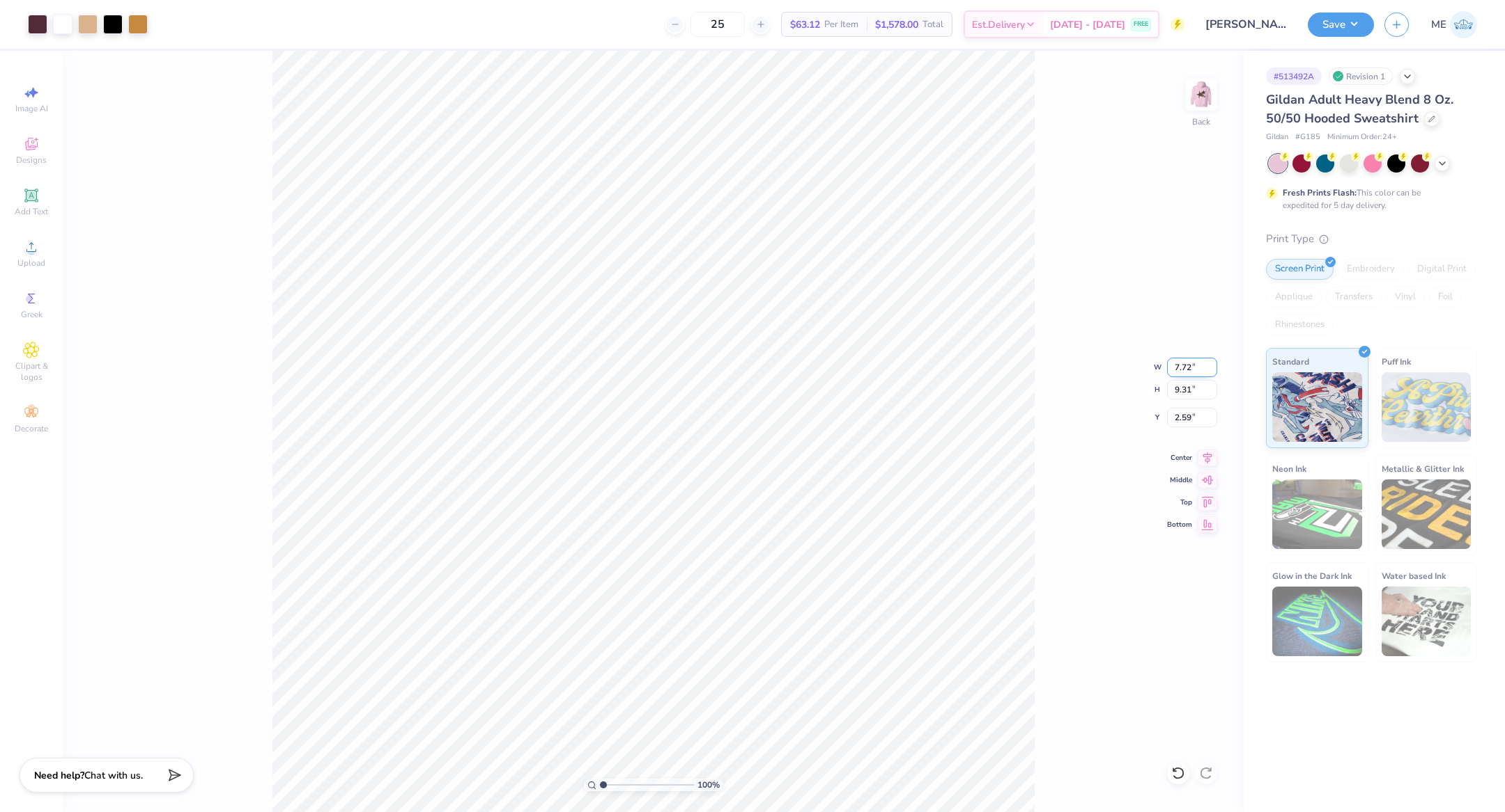
type input "7.72"
type input "5.11"
type input "3.00"
click at [817, 674] on li "Send to Back" at bounding box center [811, 671] width 109 height 27
drag, startPoint x: 602, startPoint y: 781, endPoint x: 618, endPoint y: 782, distance: 16.0
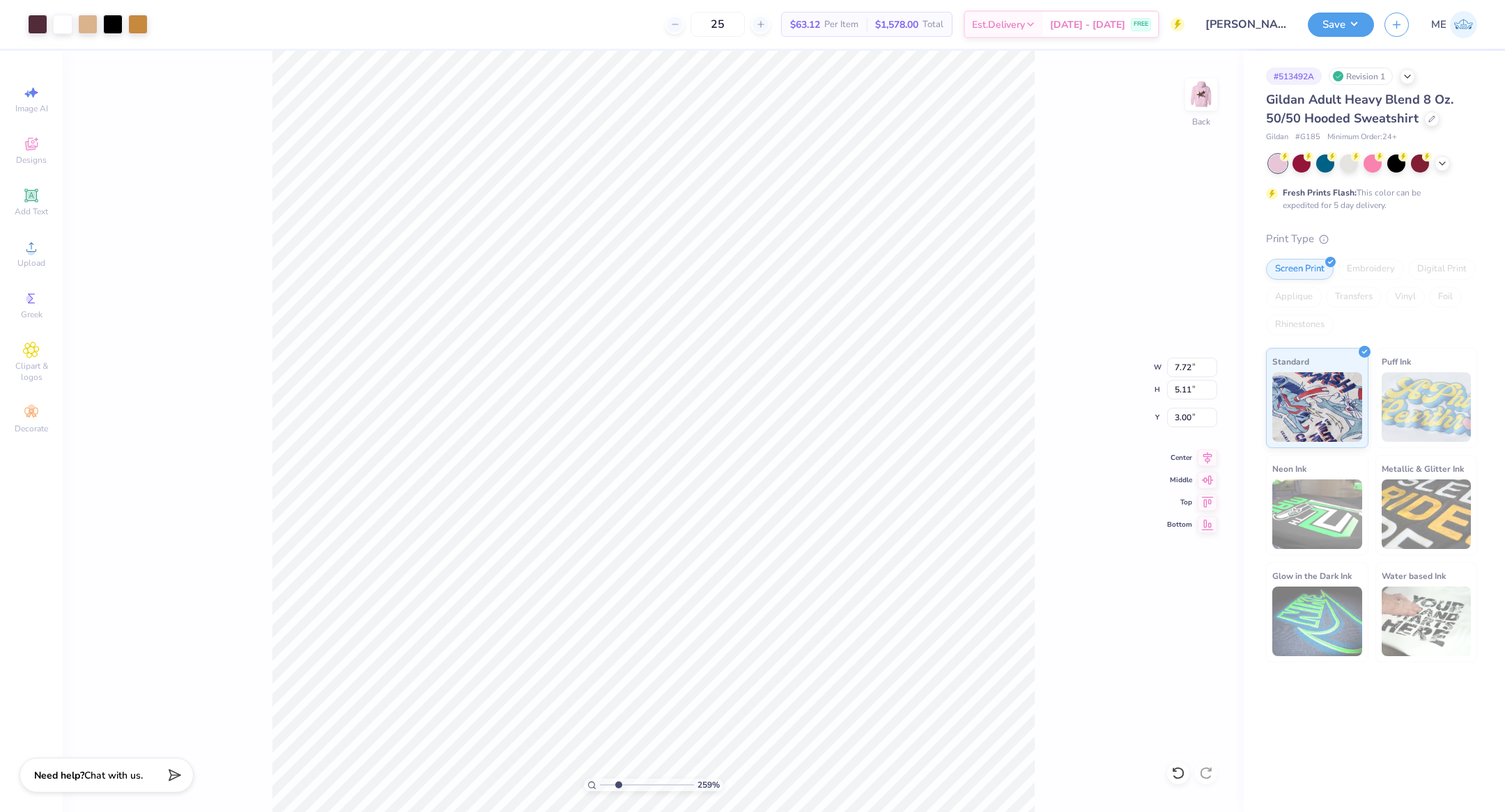
type input "2.59"
click at [618, 782] on input "range" at bounding box center [647, 785] width 94 height 13
type input "1.48"
type input "0.78"
type input "3.97"
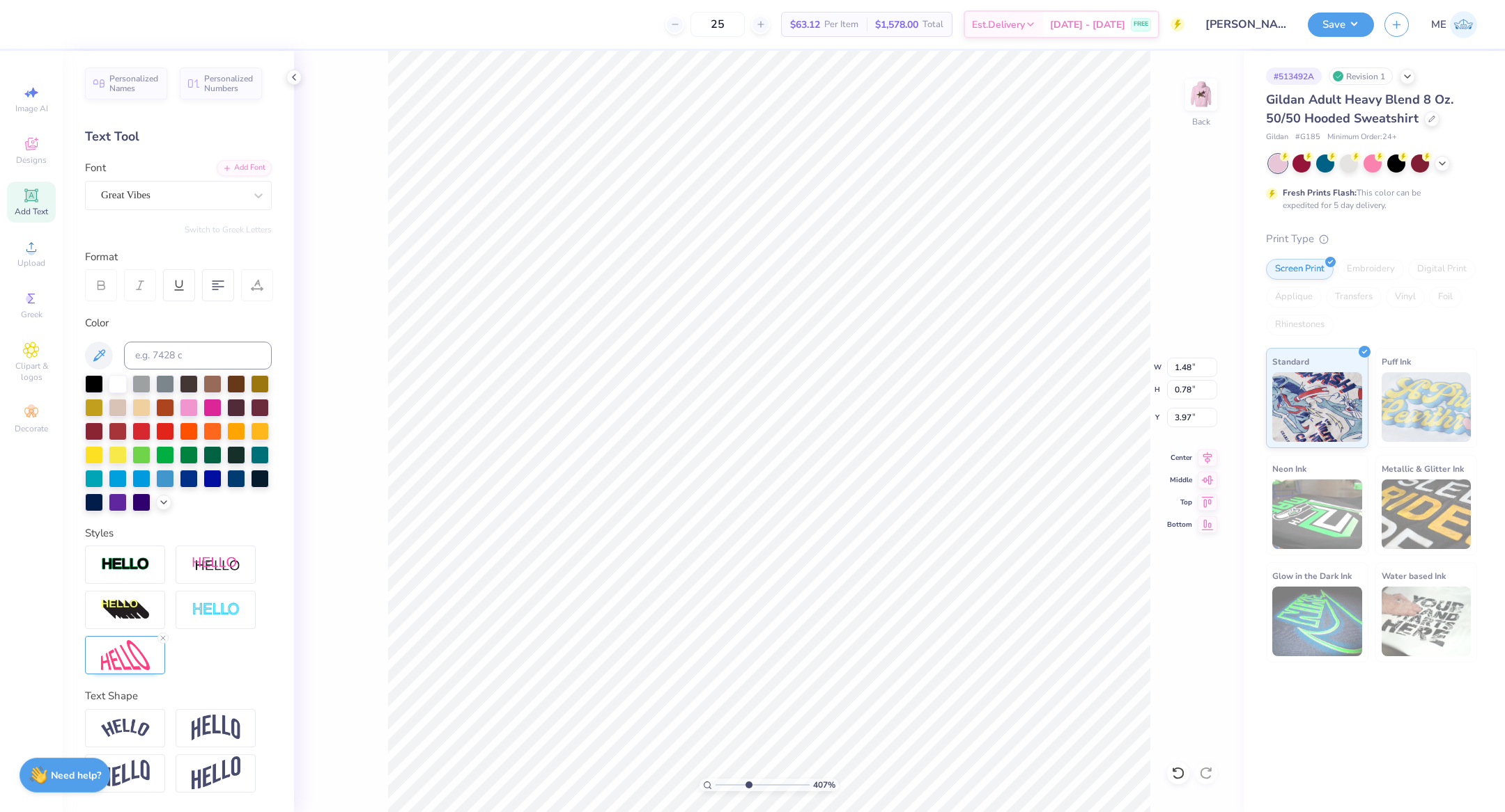
drag, startPoint x: 735, startPoint y: 785, endPoint x: 749, endPoint y: 784, distance: 14.0
type input "4.23"
click at [749, 784] on input "range" at bounding box center [762, 785] width 94 height 13
type input "1.40"
type input "0.74"
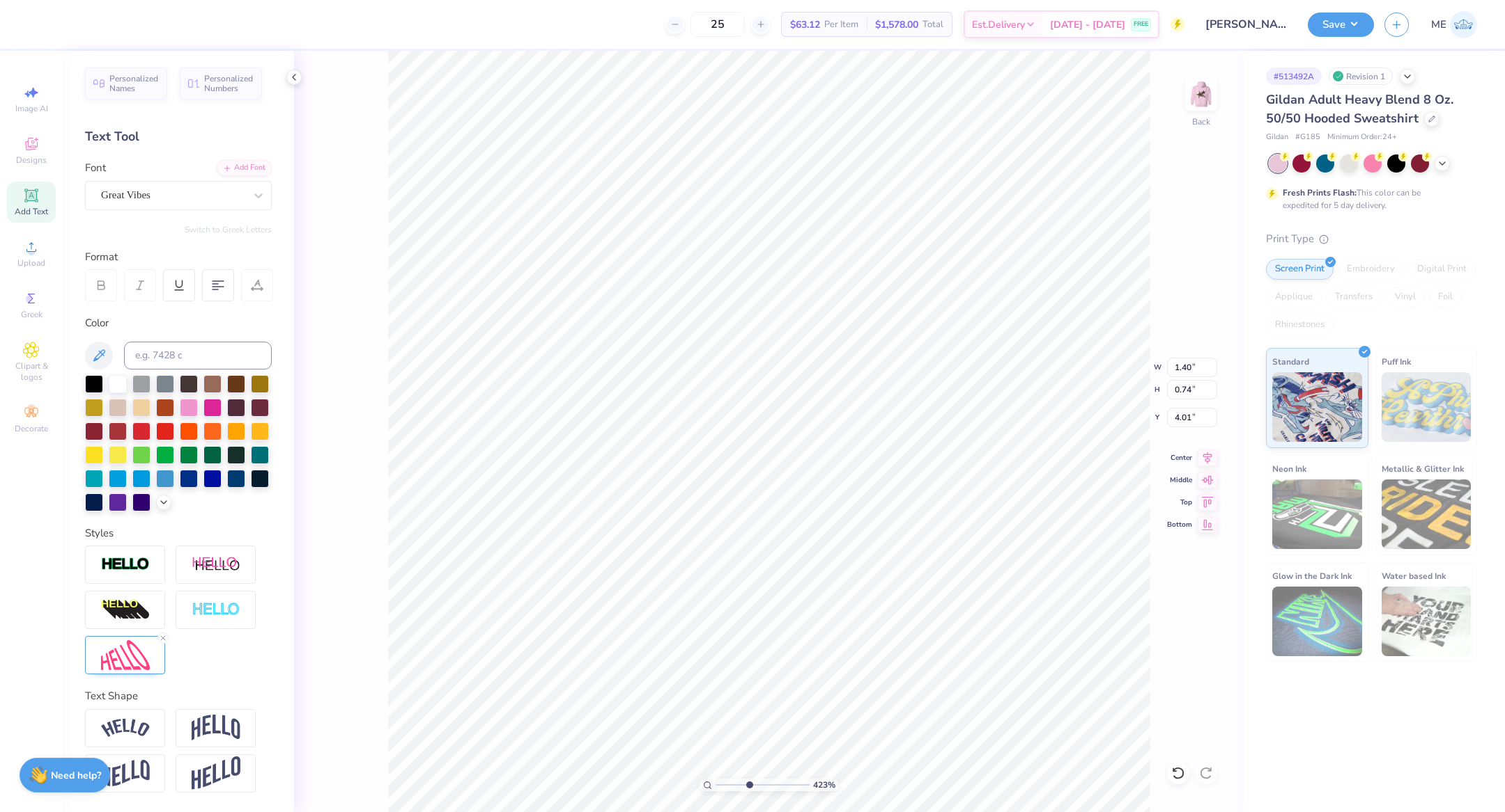
type input "4.04"
type input "1.19"
type input "0.82"
type input "3.83"
type input "1.16"
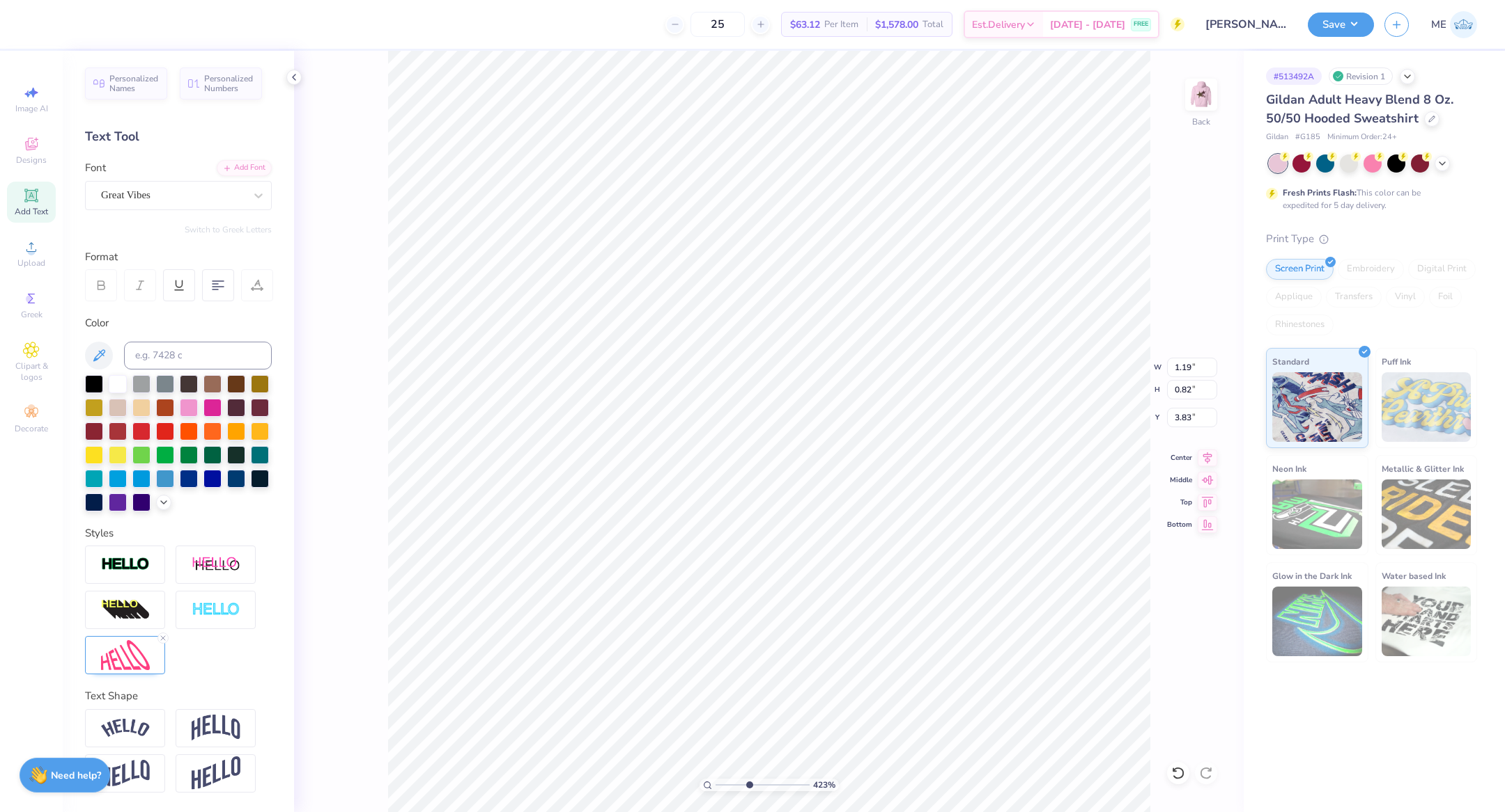
type input "0.89"
type input "3.77"
drag, startPoint x: 744, startPoint y: 783, endPoint x: 717, endPoint y: 771, distance: 29.5
type input "1"
click at [717, 779] on input "range" at bounding box center [762, 785] width 94 height 13
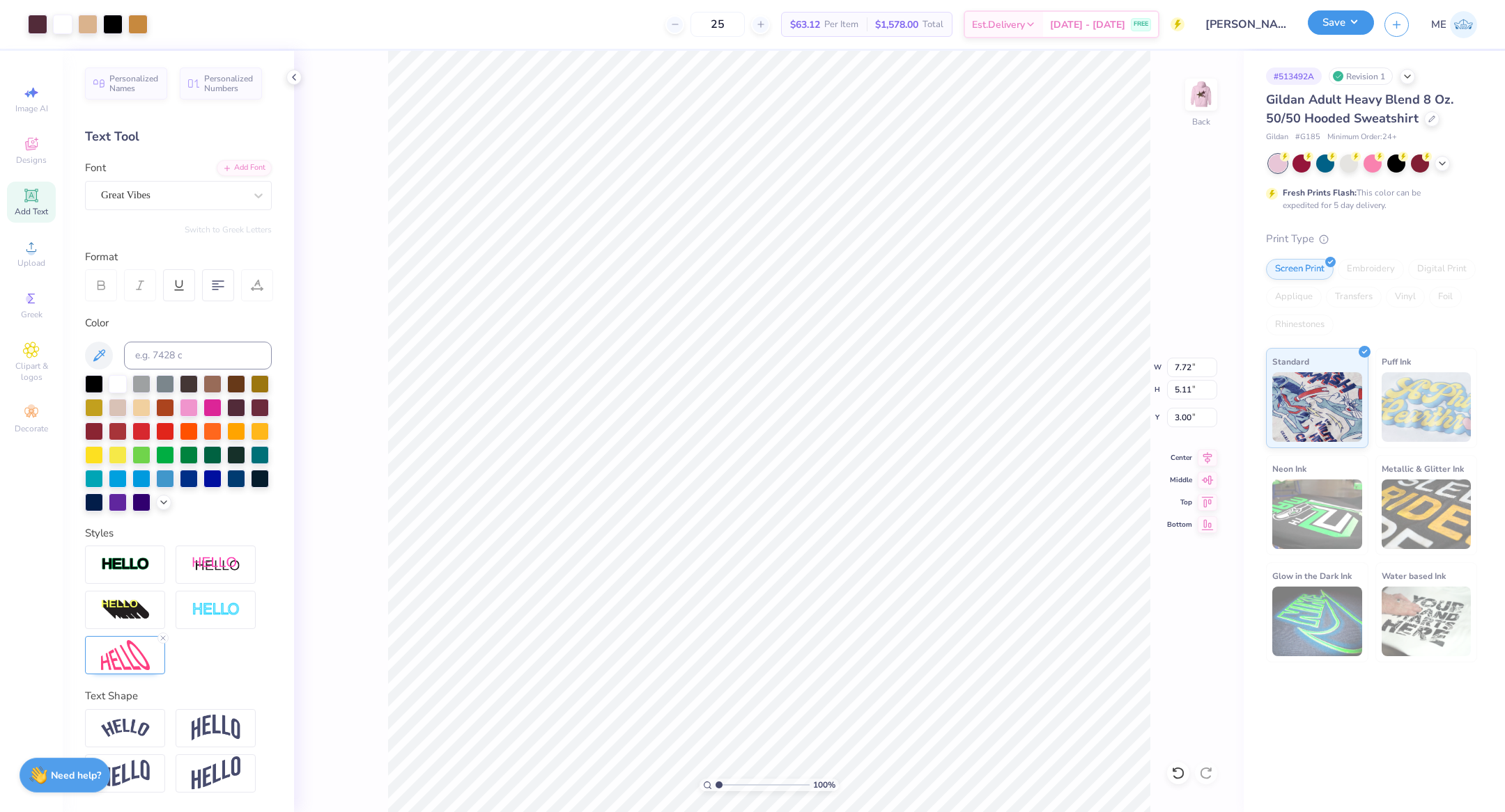
click at [1335, 23] on button "Save" at bounding box center [1340, 22] width 66 height 24
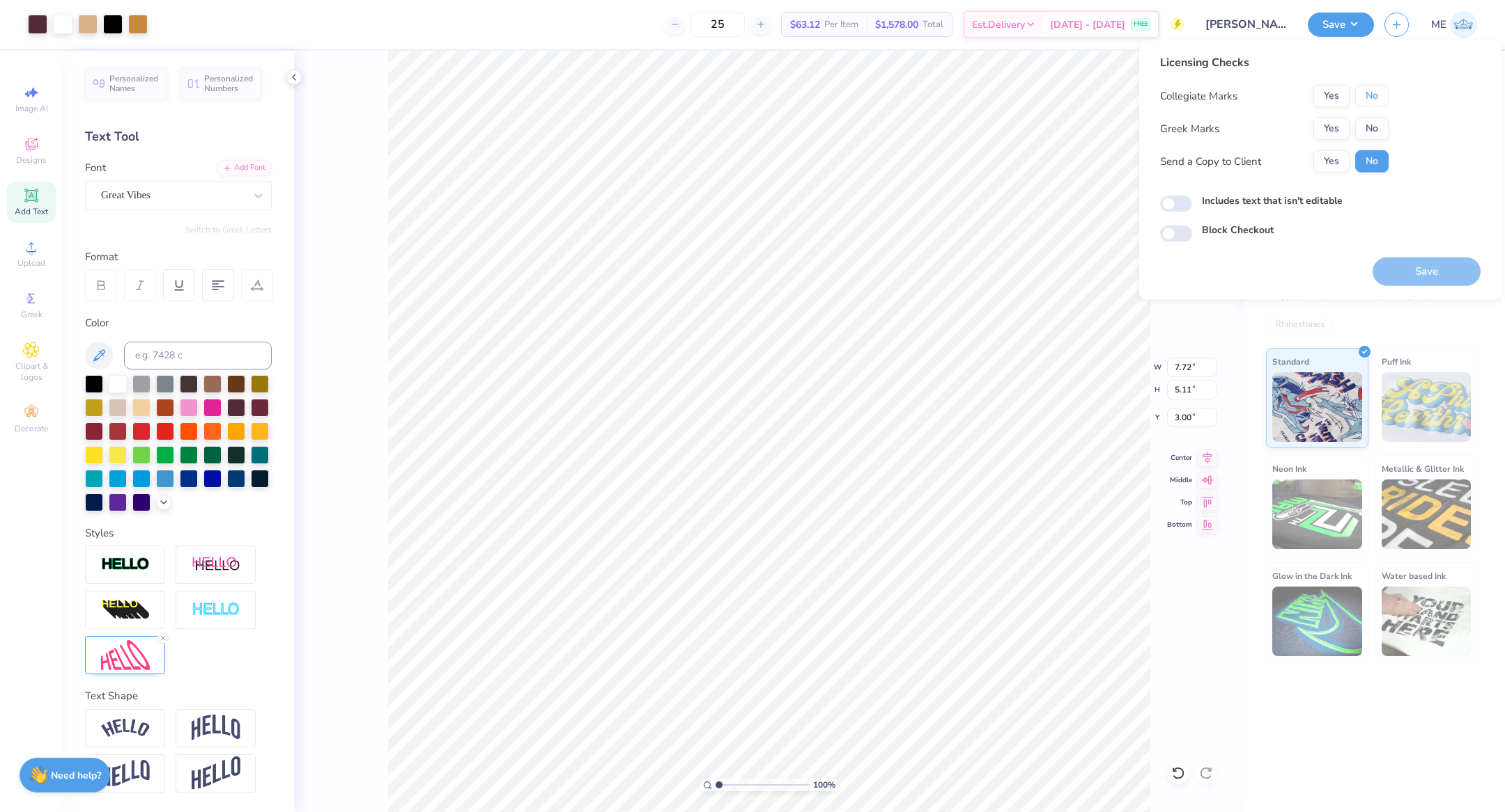
drag, startPoint x: 1376, startPoint y: 92, endPoint x: 1351, endPoint y: 112, distance: 32.0
click at [1374, 95] on button "No" at bounding box center [1371, 96] width 33 height 22
click at [1335, 123] on button "Yes" at bounding box center [1331, 129] width 36 height 22
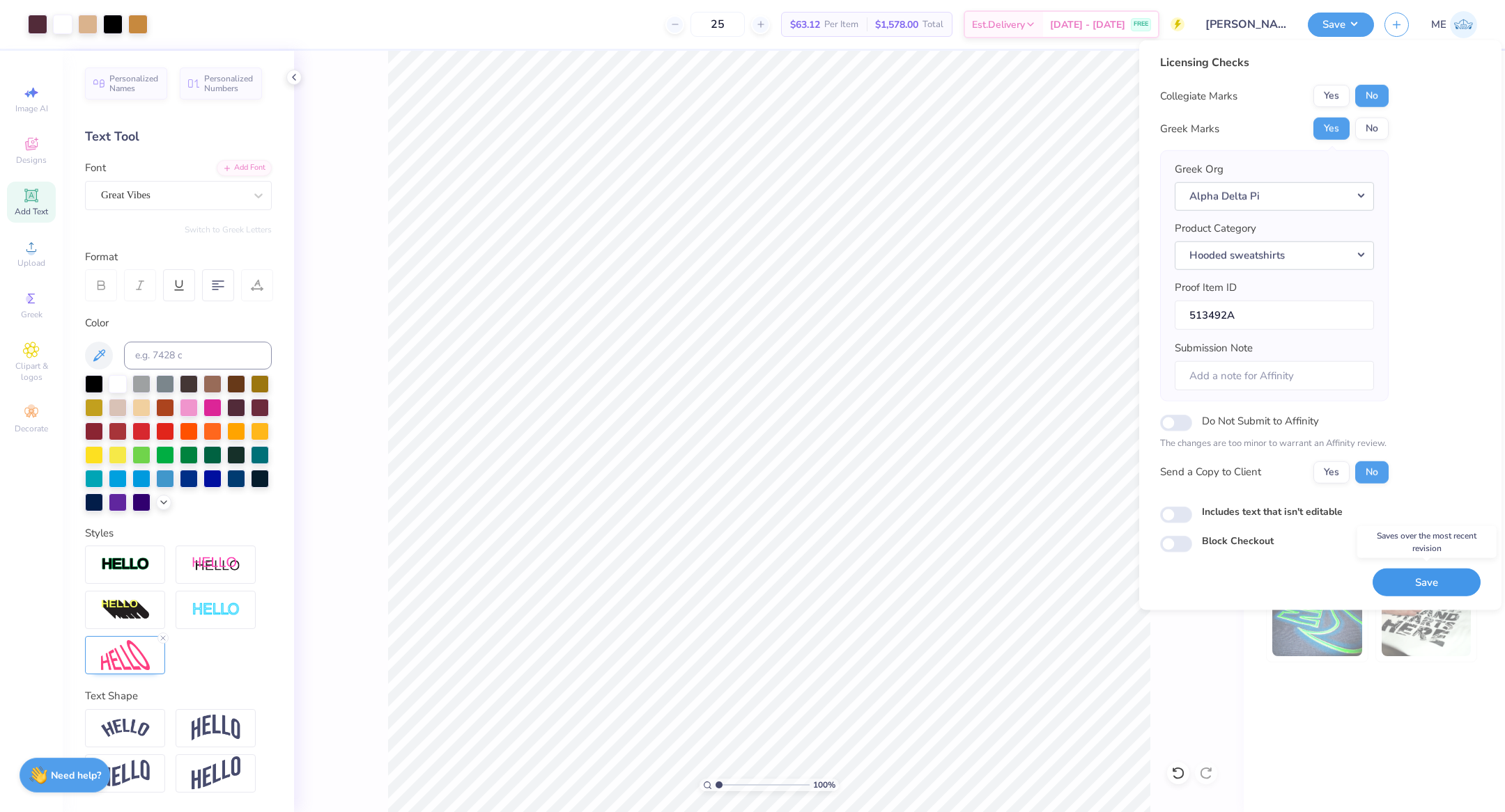
click at [1420, 578] on button "Save" at bounding box center [1426, 582] width 108 height 29
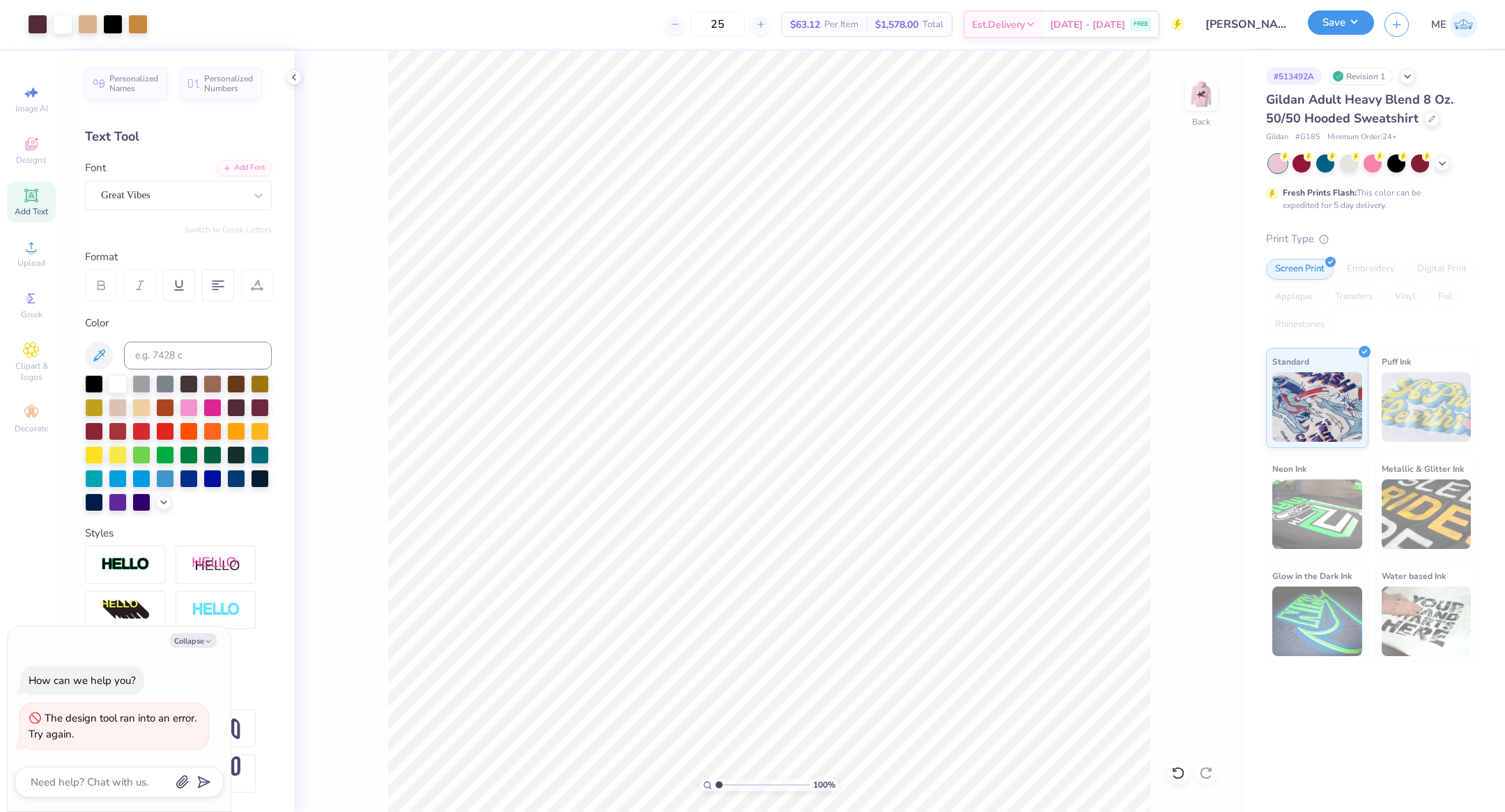
click at [1341, 23] on button "Save" at bounding box center [1340, 22] width 66 height 24
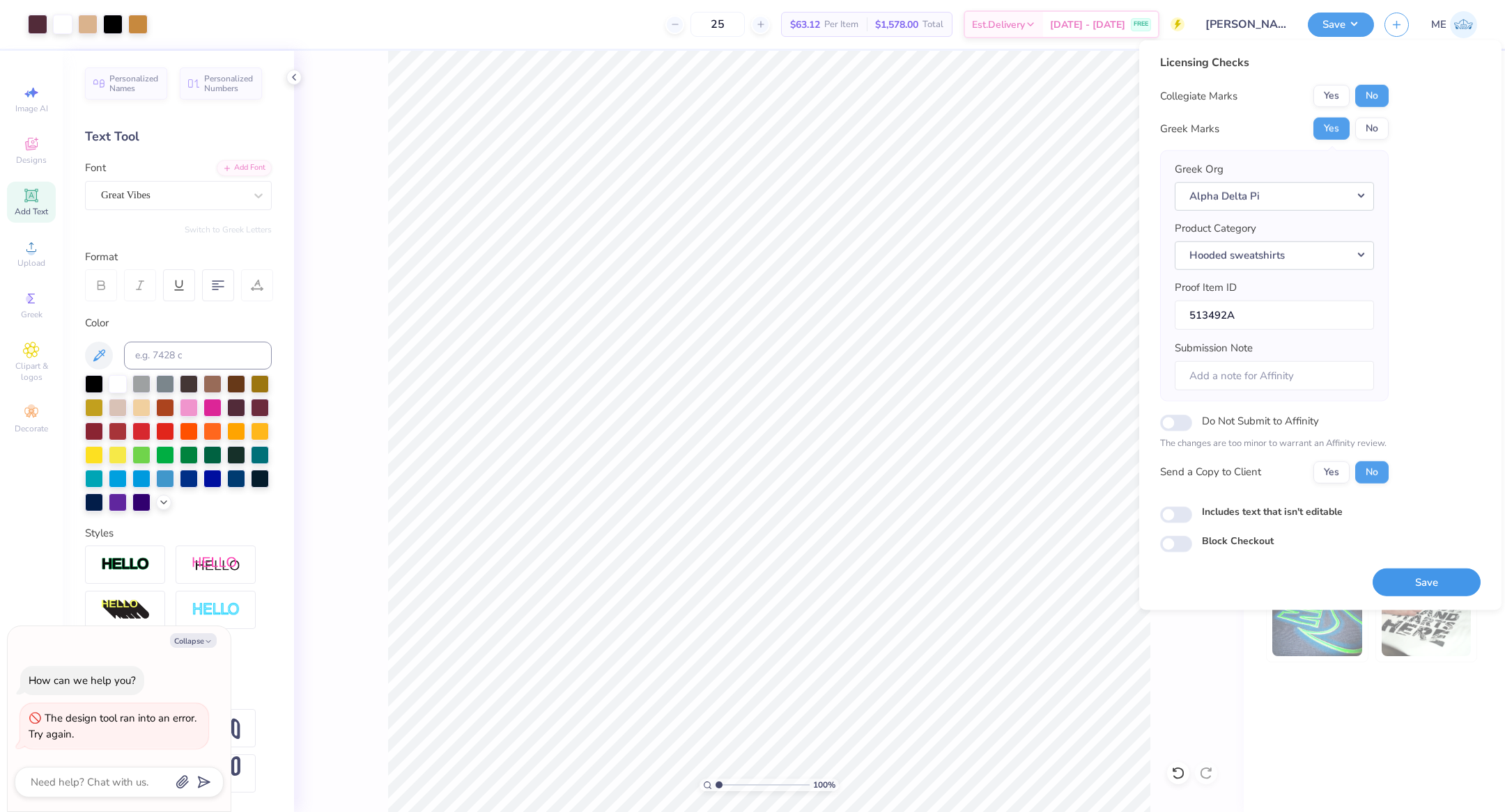
click at [1422, 582] on button "Save" at bounding box center [1426, 582] width 108 height 29
click at [1420, 575] on button "Save" at bounding box center [1426, 582] width 108 height 29
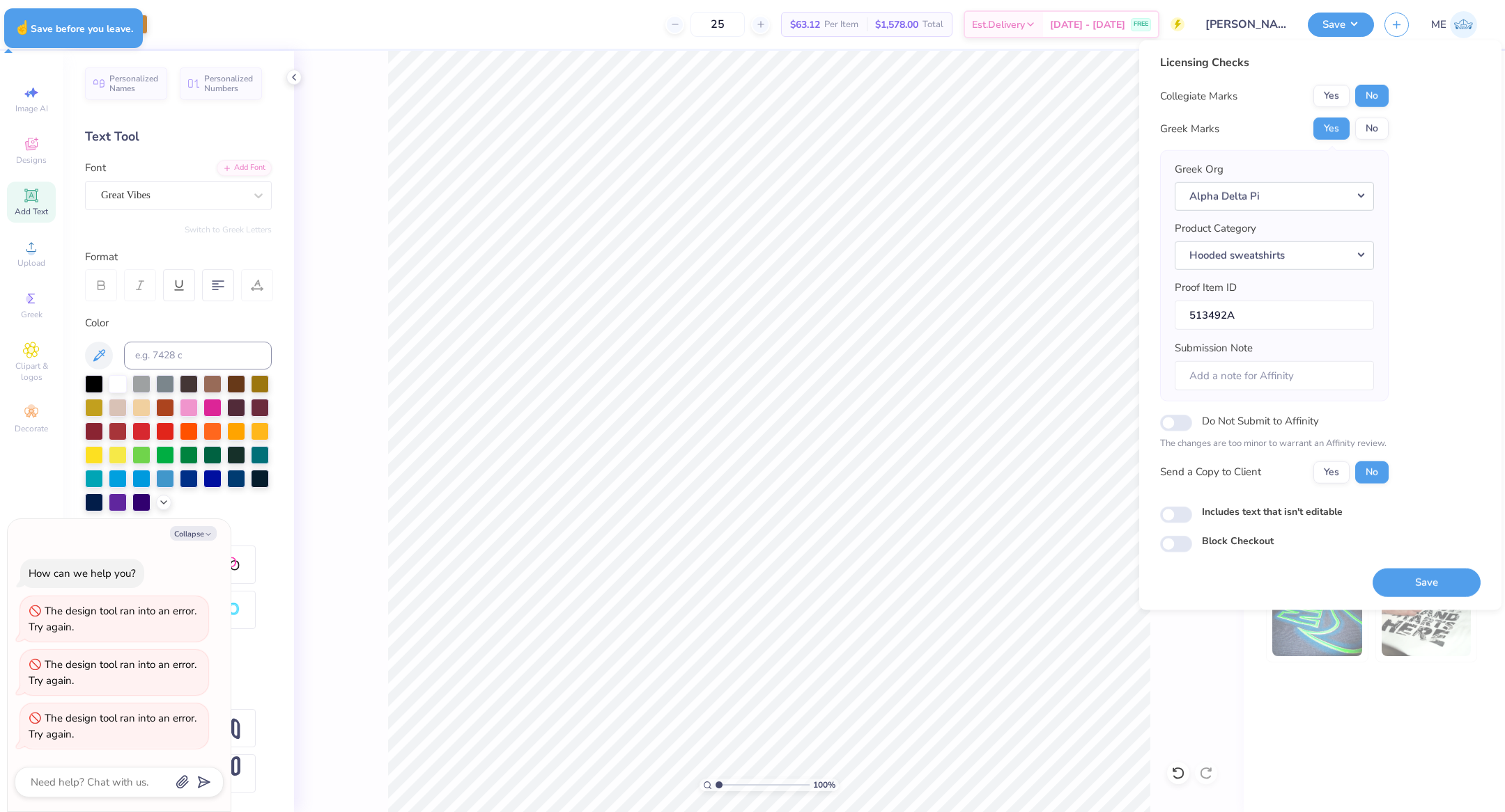
type textarea "x"
